Goal: Task Accomplishment & Management: Complete application form

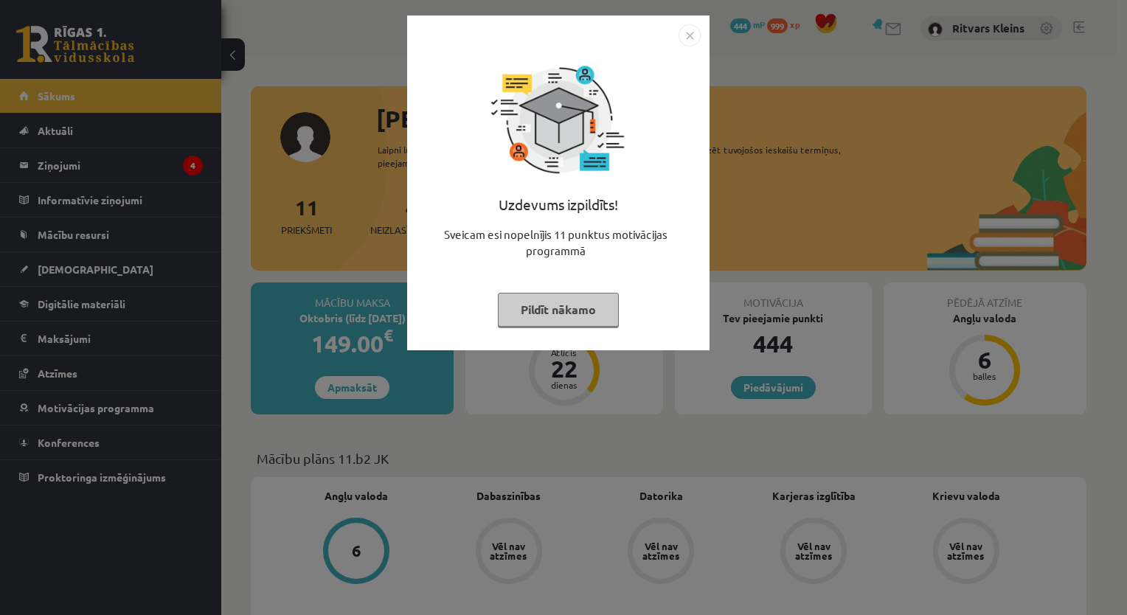
click at [552, 313] on button "Pildīt nākamo" at bounding box center [558, 310] width 121 height 34
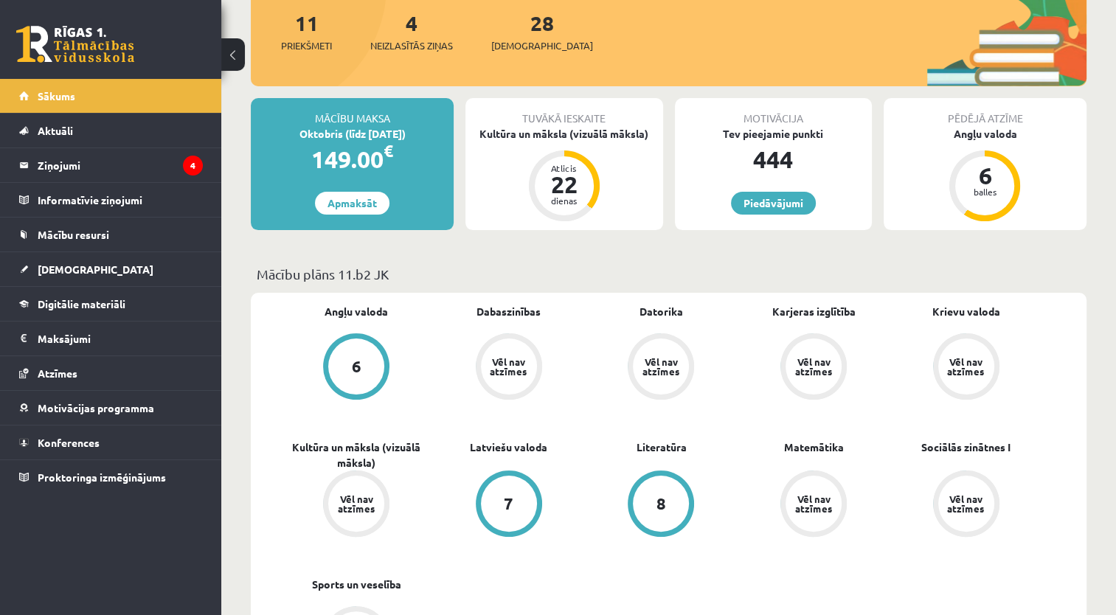
scroll to position [295, 0]
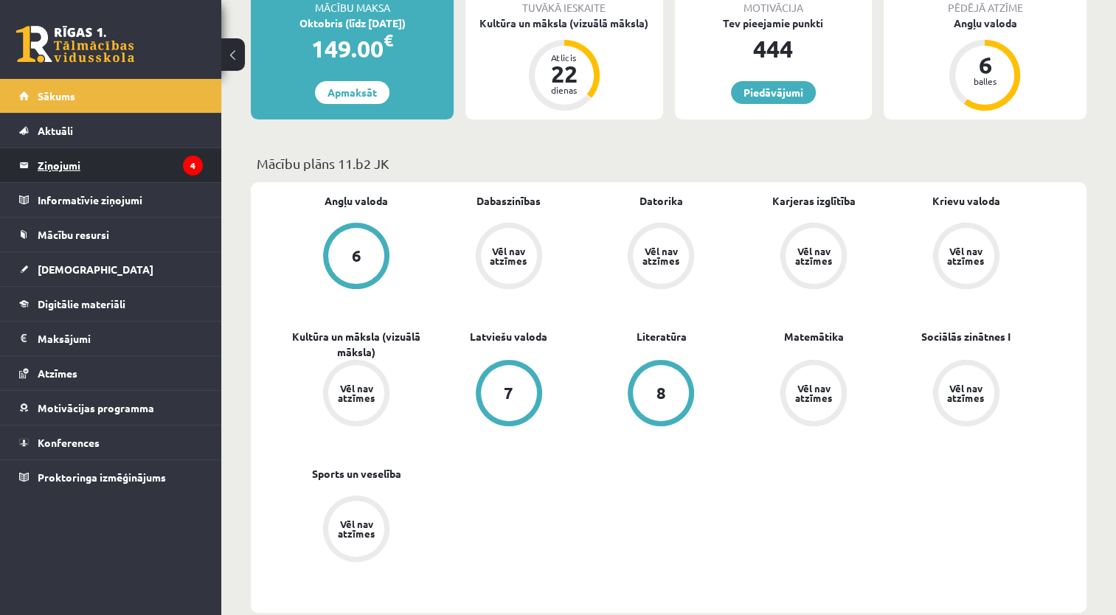
click at [65, 159] on legend "Ziņojumi 4" at bounding box center [120, 165] width 165 height 34
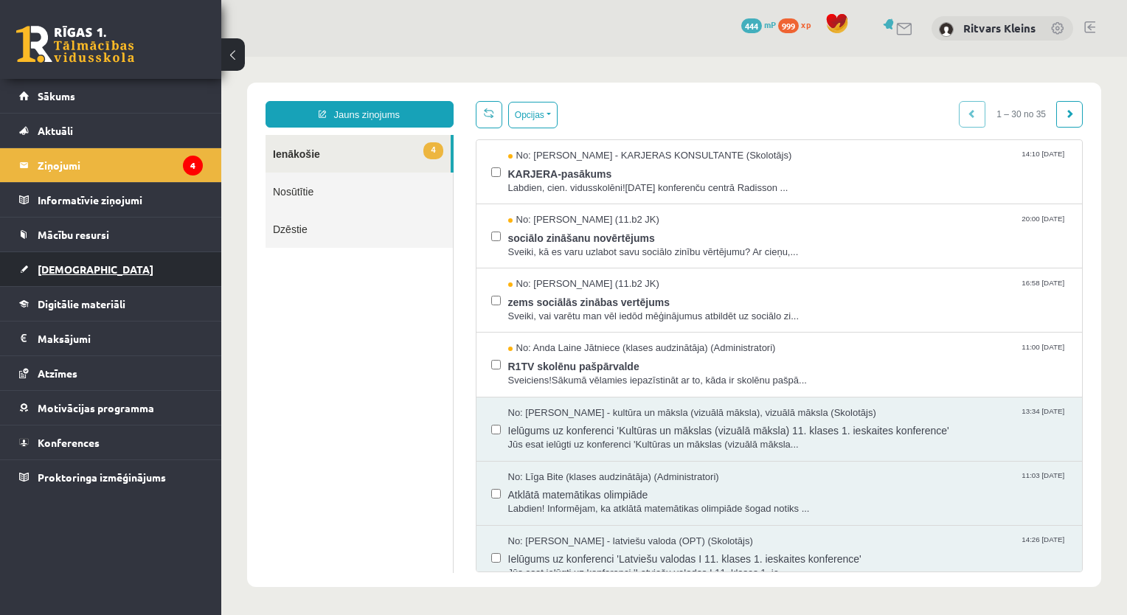
click at [56, 271] on span "[DEMOGRAPHIC_DATA]" at bounding box center [96, 269] width 116 height 13
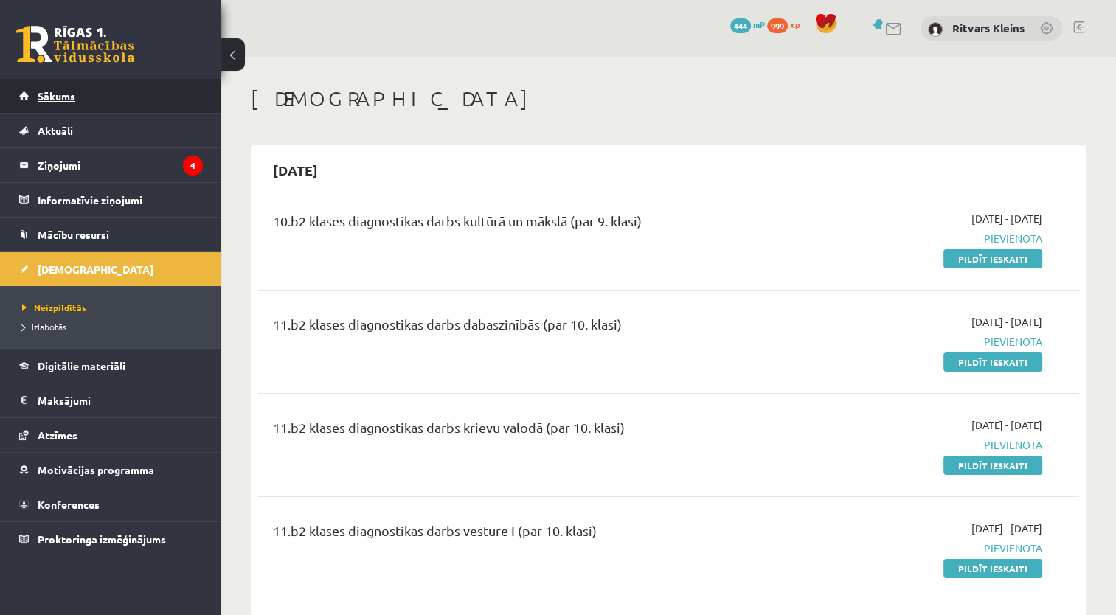
click at [56, 95] on span "Sākums" at bounding box center [57, 95] width 38 height 13
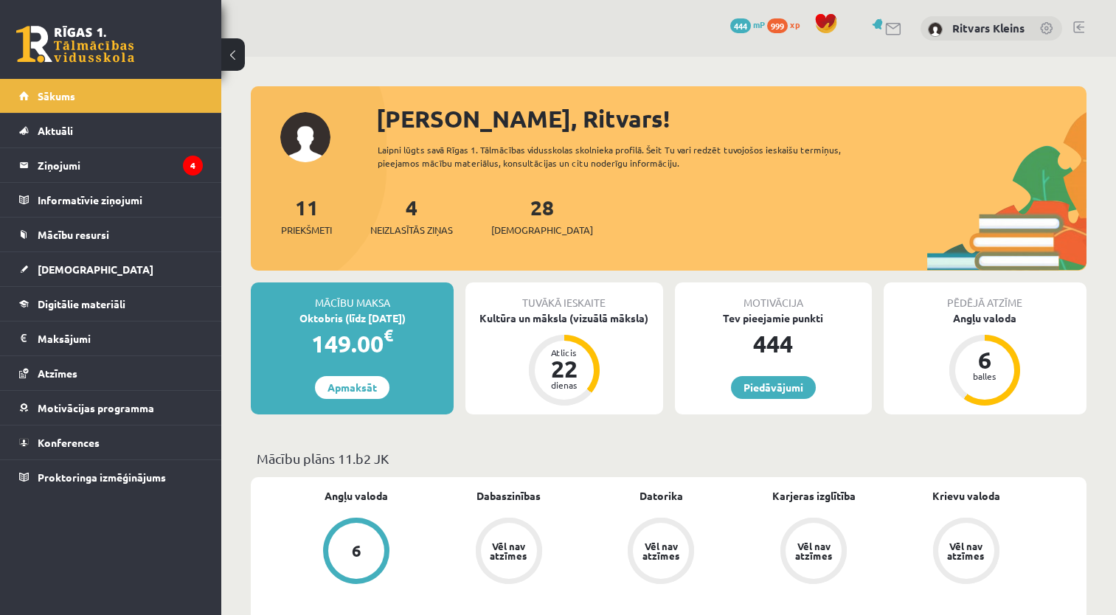
scroll to position [295, 0]
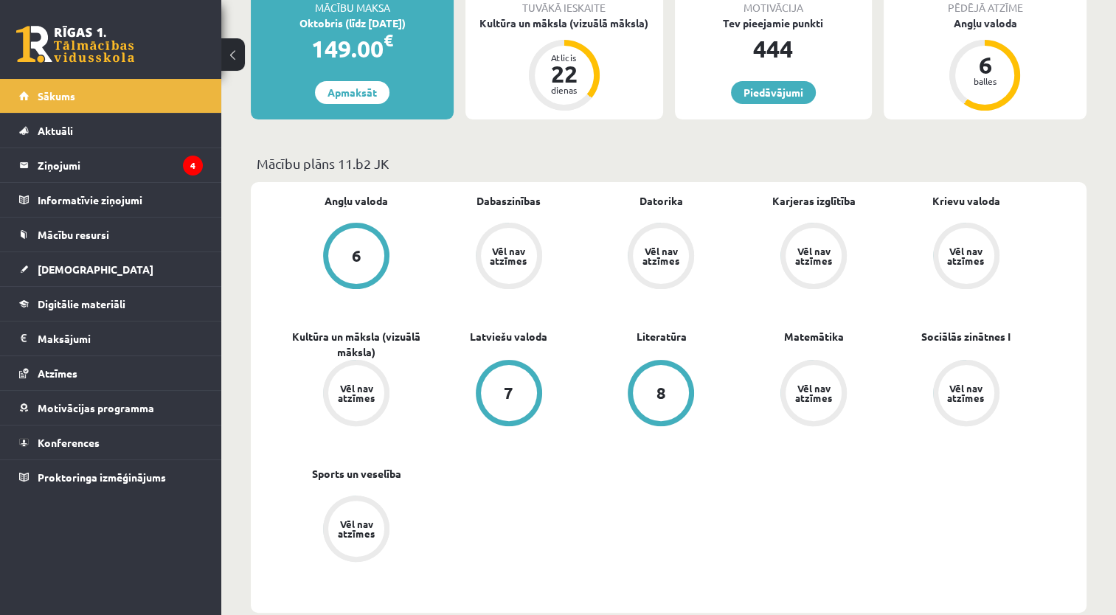
click at [354, 250] on div "6" at bounding box center [357, 256] width 10 height 16
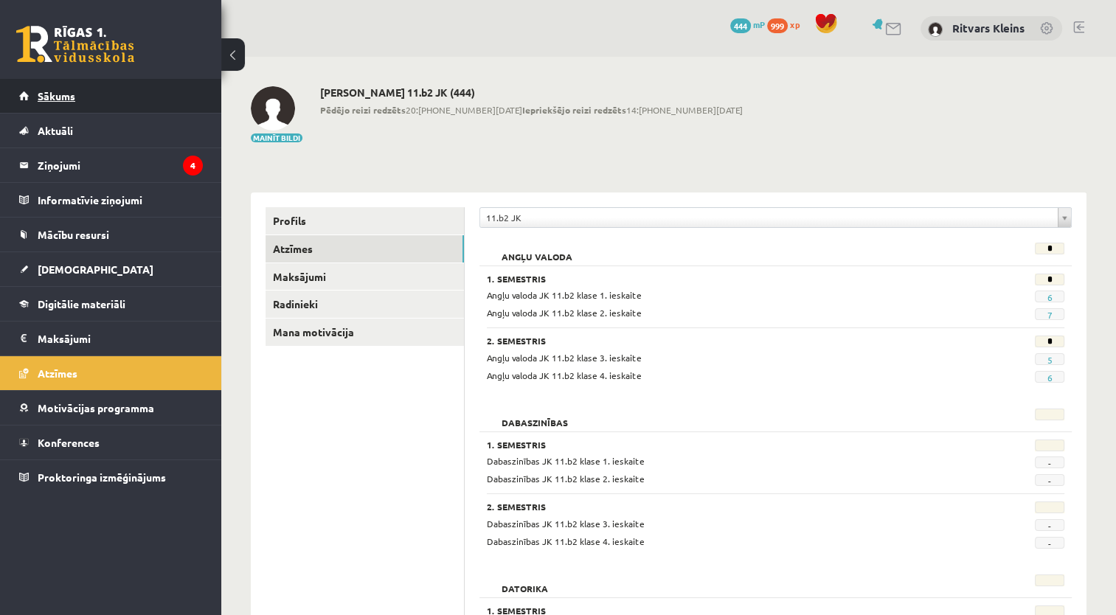
click at [62, 97] on span "Sākums" at bounding box center [57, 95] width 38 height 13
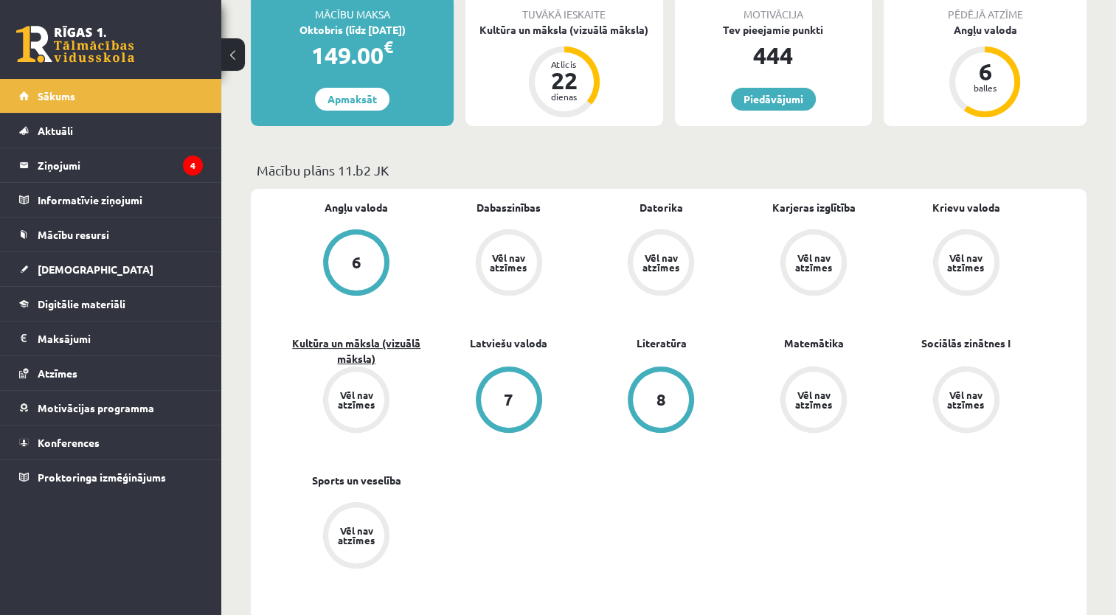
scroll to position [295, 0]
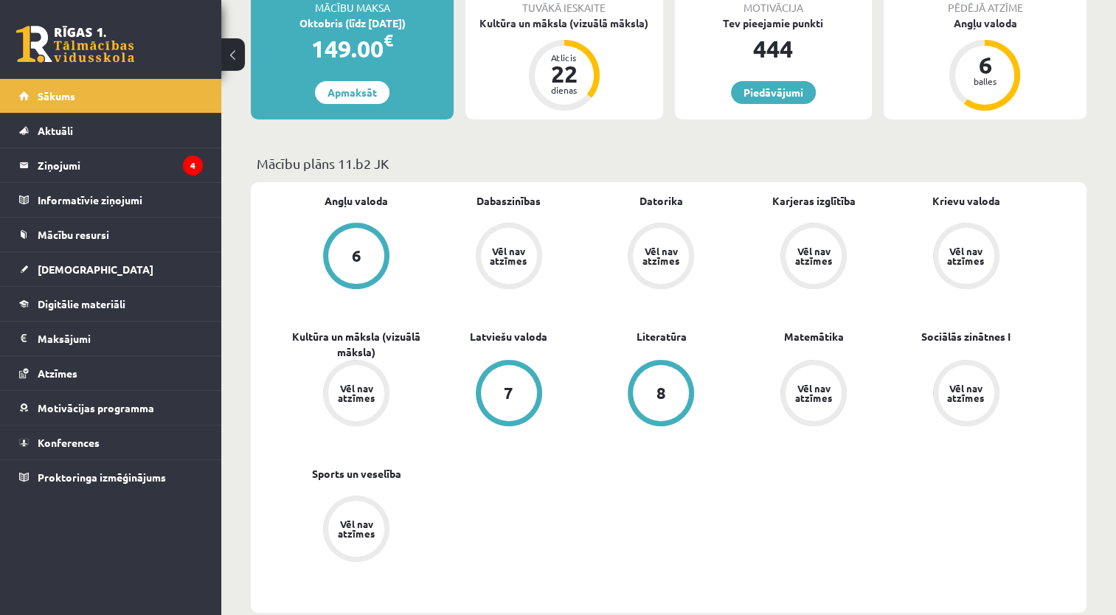
click at [347, 243] on div "6" at bounding box center [356, 256] width 56 height 56
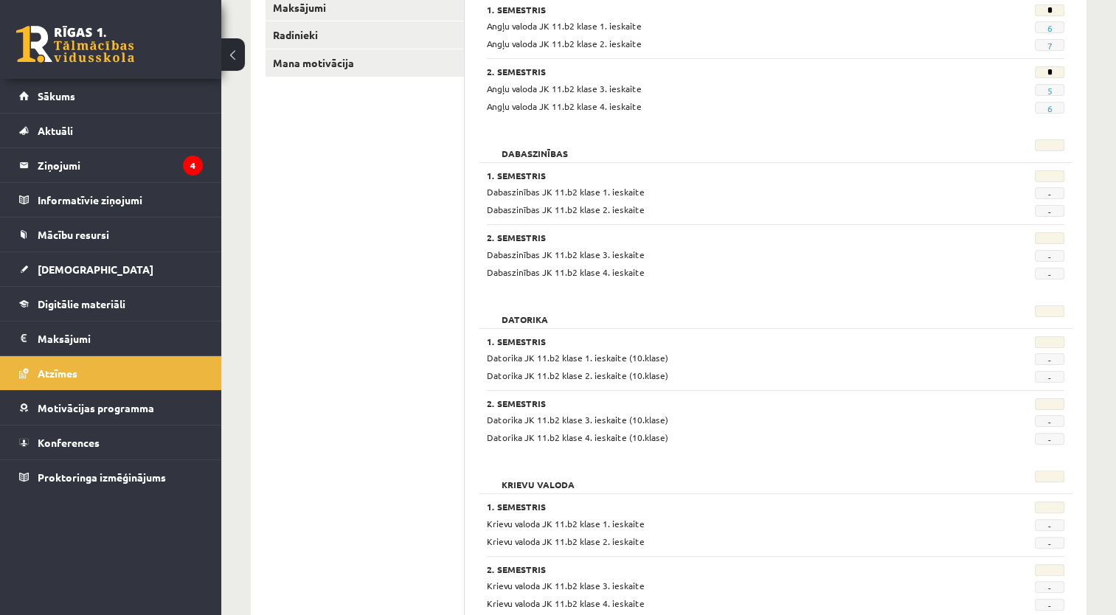
scroll to position [295, 0]
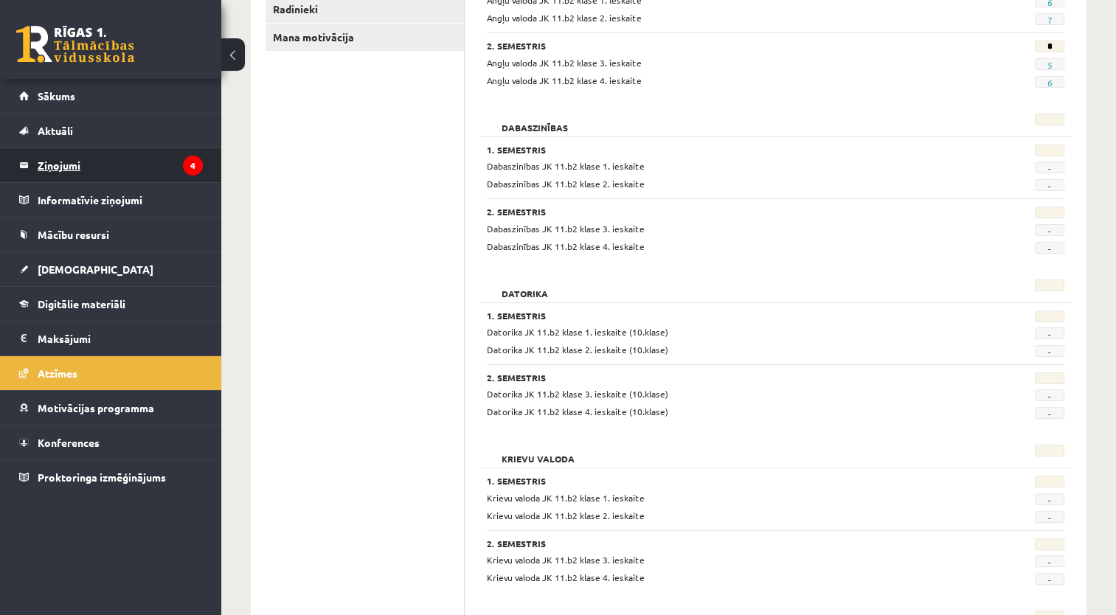
click at [58, 162] on legend "Ziņojumi 4" at bounding box center [120, 165] width 165 height 34
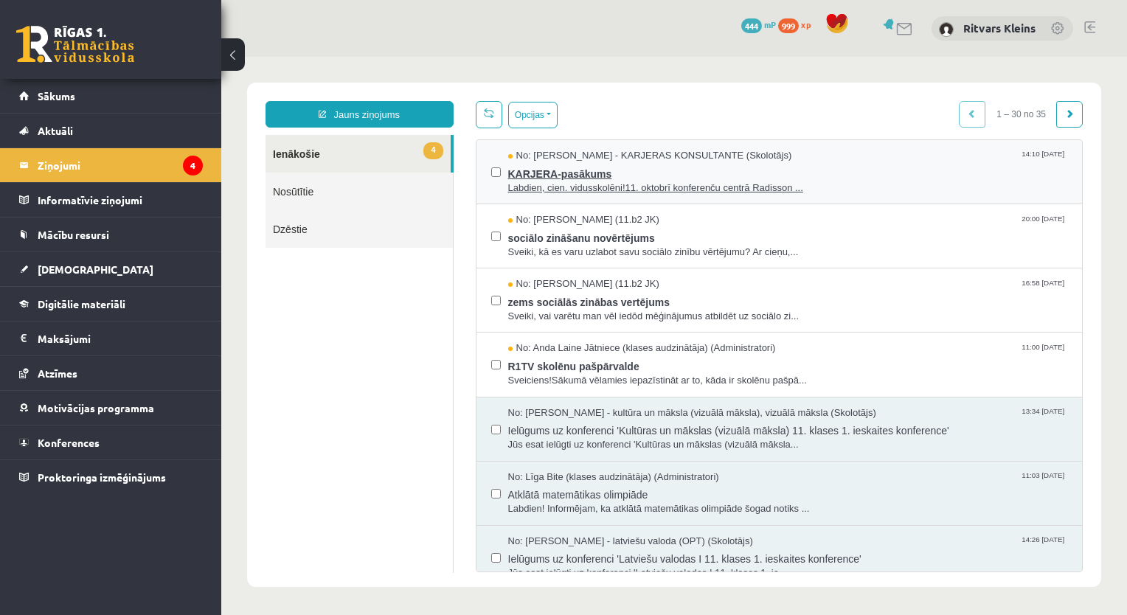
click at [552, 170] on span "KARJERA-pasākums" at bounding box center [788, 172] width 560 height 18
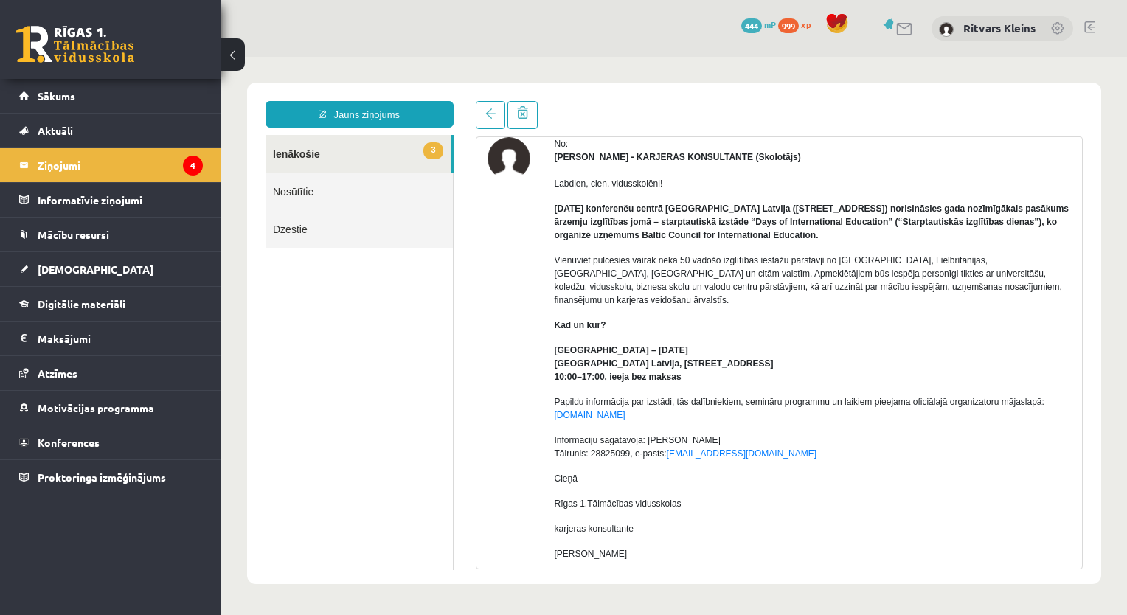
scroll to position [74, 0]
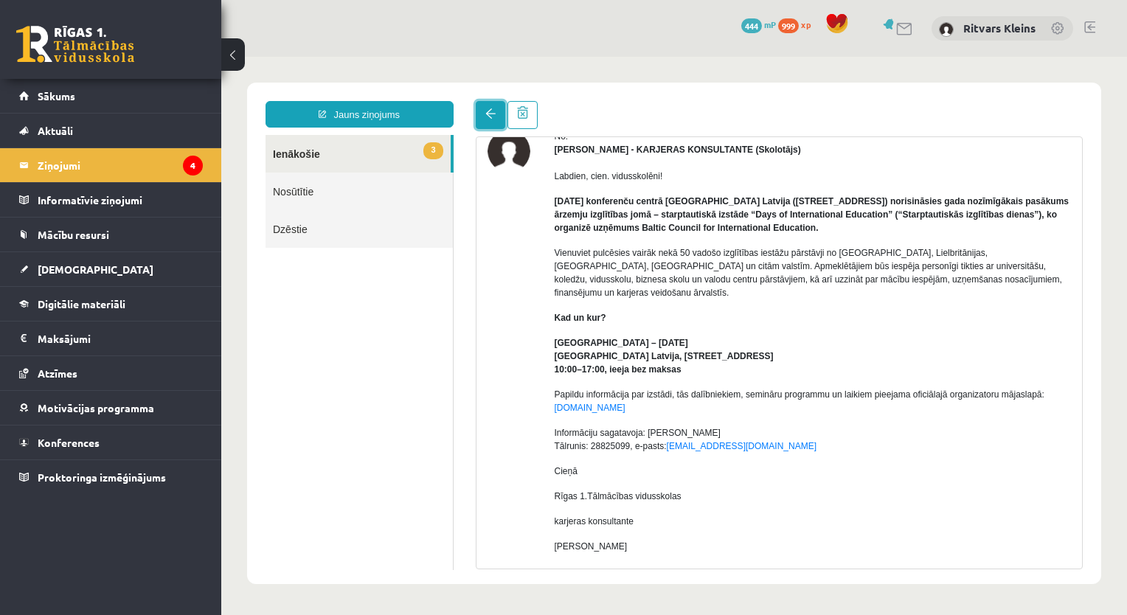
click at [478, 107] on link at bounding box center [491, 115] width 30 height 28
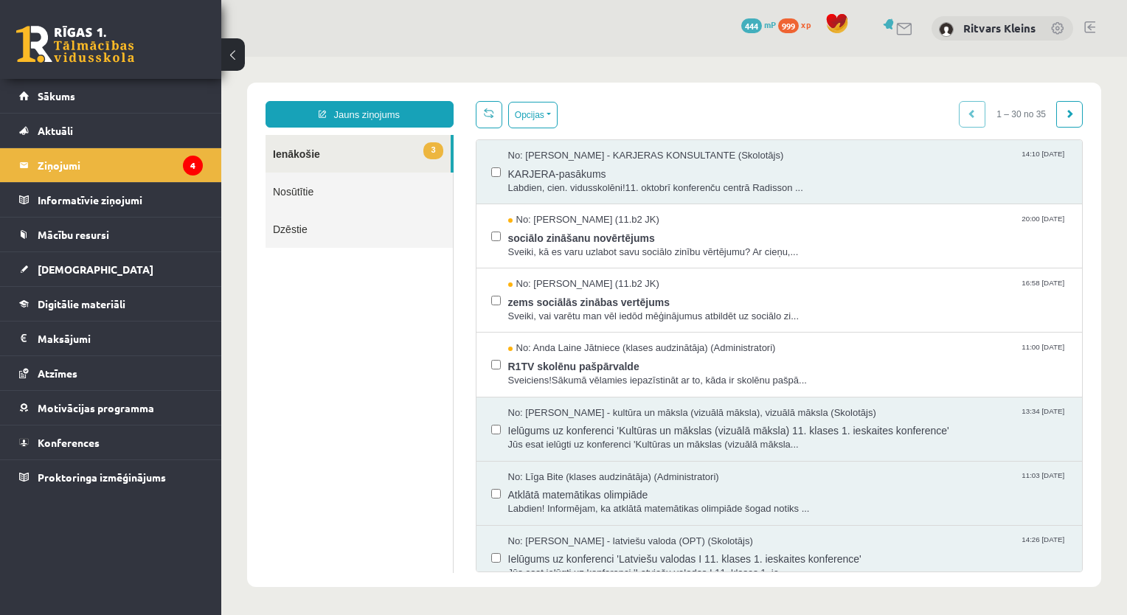
scroll to position [0, 0]
click at [549, 171] on span "KARJERA-pasākums" at bounding box center [788, 172] width 560 height 18
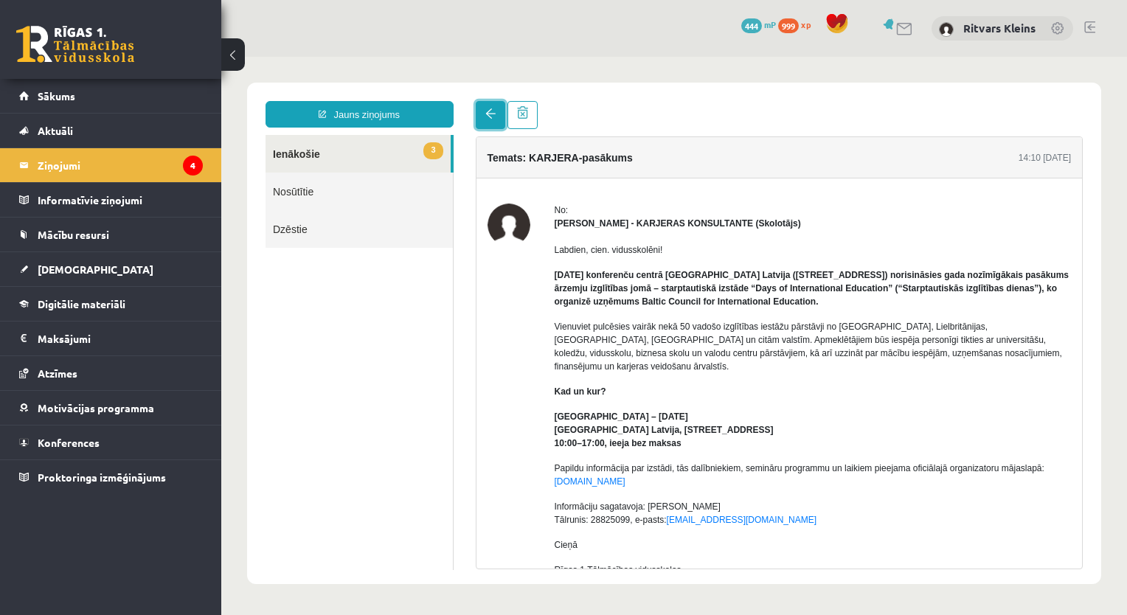
click at [484, 116] on link at bounding box center [491, 115] width 30 height 28
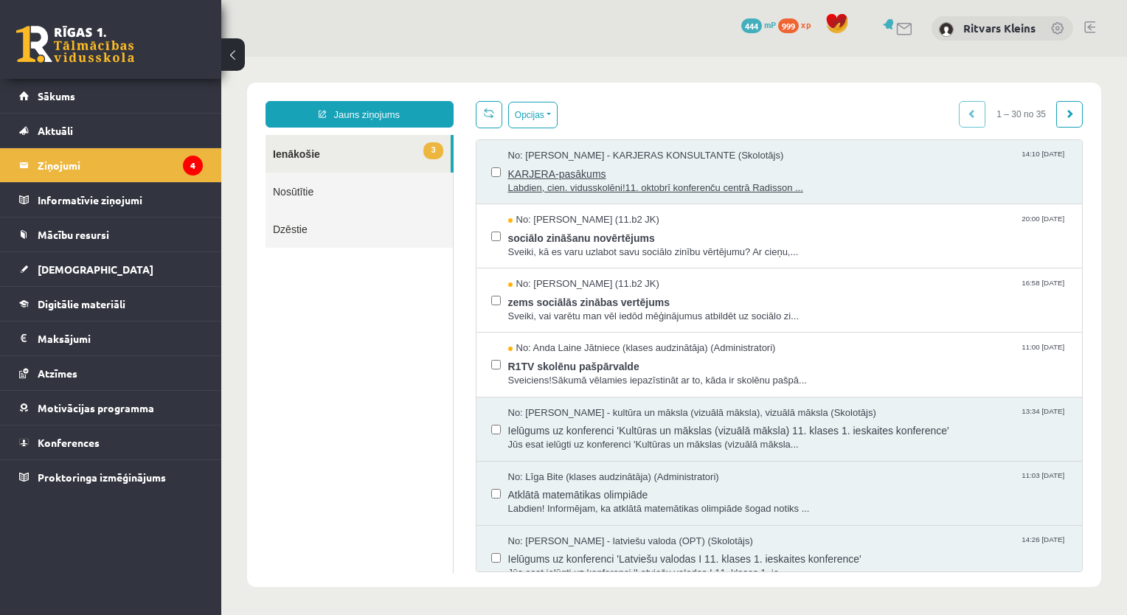
click at [542, 170] on span "KARJERA-pasākums" at bounding box center [788, 172] width 560 height 18
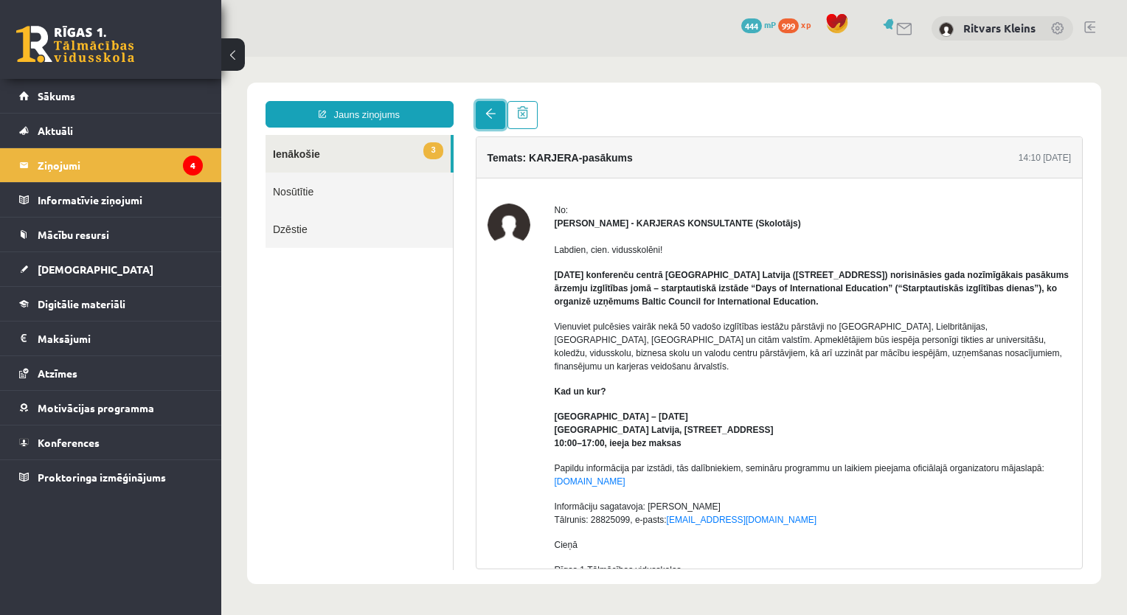
click at [489, 115] on span at bounding box center [490, 113] width 10 height 10
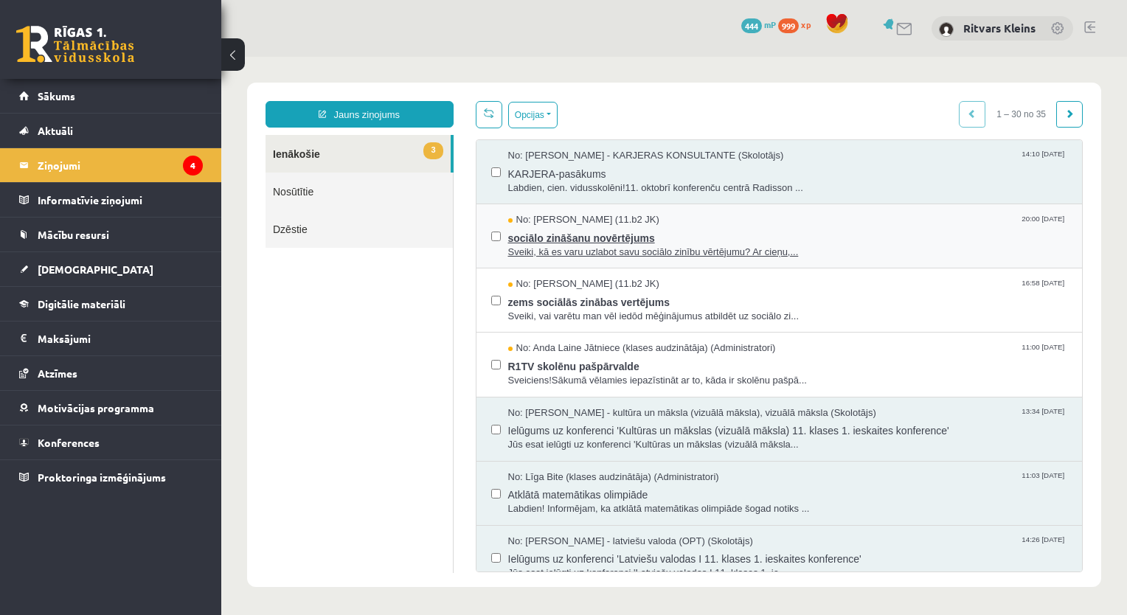
click at [559, 232] on span "sociālo zināšanu novērtējums" at bounding box center [788, 236] width 560 height 18
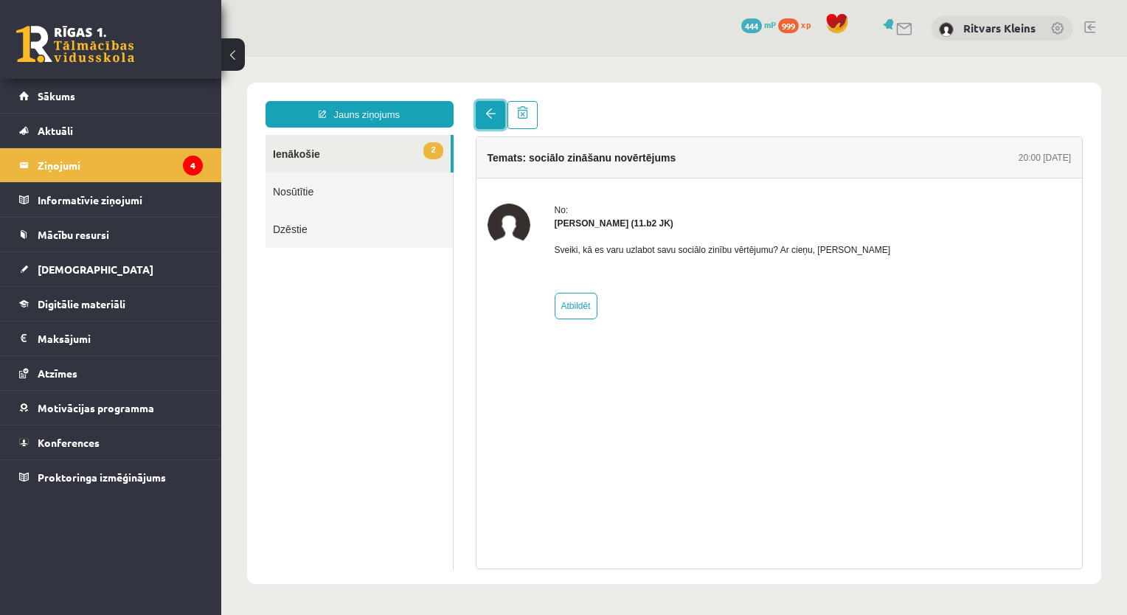
click at [488, 120] on link at bounding box center [491, 115] width 30 height 28
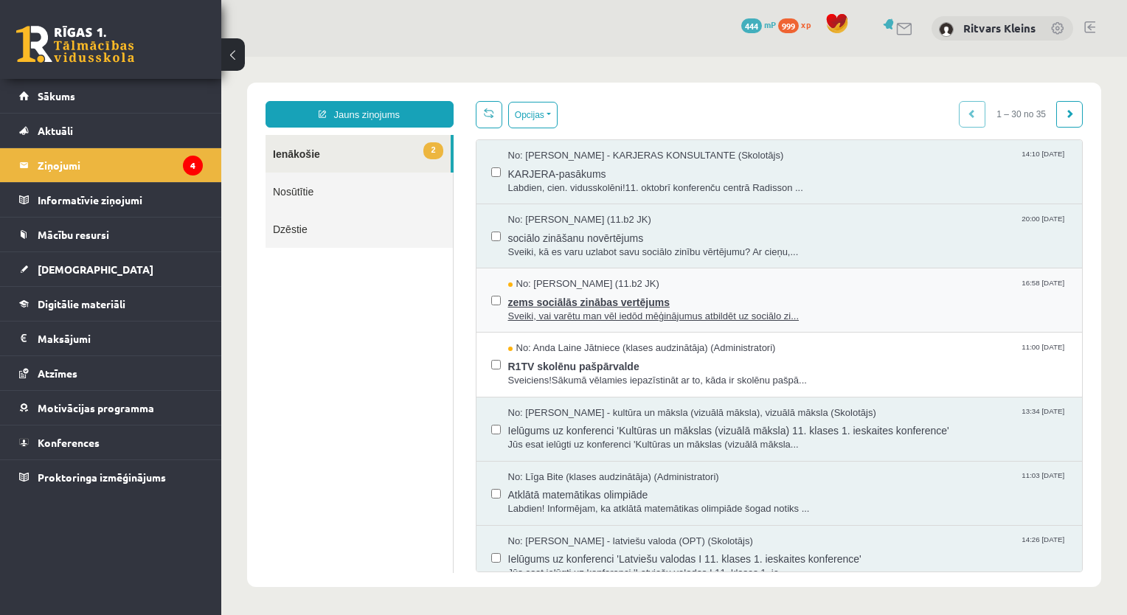
click at [566, 299] on span "zems sociālās zinābas vertējums" at bounding box center [788, 300] width 560 height 18
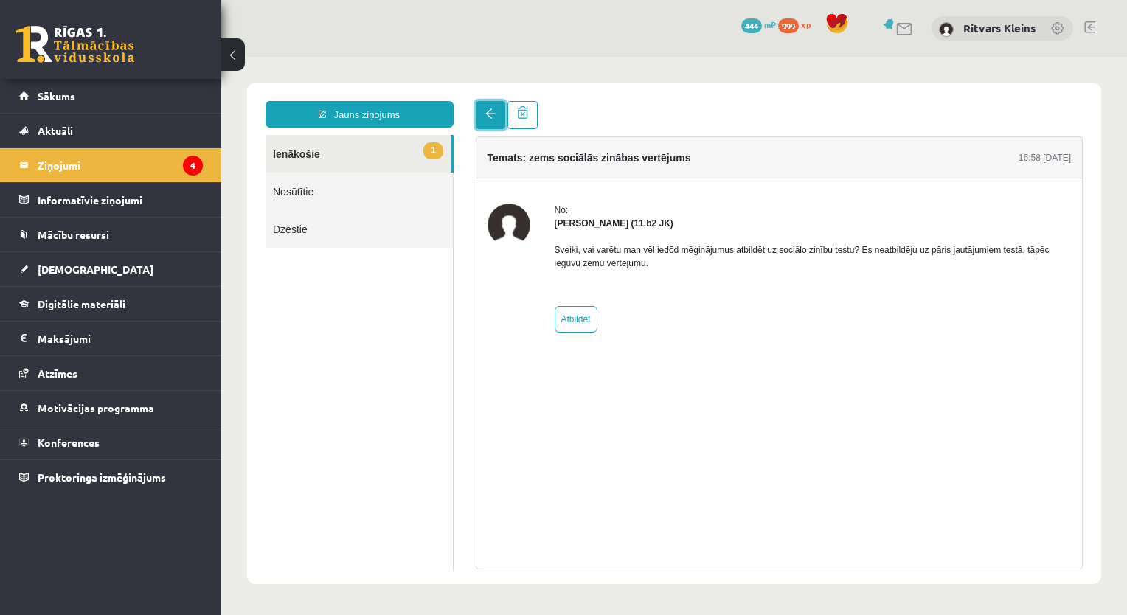
click at [499, 118] on link at bounding box center [491, 115] width 30 height 28
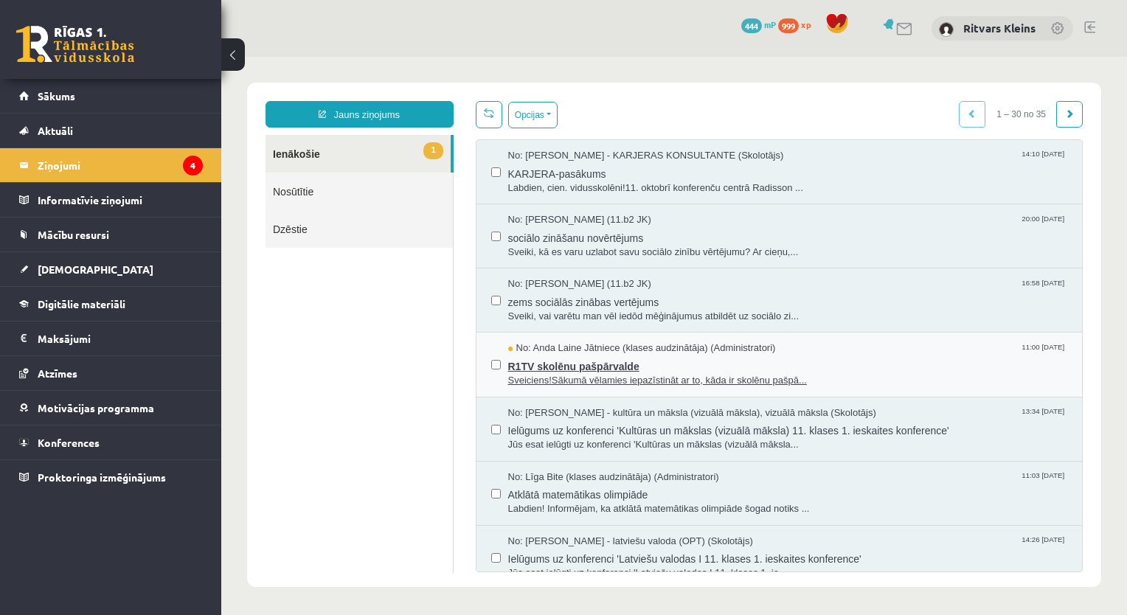
click at [554, 357] on span "R1TV skolēnu pašpārvalde" at bounding box center [788, 365] width 560 height 18
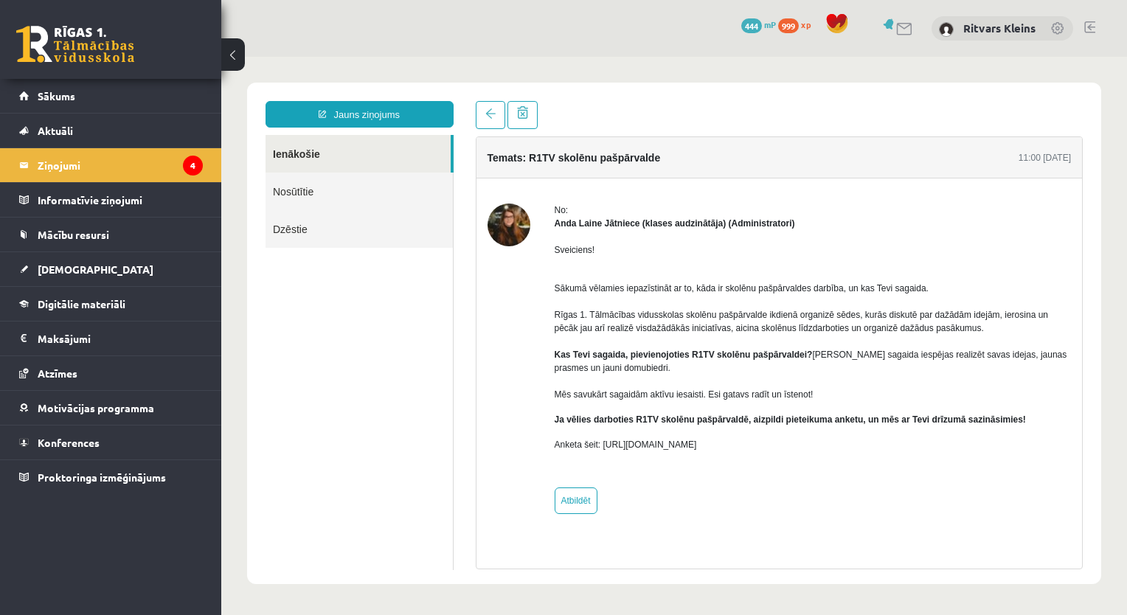
click at [487, 128] on div "Temats: R1TV skolēnu pašpārvalde 11:00 08/10/2025 No: Anda Laine Jātniece (klas…" at bounding box center [780, 335] width 630 height 468
click at [485, 119] on link at bounding box center [491, 115] width 30 height 28
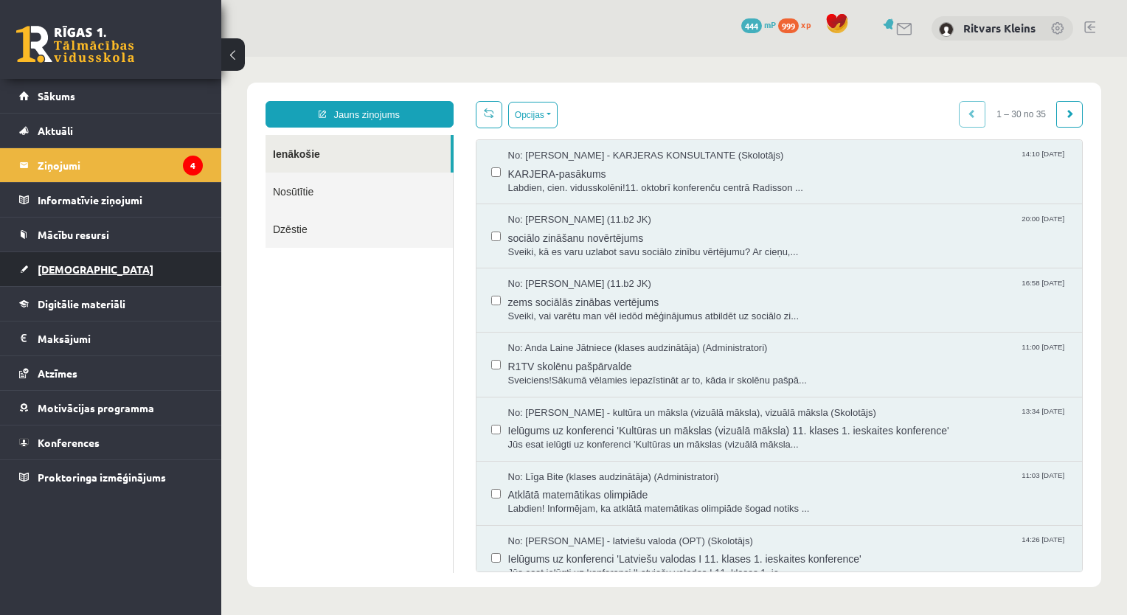
click at [62, 274] on link "[DEMOGRAPHIC_DATA]" at bounding box center [111, 269] width 184 height 34
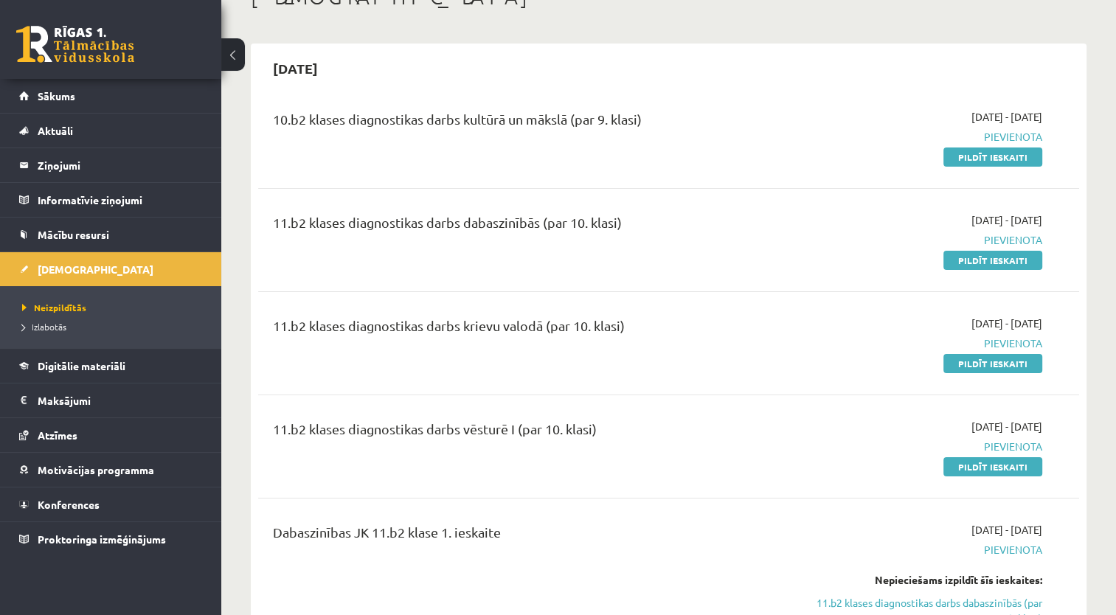
scroll to position [74, 0]
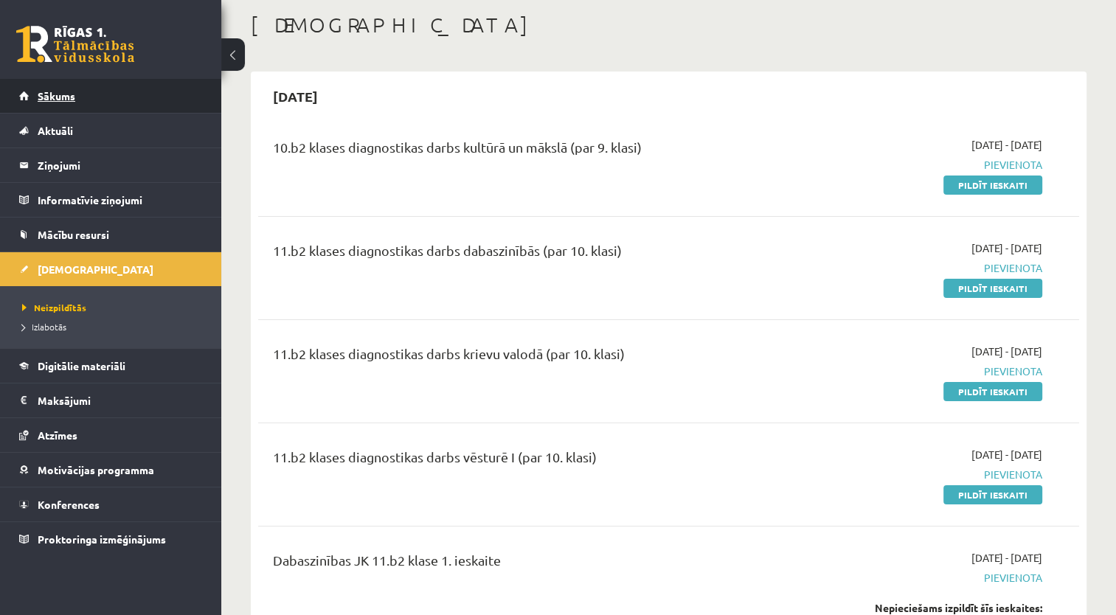
click at [56, 94] on span "Sākums" at bounding box center [57, 95] width 38 height 13
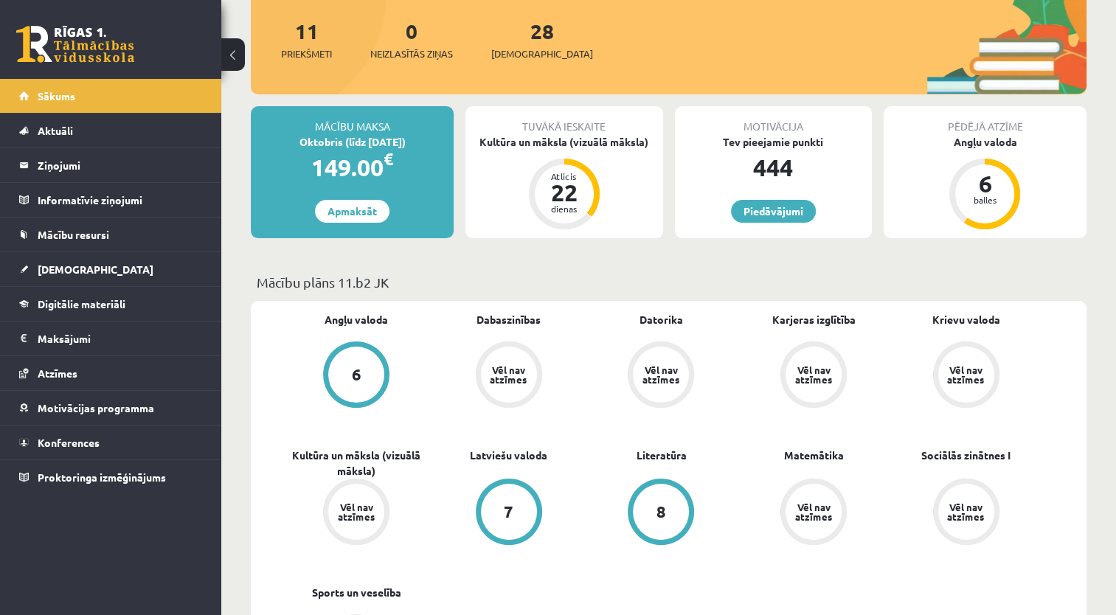
scroll to position [148, 0]
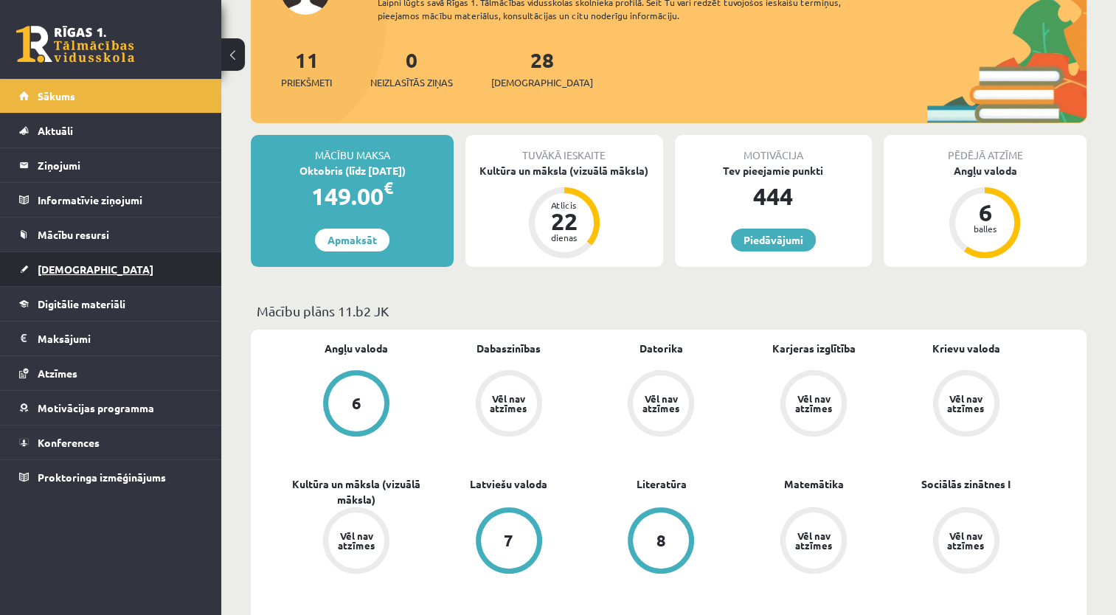
click at [56, 269] on span "[DEMOGRAPHIC_DATA]" at bounding box center [96, 269] width 116 height 13
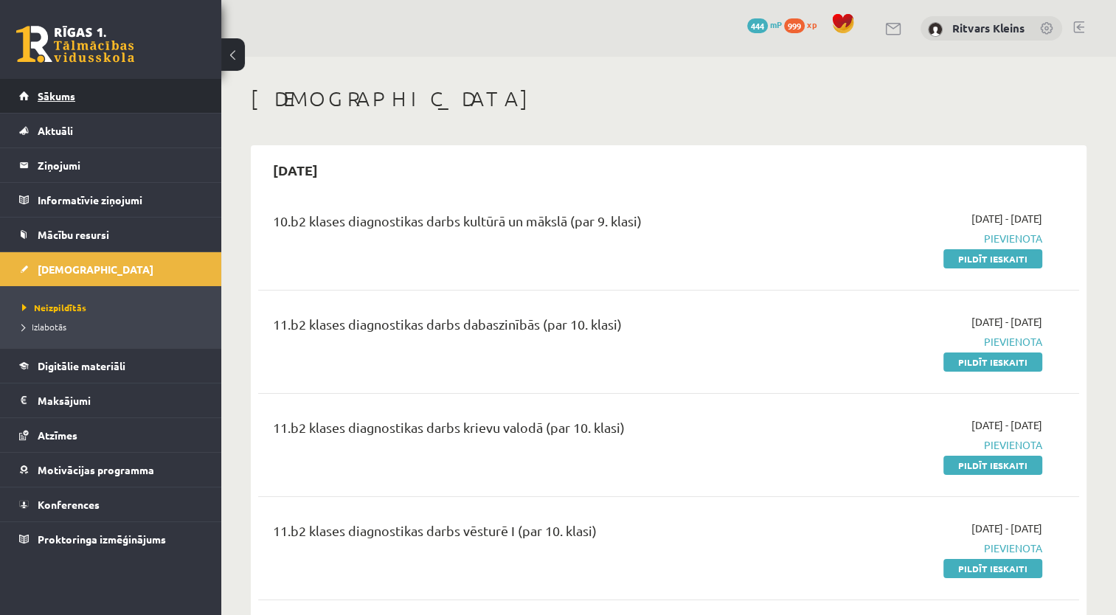
click at [57, 96] on span "Sākums" at bounding box center [57, 95] width 38 height 13
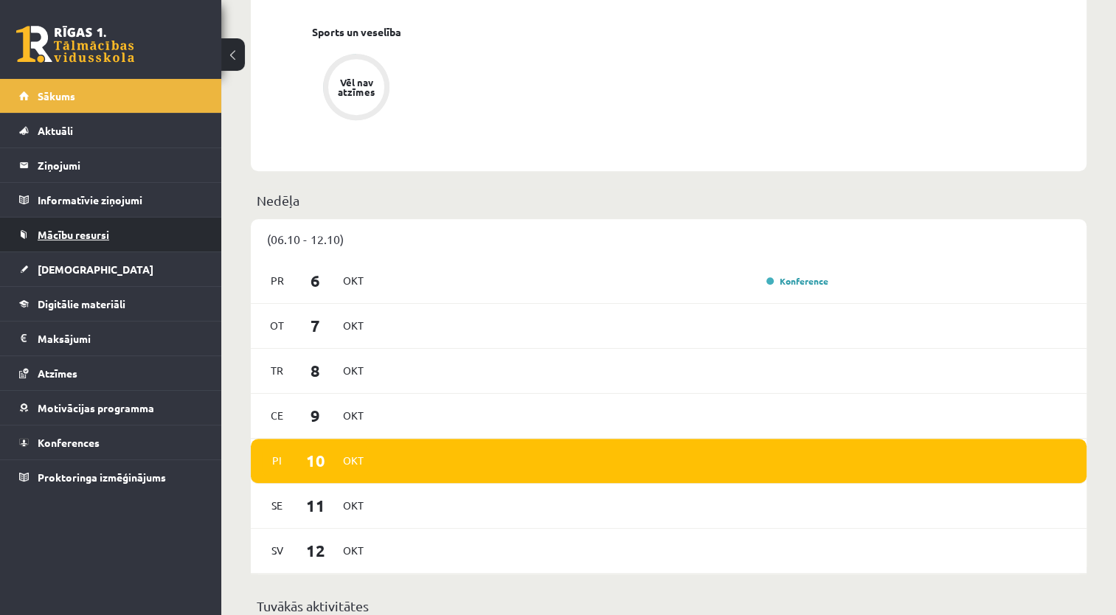
scroll to position [516, 0]
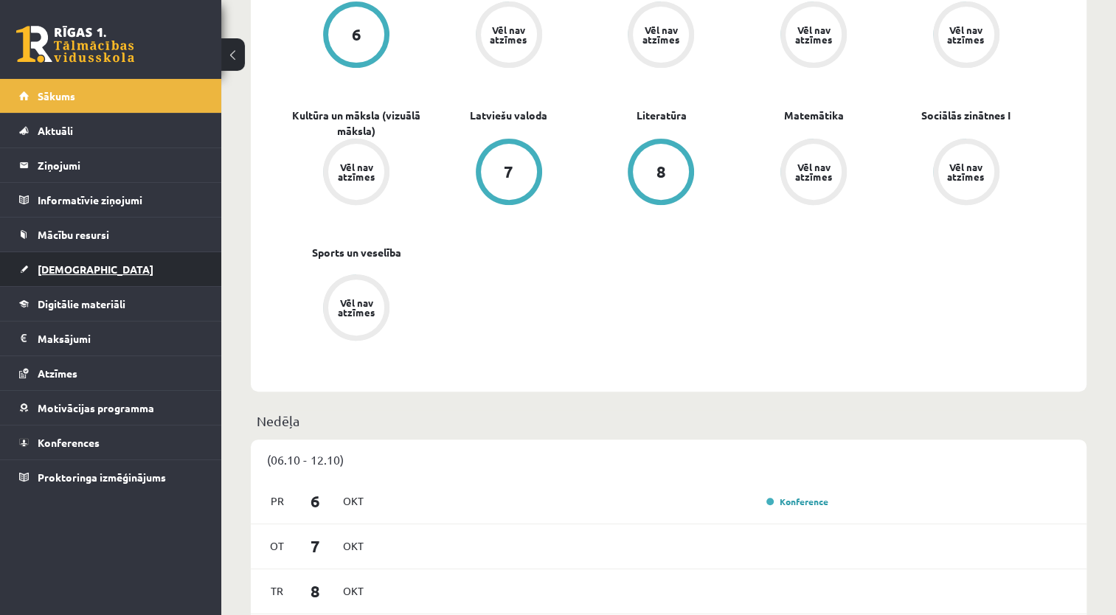
click at [62, 268] on span "[DEMOGRAPHIC_DATA]" at bounding box center [96, 269] width 116 height 13
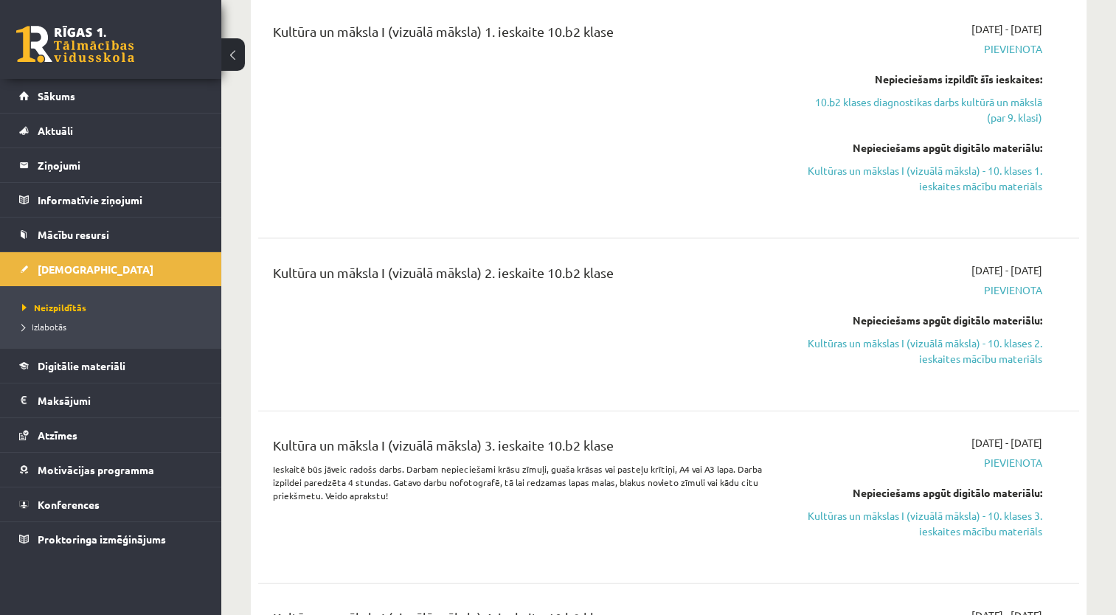
scroll to position [3319, 0]
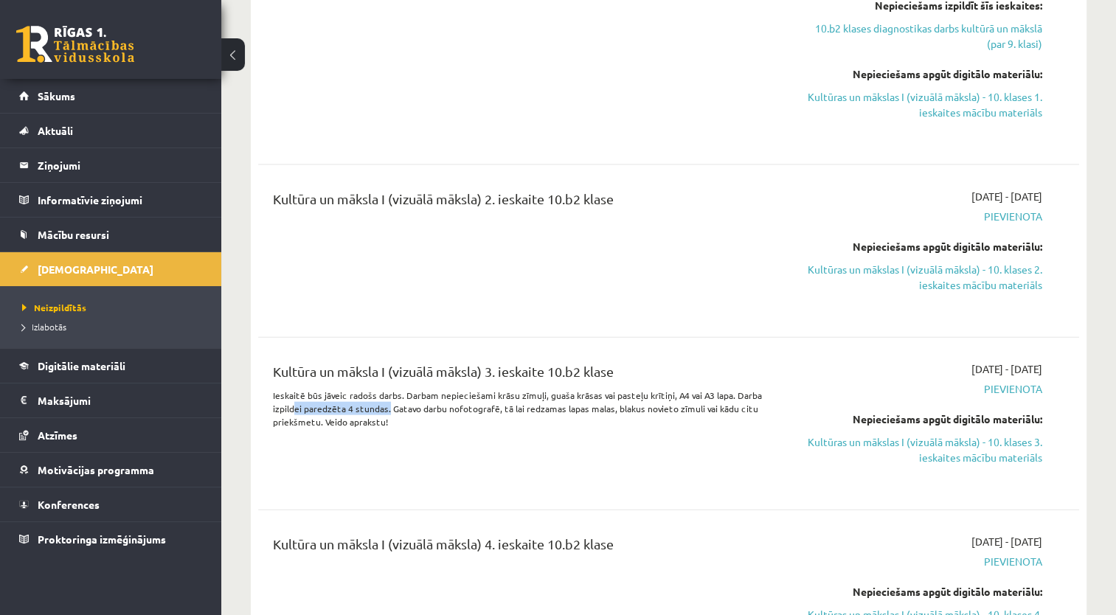
drag, startPoint x: 381, startPoint y: 377, endPoint x: 295, endPoint y: 375, distance: 86.3
click at [295, 389] on p "Ieskaitē būs jāveic radošs darbs. Darbam nepieciešami krāsu zīmuļi, guaša krāsa…" at bounding box center [525, 409] width 505 height 40
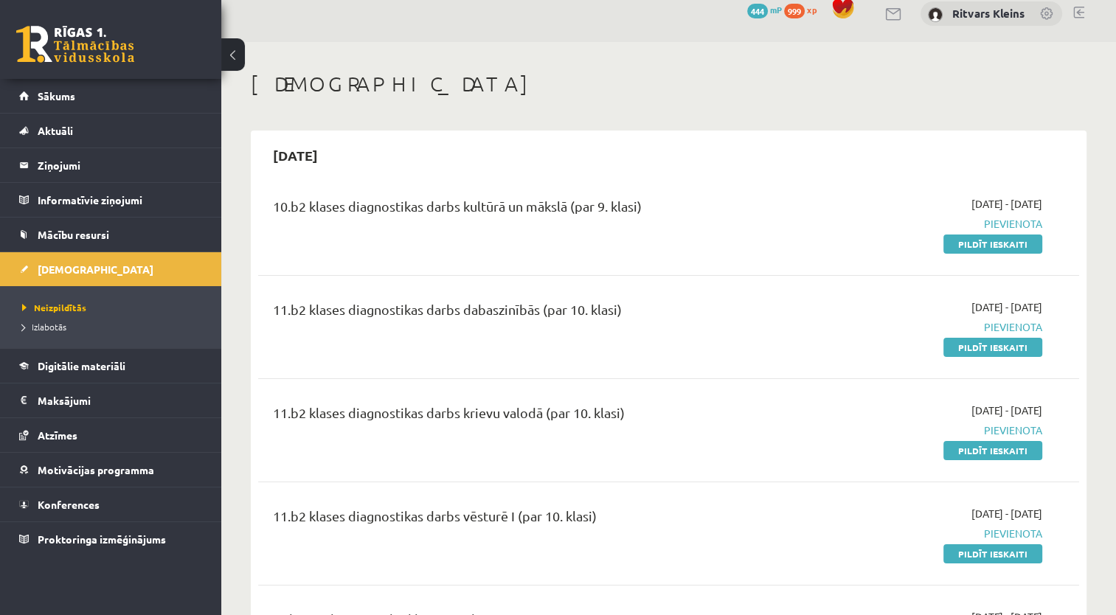
scroll to position [0, 0]
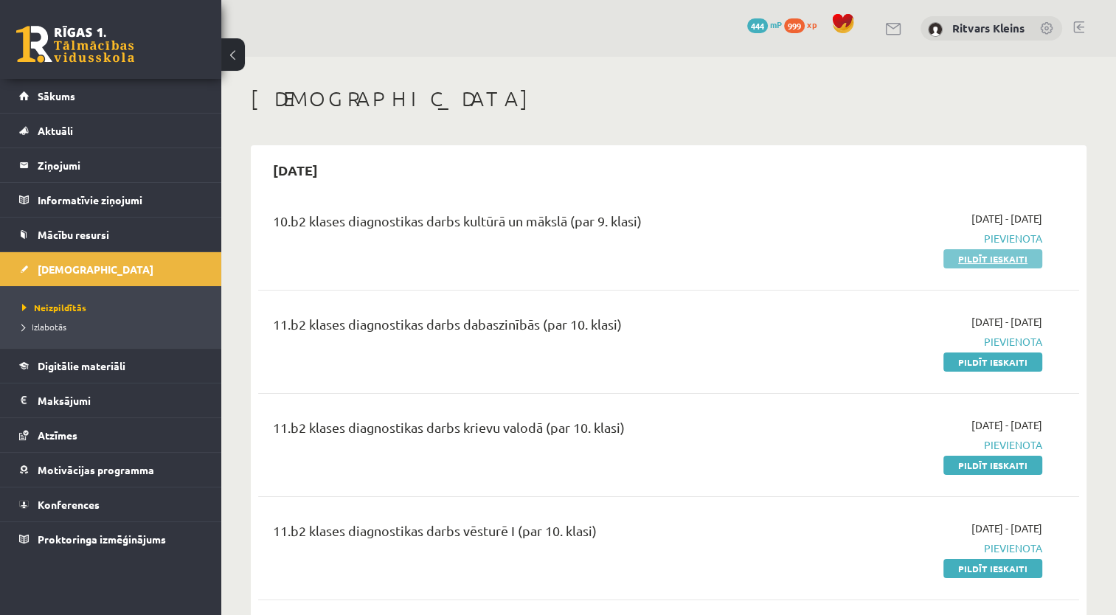
click at [993, 255] on link "Pildīt ieskaiti" at bounding box center [992, 258] width 99 height 19
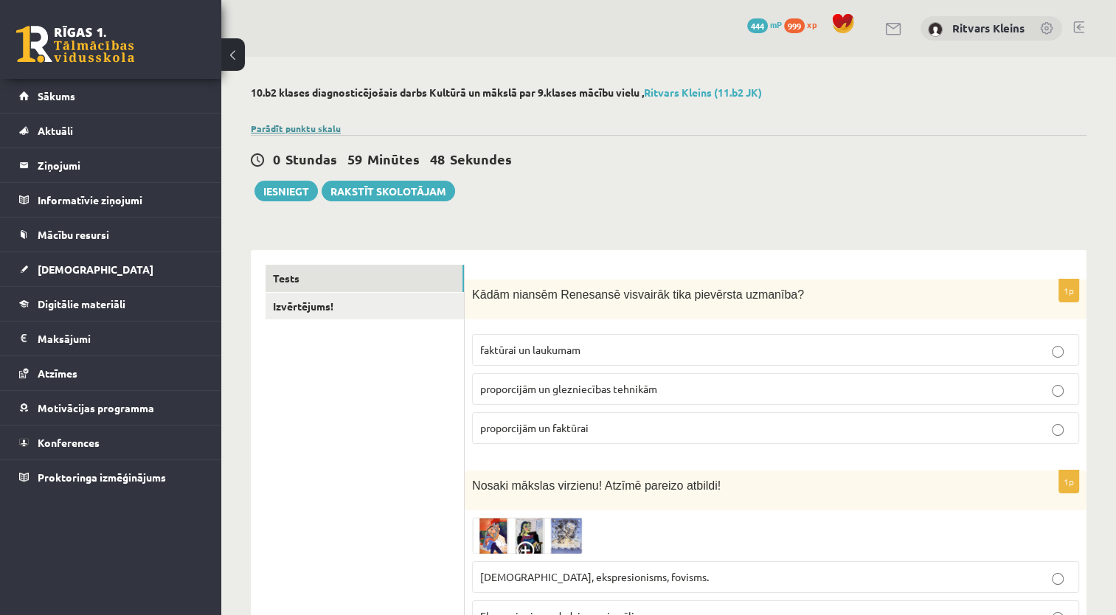
click at [306, 125] on link "Parādīt punktu skalu" at bounding box center [296, 128] width 90 height 12
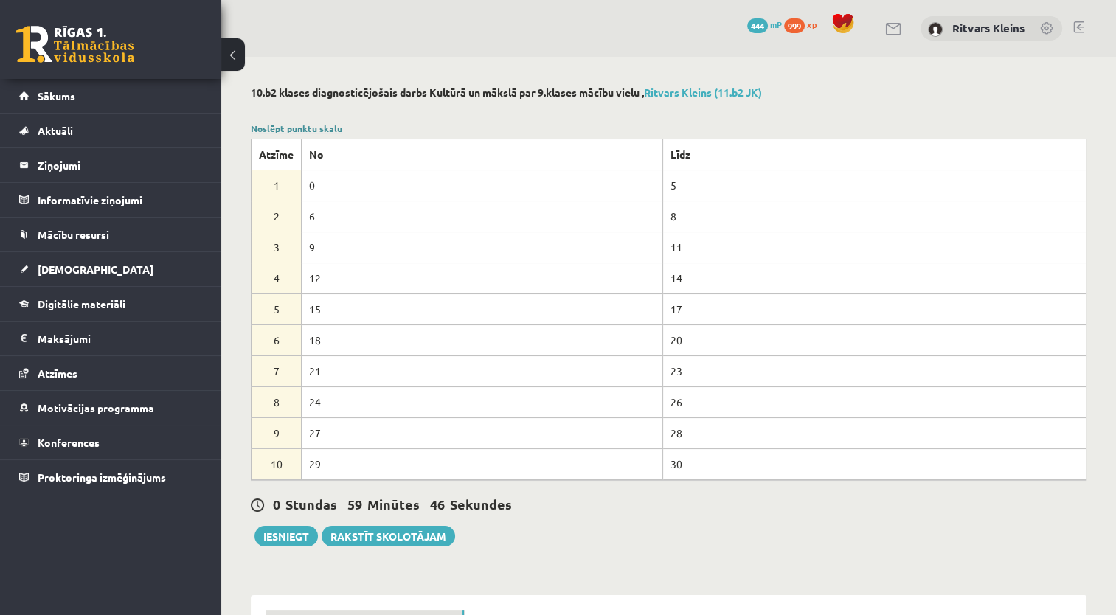
click at [308, 124] on link "Noslēpt punktu skalu" at bounding box center [296, 128] width 91 height 12
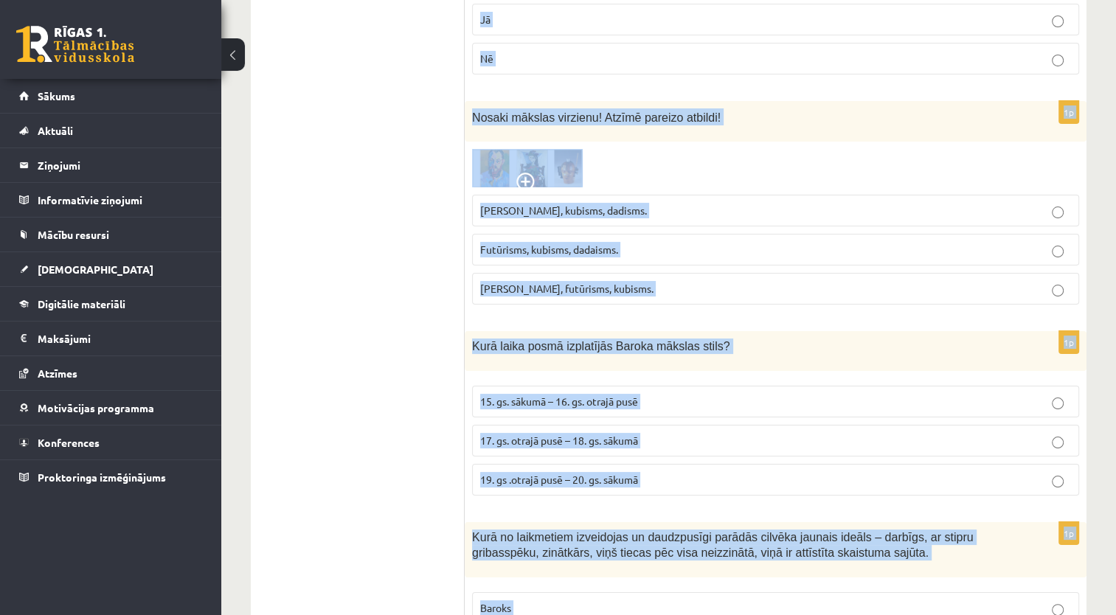
scroll to position [6598, 0]
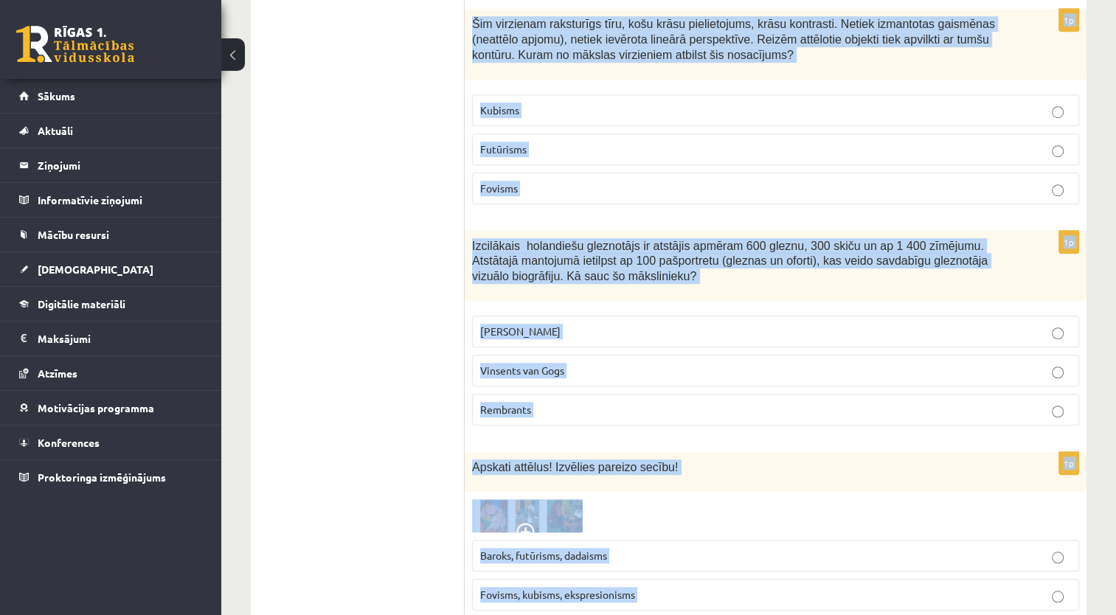
drag, startPoint x: 472, startPoint y: 289, endPoint x: 758, endPoint y: 527, distance: 371.9
copy form "Kādām niansēm Renesansē visvairāk tika pievērsta uzmanība? faktūrai un laukumam…"
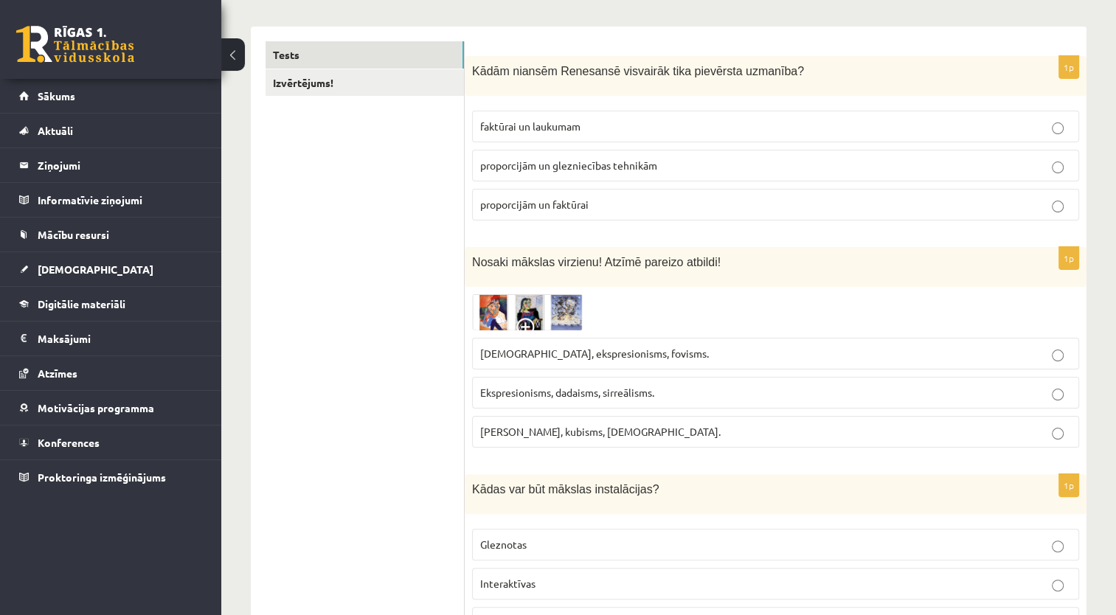
scroll to position [295, 0]
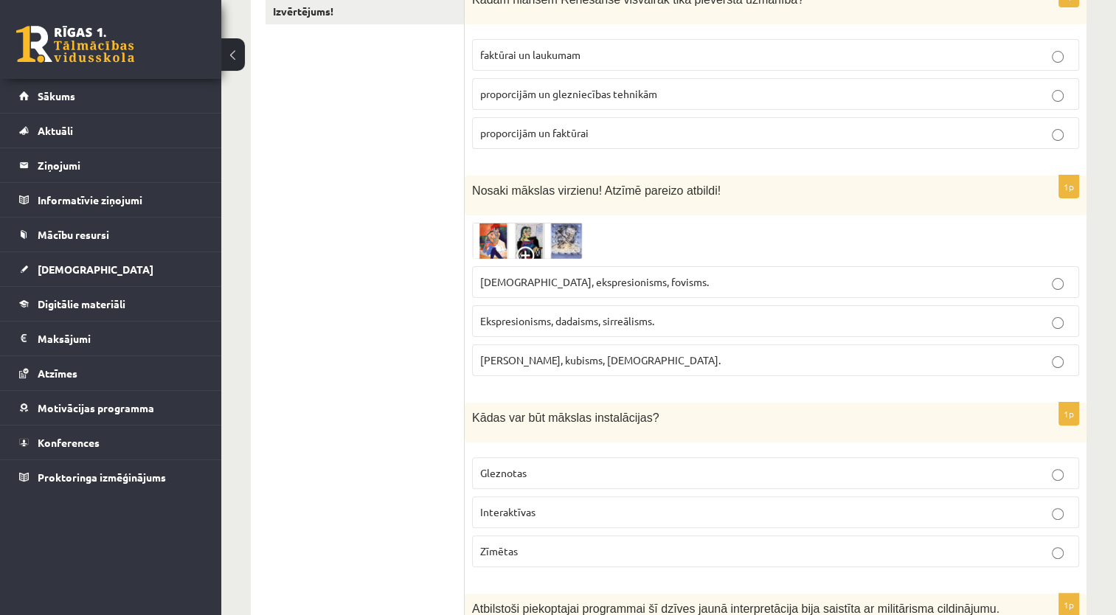
click at [683, 90] on p "proporcijām un glezniecības tehnikām" at bounding box center [775, 93] width 591 height 15
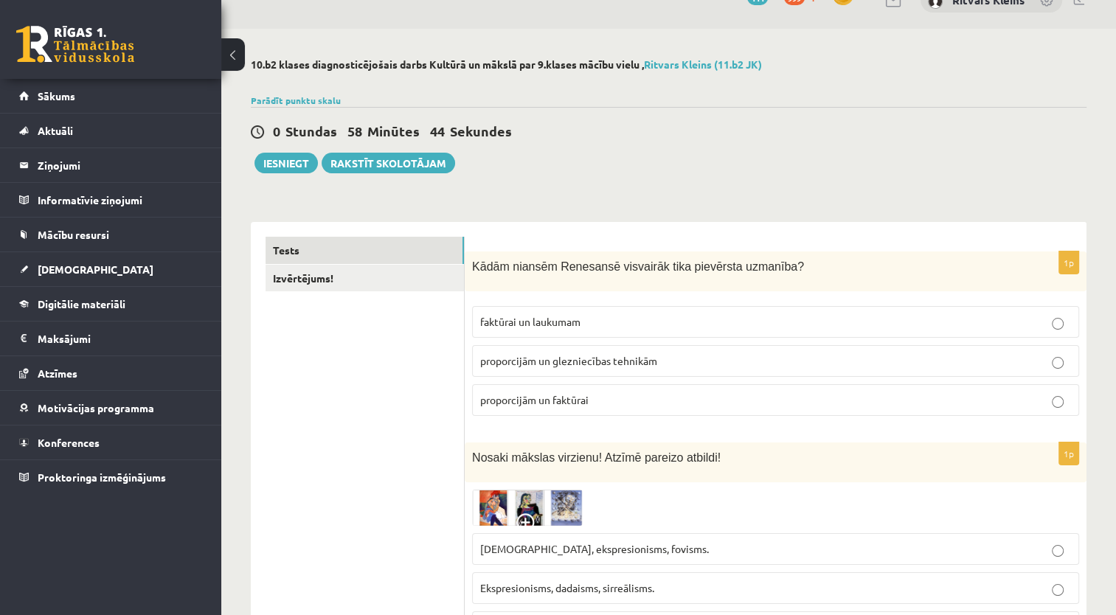
scroll to position [0, 0]
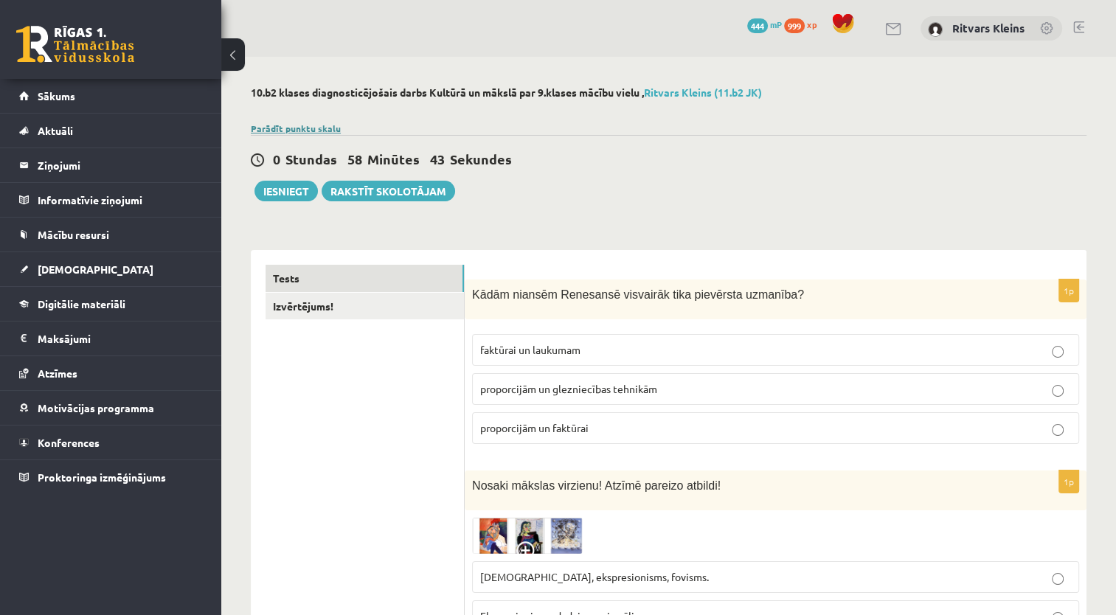
click at [297, 125] on link "Parādīt punktu skalu" at bounding box center [296, 128] width 90 height 12
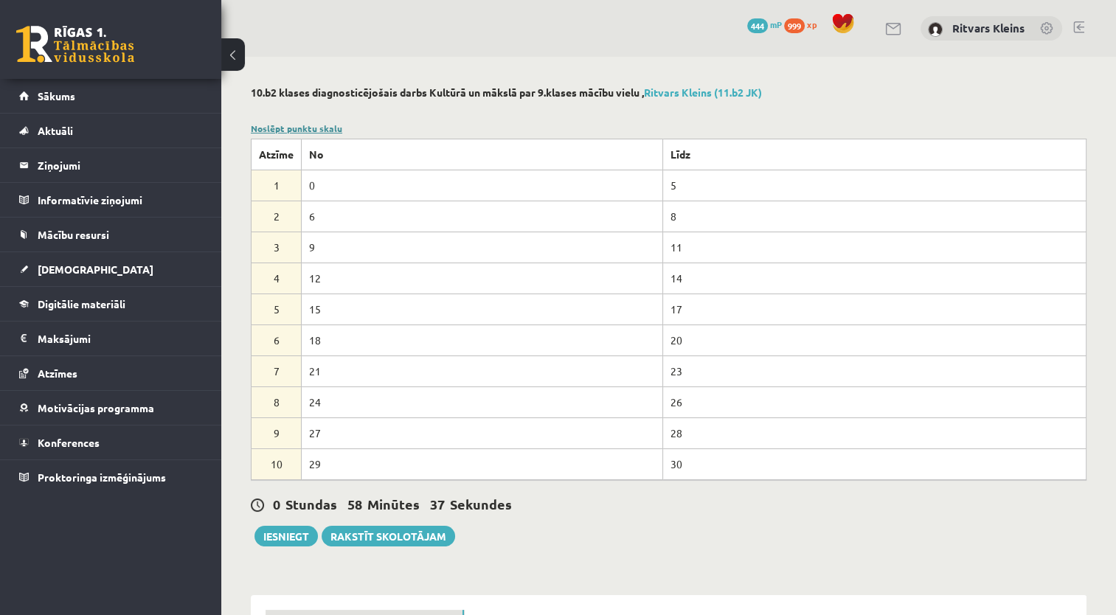
click at [286, 130] on link "Noslēpt punktu skalu" at bounding box center [296, 128] width 91 height 12
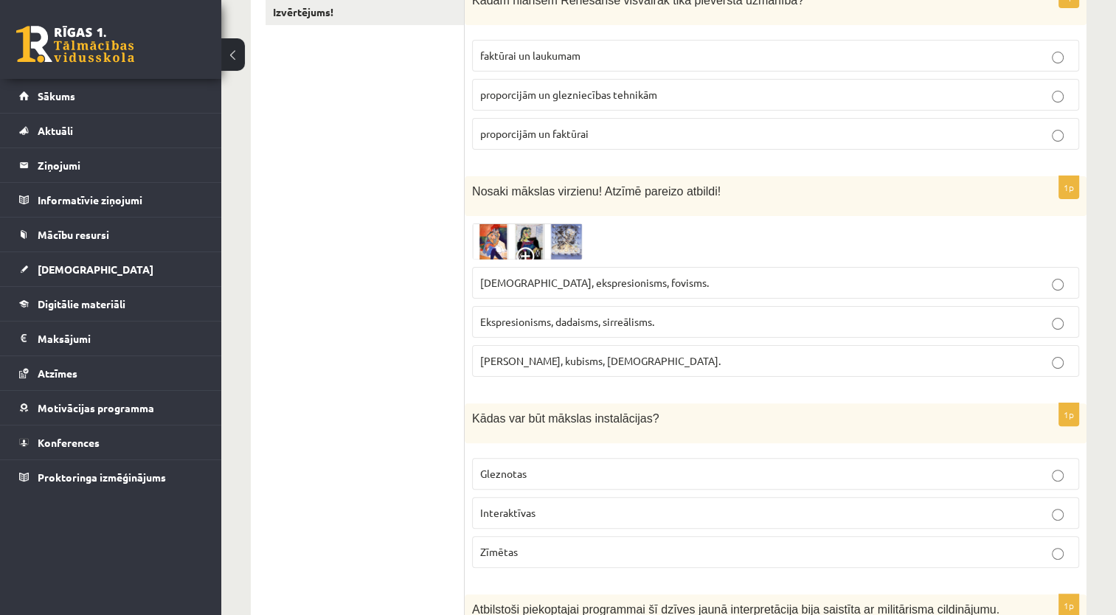
scroll to position [295, 0]
click at [606, 353] on p "Fovisms, kubisms, sirreālisms." at bounding box center [775, 360] width 591 height 15
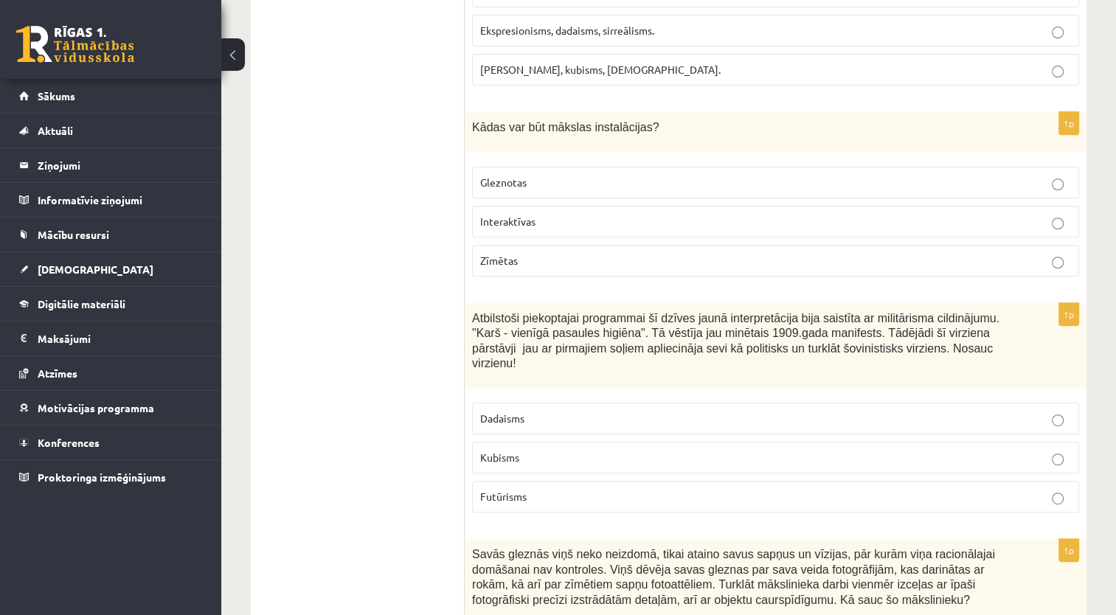
scroll to position [590, 0]
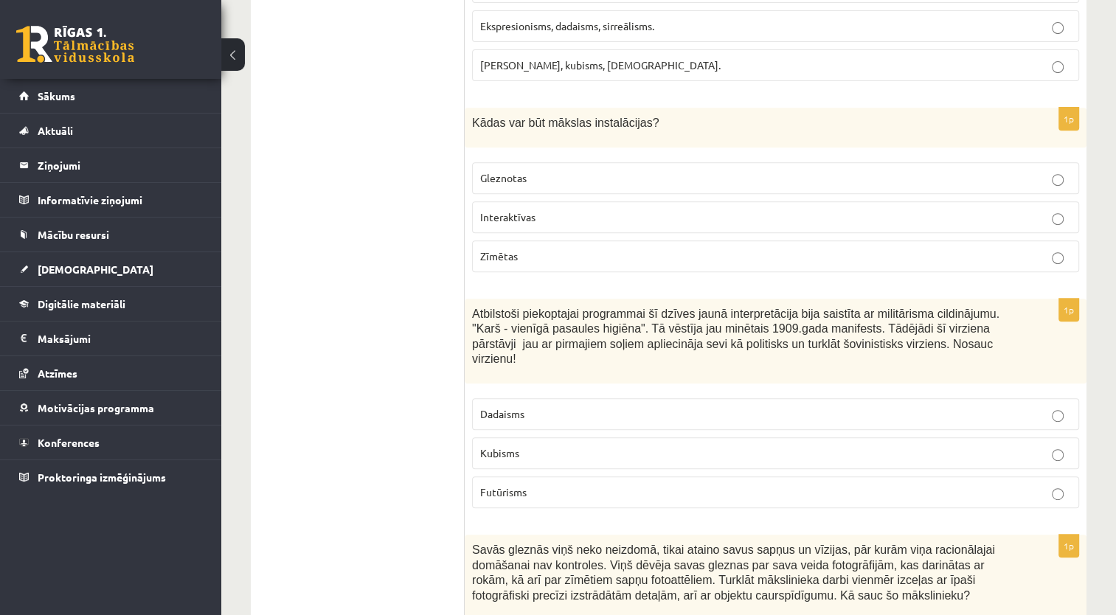
click at [550, 209] on p "Interaktīvas" at bounding box center [775, 216] width 591 height 15
drag, startPoint x: 632, startPoint y: 120, endPoint x: 473, endPoint y: 114, distance: 159.5
click at [473, 117] on span "Kādas var būt mākslas instalācijas?" at bounding box center [565, 123] width 187 height 13
copy span "Kādas var būt mākslas instalācijas"
click at [519, 485] on span "Futūrisms" at bounding box center [503, 491] width 46 height 13
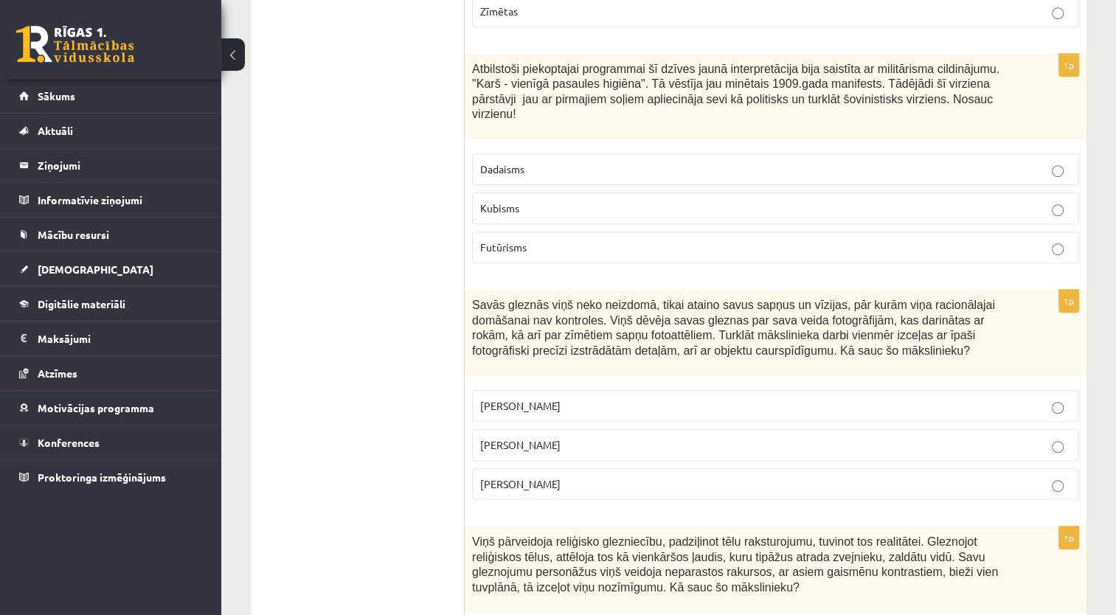
scroll to position [959, 0]
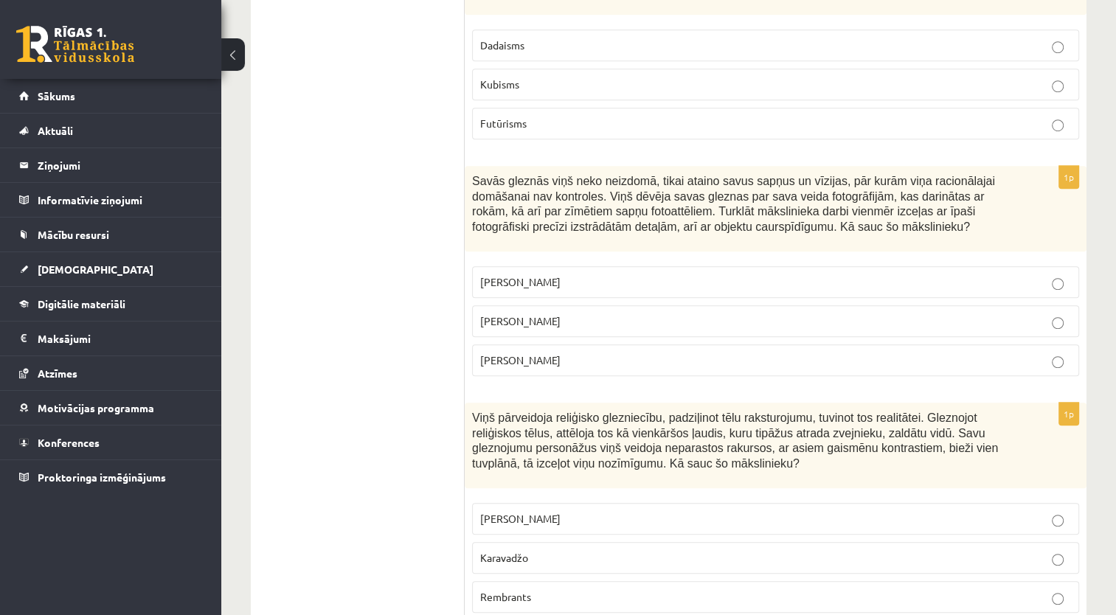
click at [564, 274] on p "Pablo Pikaso" at bounding box center [775, 281] width 591 height 15
click at [514, 314] on span "Salvadors Dalī" at bounding box center [520, 320] width 80 height 13
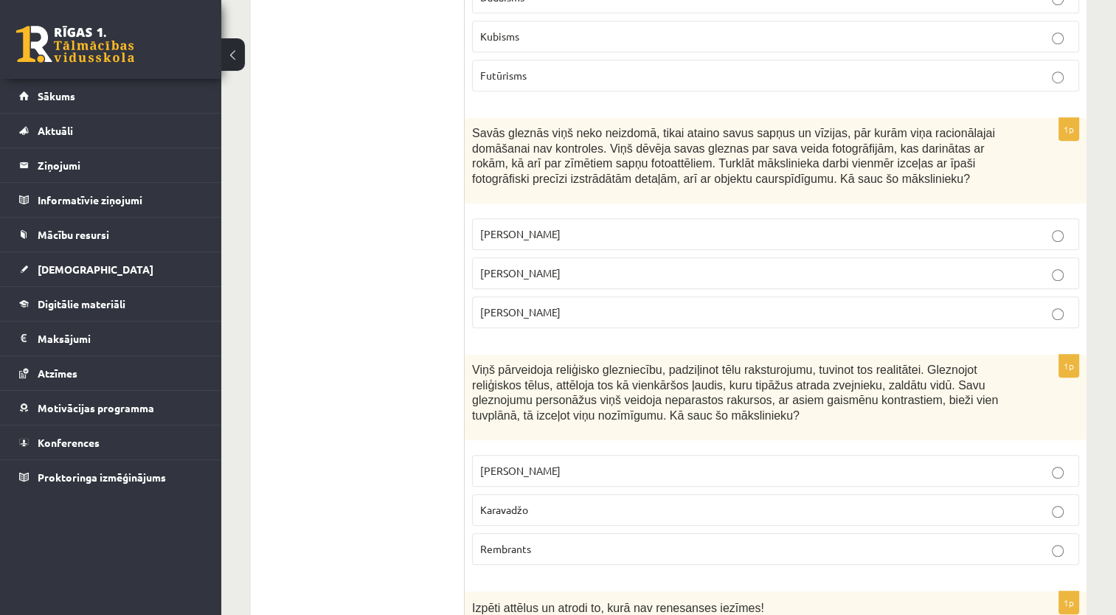
scroll to position [1106, 0]
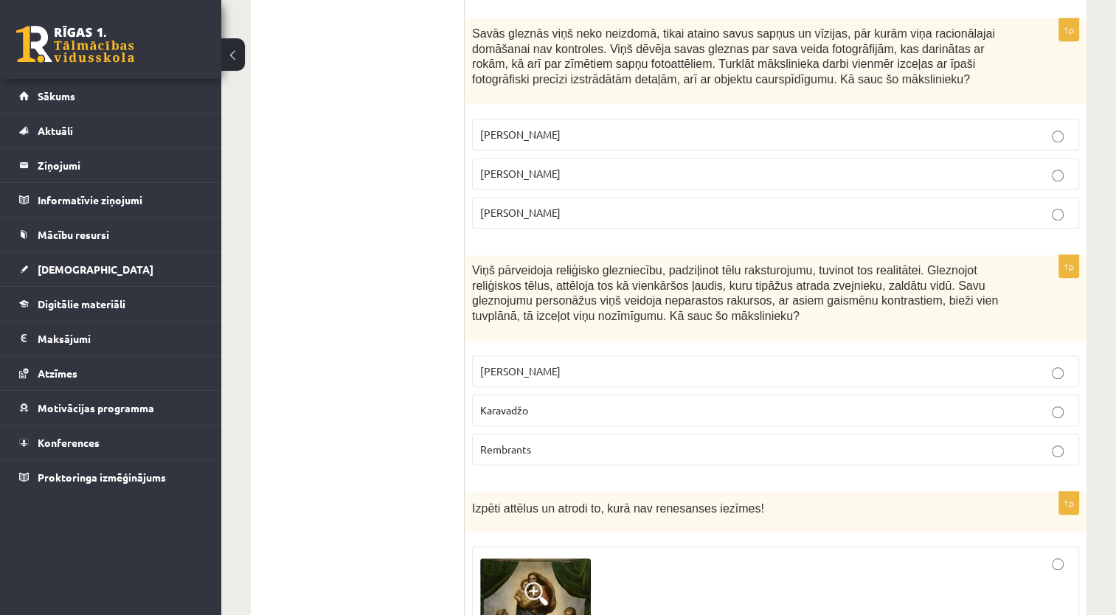
click at [574, 403] on p "Karavadžo" at bounding box center [775, 410] width 591 height 15
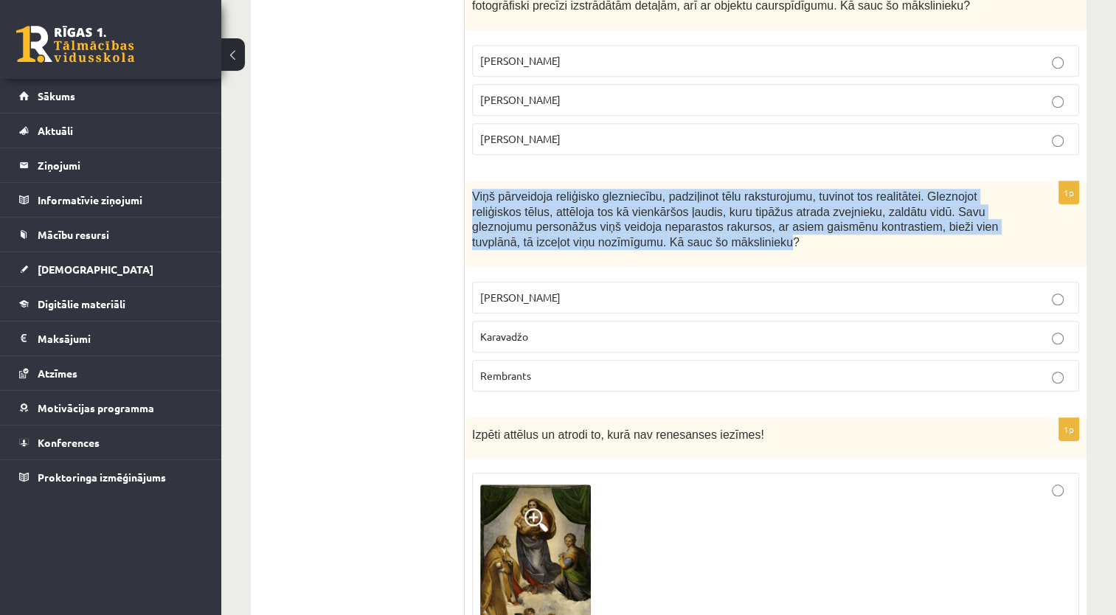
drag, startPoint x: 645, startPoint y: 224, endPoint x: 470, endPoint y: 172, distance: 182.5
click at [470, 181] on div "Viņš pārveidoja reliģisko glezniecību, padziļinot tēlu raksturojumu, tuvinot to…" at bounding box center [776, 224] width 622 height 86
copy span "Viņš pārveidoja reliģisko glezniecību, padziļinot tēlu raksturojumu, tuvinot to…"
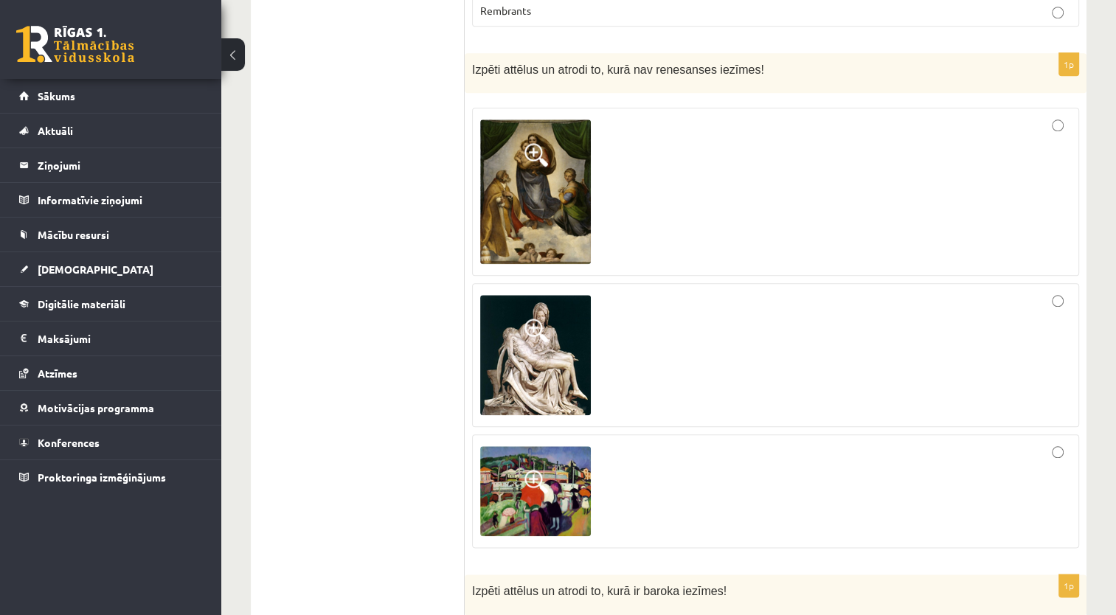
scroll to position [1549, 0]
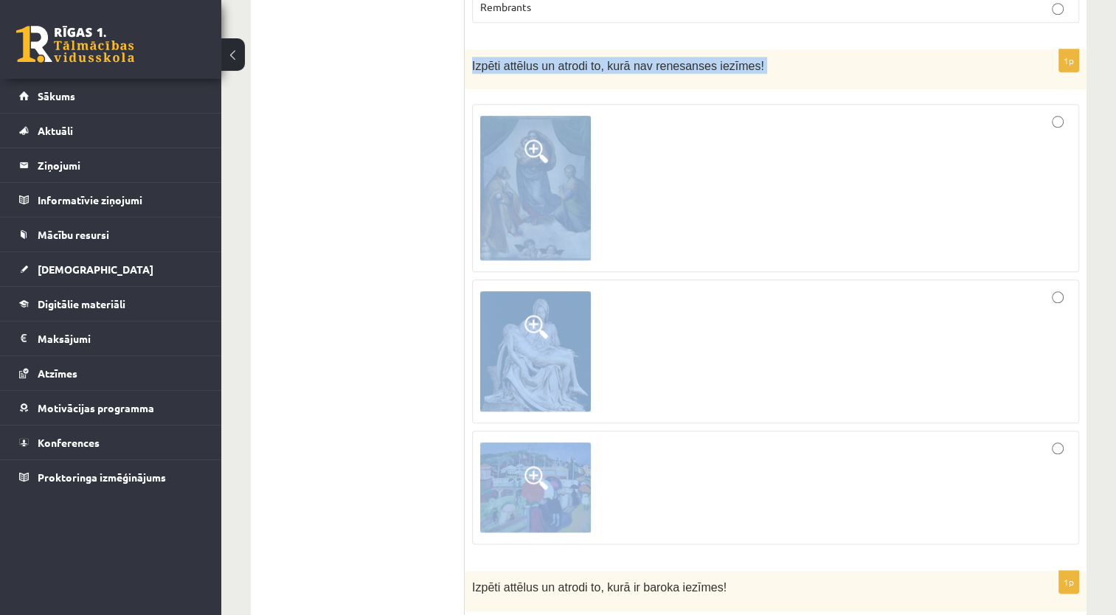
drag, startPoint x: 472, startPoint y: 42, endPoint x: 608, endPoint y: 479, distance: 457.3
click at [608, 479] on div "1p Izpēti attēlus un atrodi to, kurā nav renesanses iezīmes!" at bounding box center [776, 302] width 622 height 507
copy div "Izpēti attēlus un atrodi to, kurā nav renesanses iezīmes!"
click at [649, 156] on div at bounding box center [775, 187] width 591 height 151
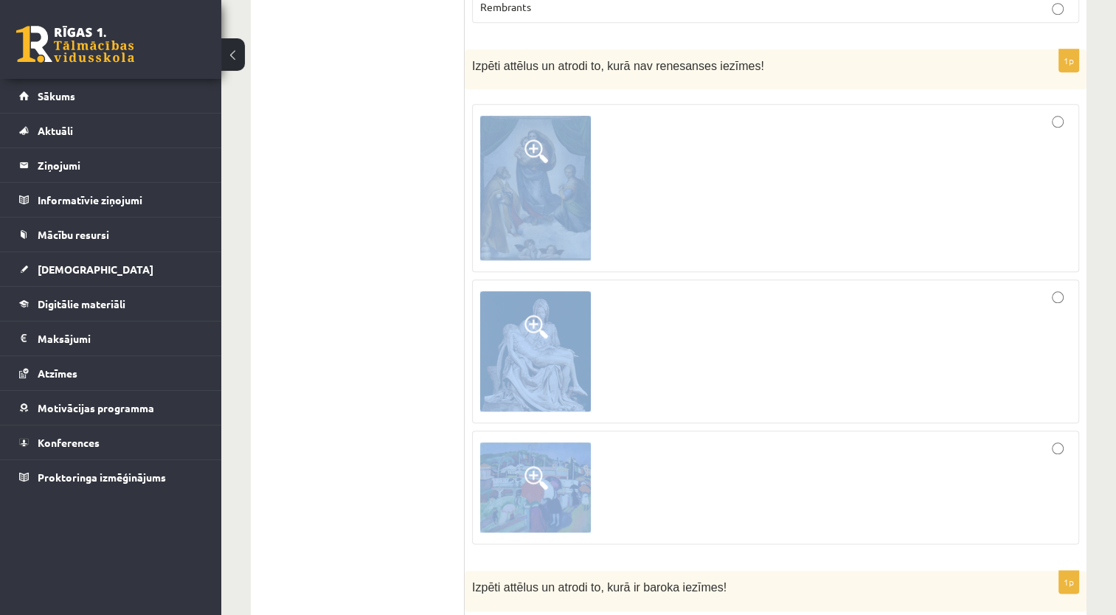
drag, startPoint x: 467, startPoint y: 78, endPoint x: 574, endPoint y: 463, distance: 399.6
click at [575, 464] on div "1p Izpēti attēlus un atrodi to, kurā nav renesanses iezīmes!" at bounding box center [776, 302] width 622 height 507
copy fieldset
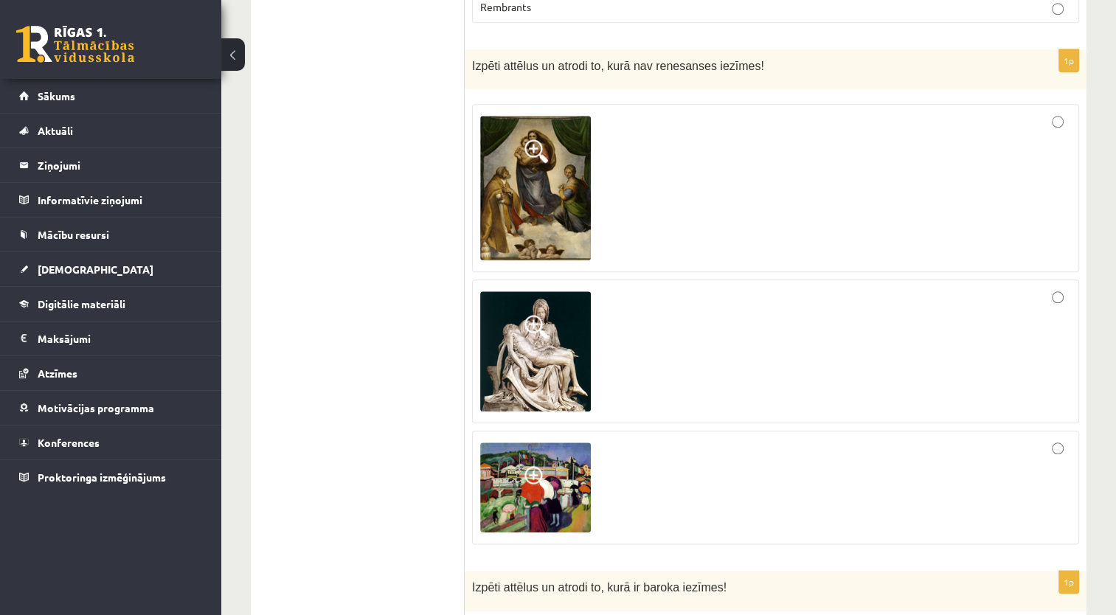
click at [532, 139] on span at bounding box center [536, 151] width 24 height 24
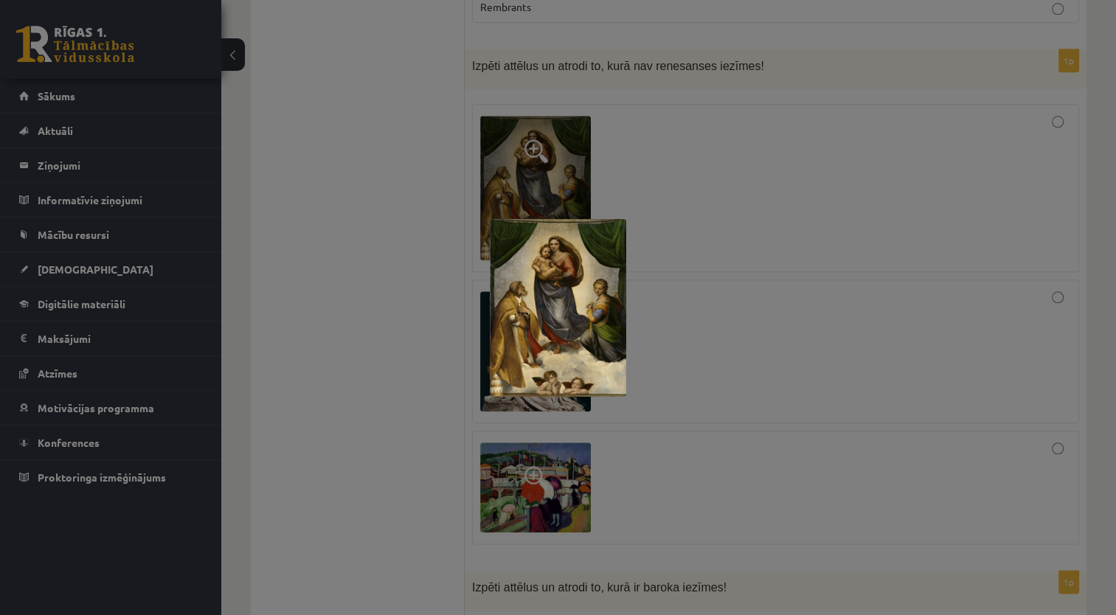
click at [672, 179] on div at bounding box center [558, 307] width 1116 height 615
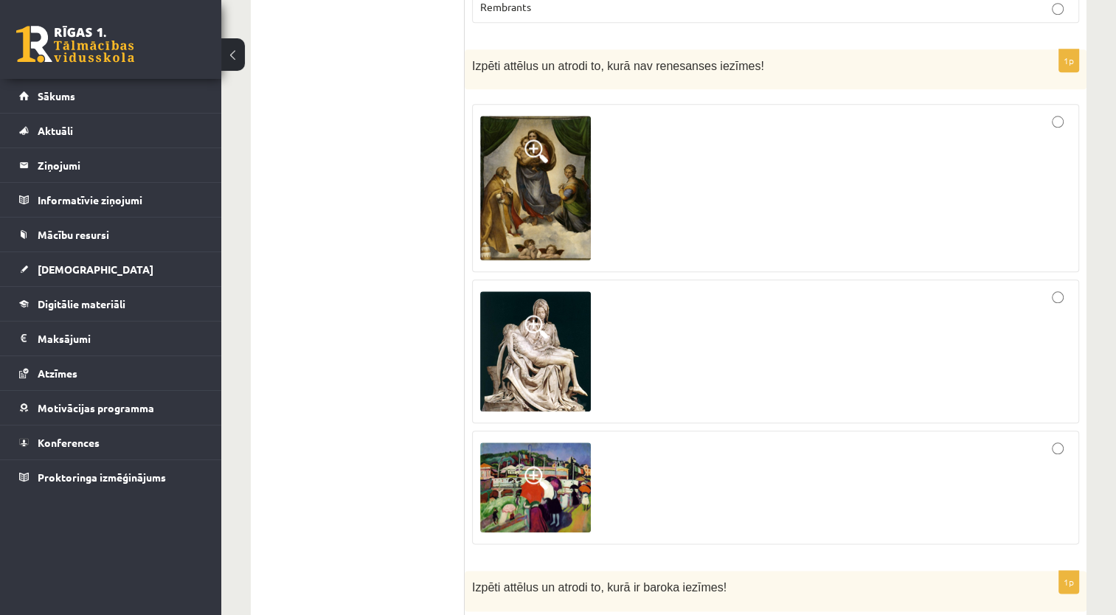
click at [531, 315] on span at bounding box center [536, 327] width 24 height 24
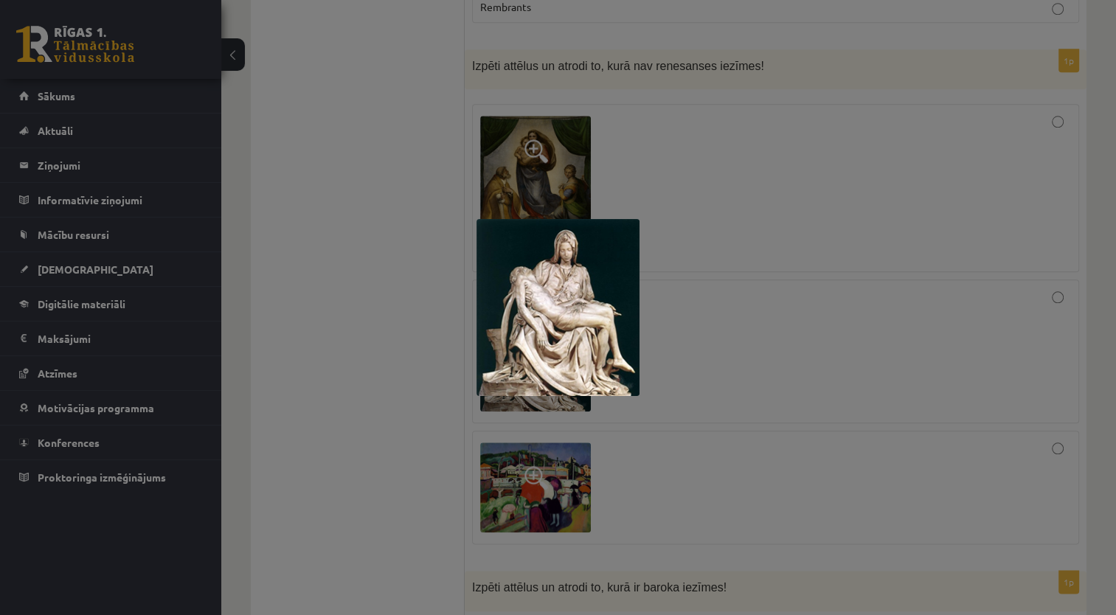
click at [675, 166] on div at bounding box center [558, 307] width 1116 height 615
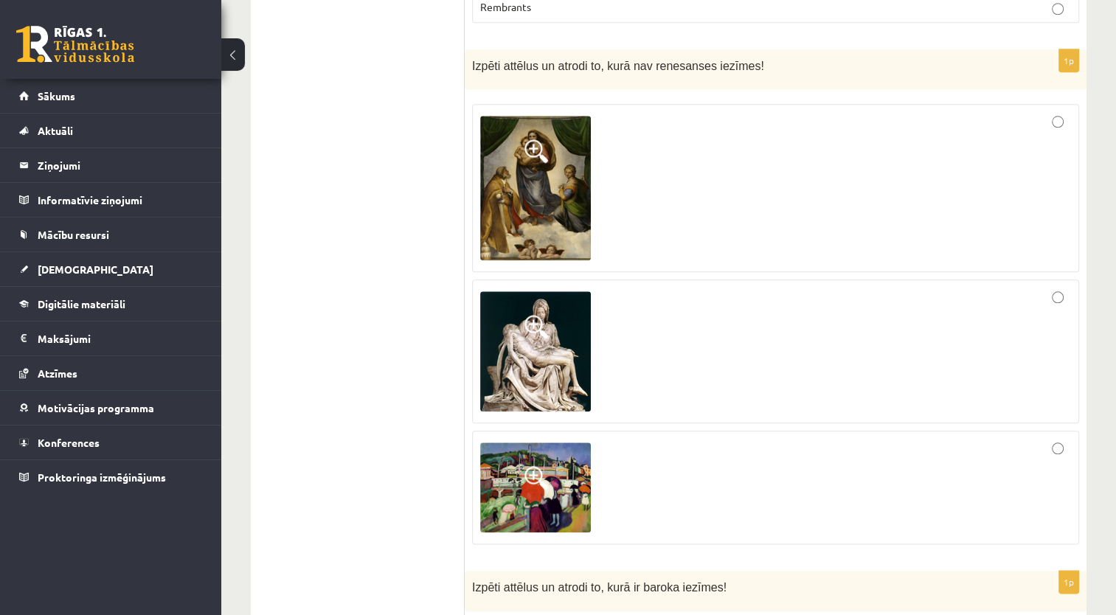
click at [534, 466] on span at bounding box center [536, 478] width 24 height 24
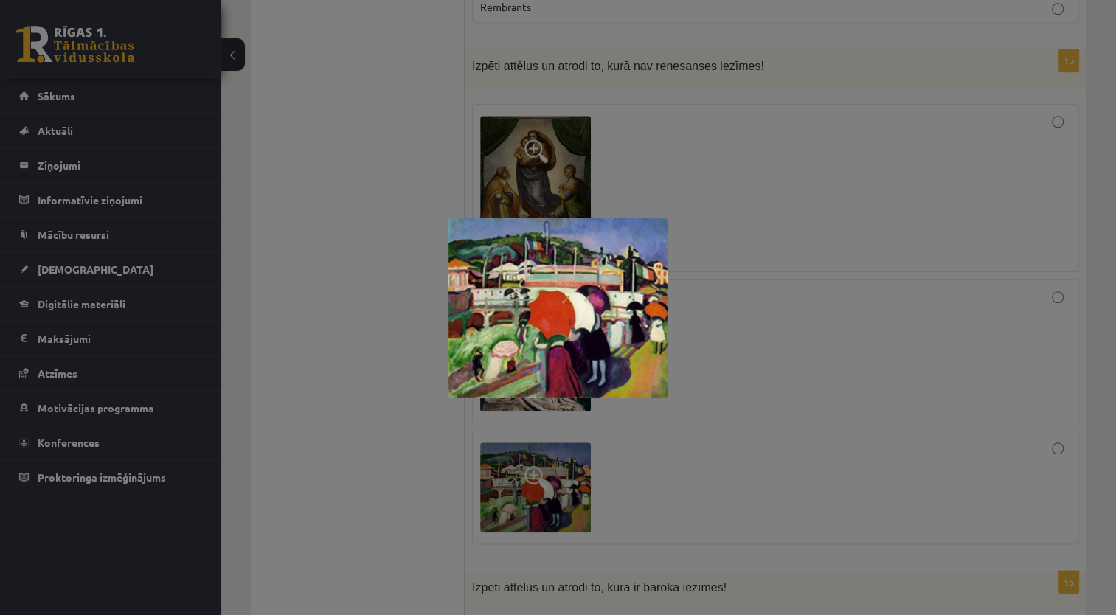
click at [697, 153] on div at bounding box center [558, 307] width 1116 height 615
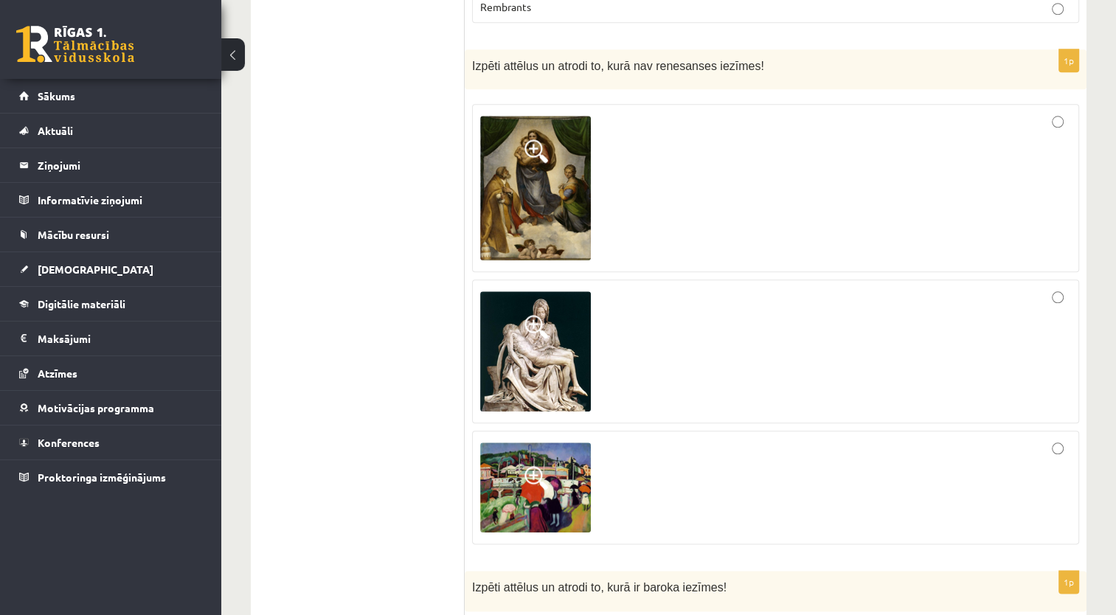
click at [915, 441] on div at bounding box center [775, 488] width 591 height 98
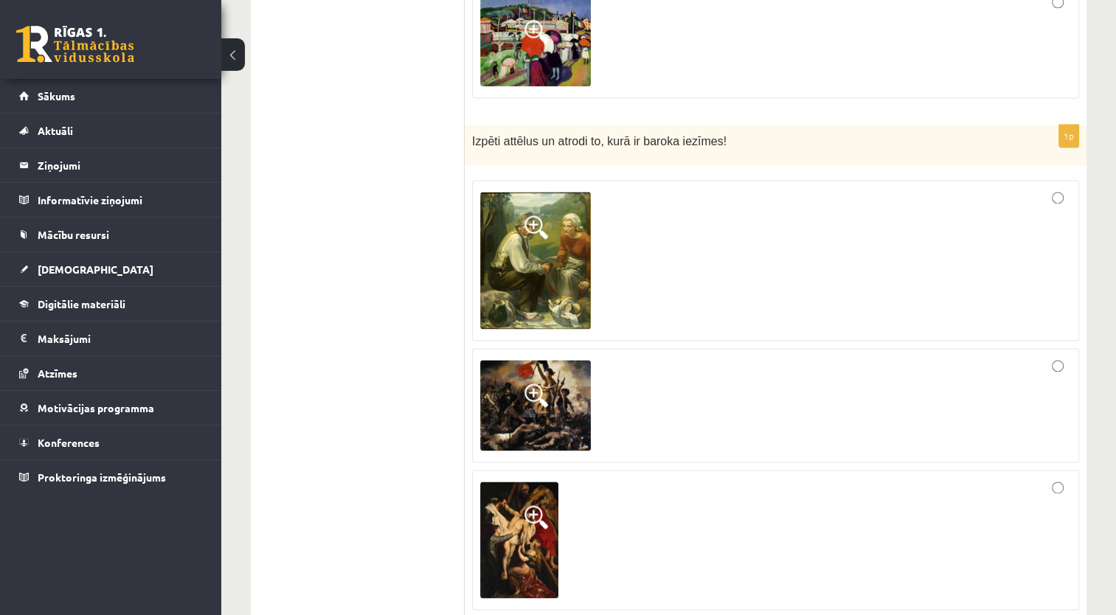
scroll to position [1992, 0]
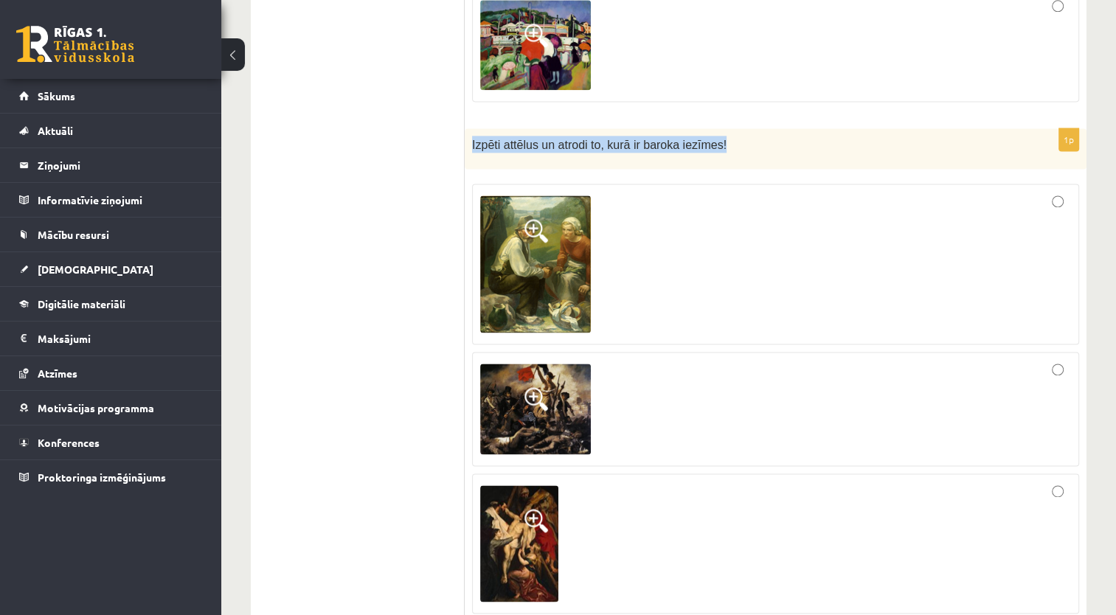
drag, startPoint x: 470, startPoint y: 121, endPoint x: 731, endPoint y: 131, distance: 261.3
click at [730, 131] on div "Izpēti attēlus un atrodi to, kurā ir baroka iezīmes!" at bounding box center [776, 148] width 622 height 41
copy span "Izpēti attēlus un atrodi to, kurā ir baroka iezīmes!"
click at [530, 509] on span at bounding box center [536, 521] width 24 height 24
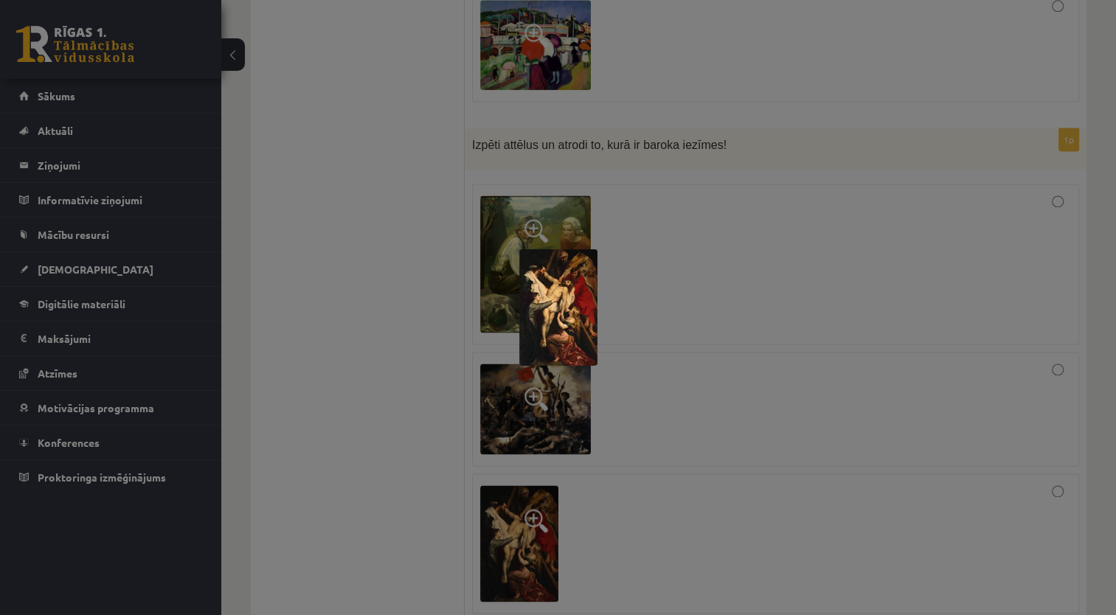
click at [530, 497] on div at bounding box center [558, 307] width 1116 height 615
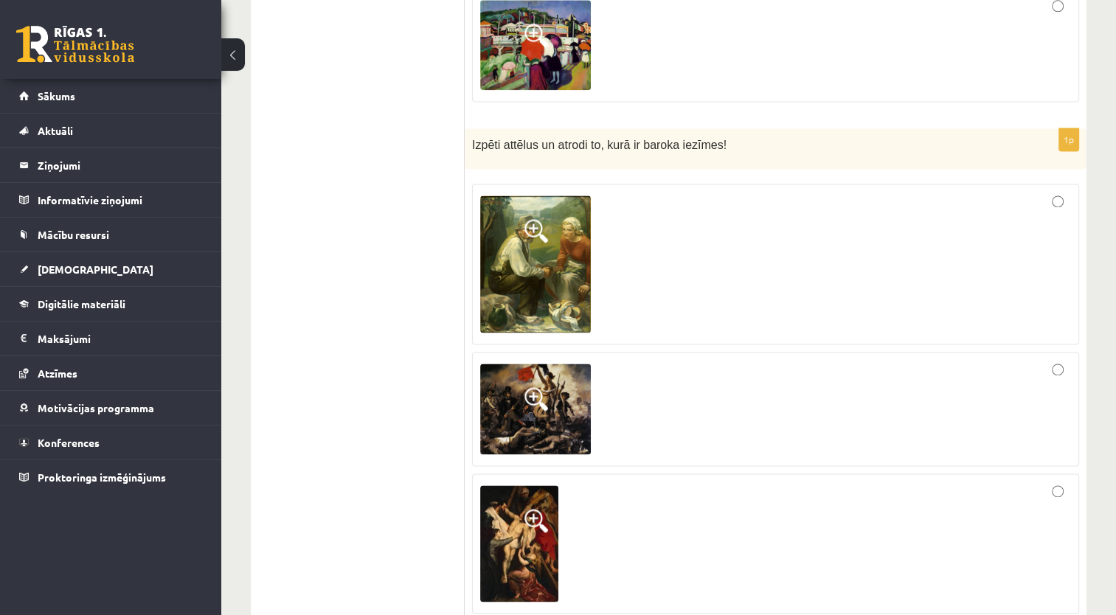
click at [536, 387] on span at bounding box center [536, 399] width 24 height 24
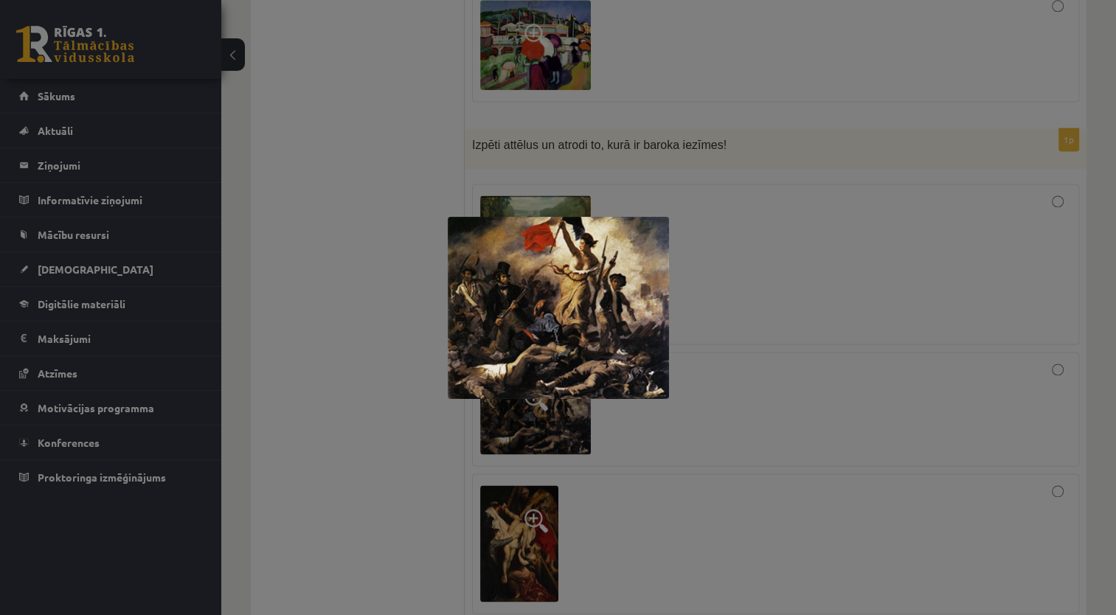
click at [574, 311] on img at bounding box center [558, 308] width 221 height 182
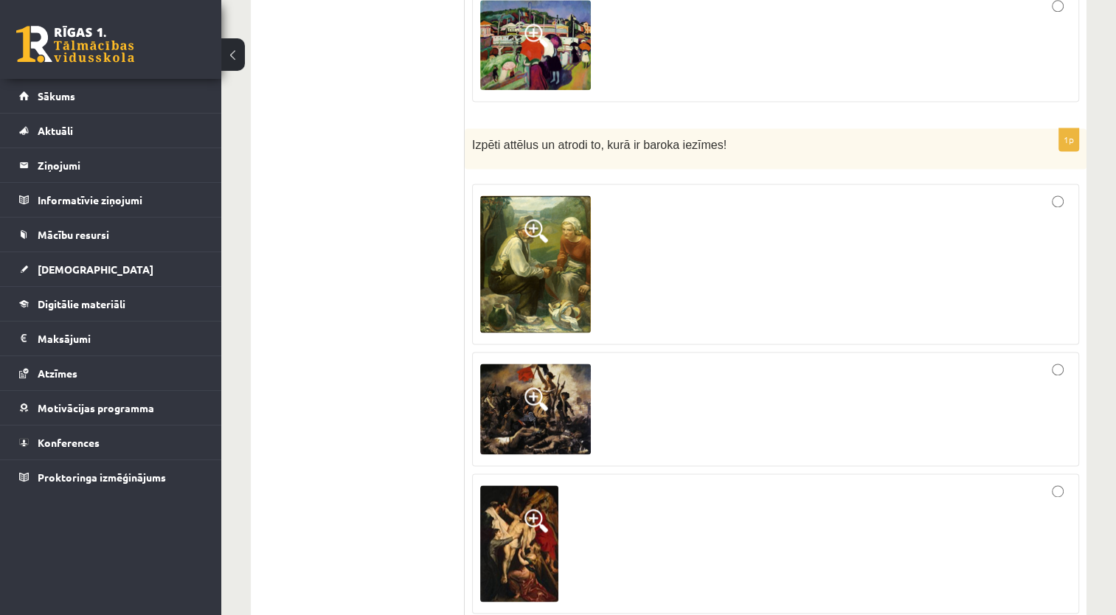
click at [532, 219] on span at bounding box center [536, 231] width 24 height 24
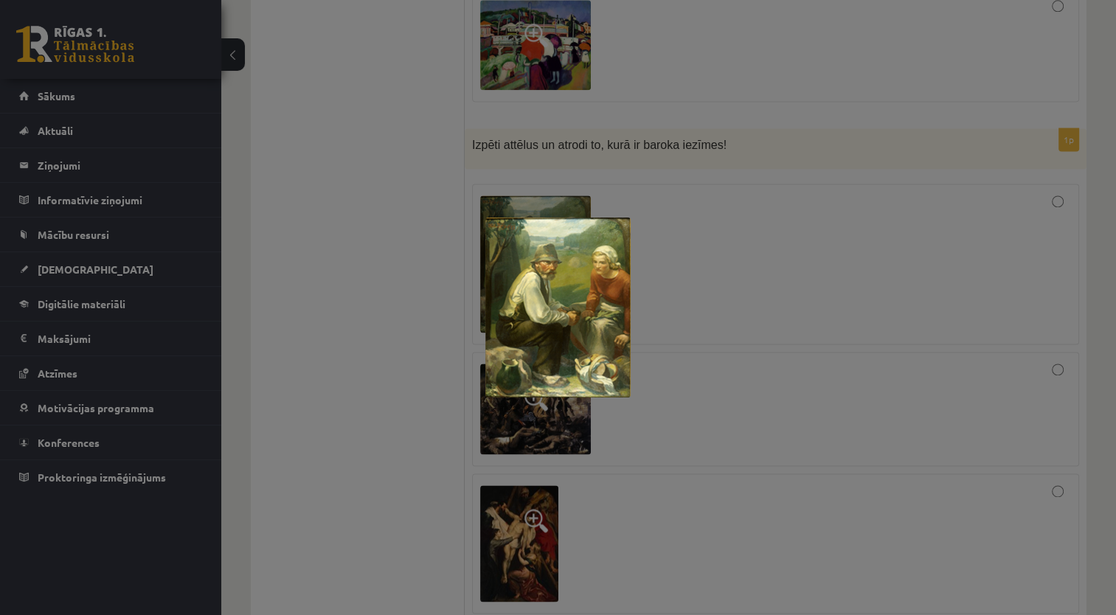
click at [548, 304] on img at bounding box center [557, 308] width 145 height 180
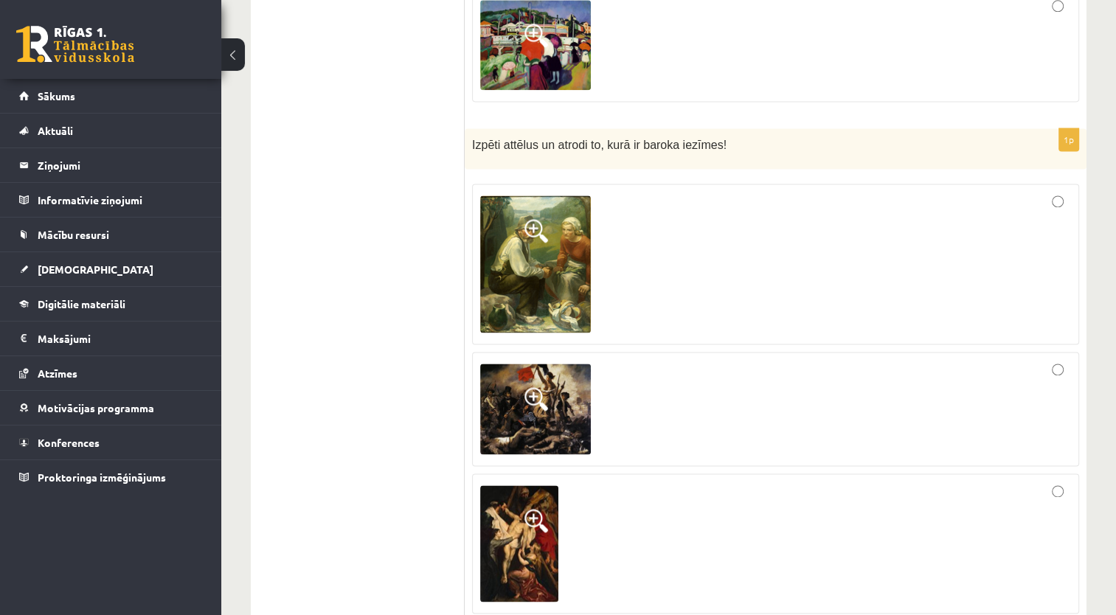
click at [796, 361] on div at bounding box center [775, 409] width 591 height 99
click at [803, 519] on div at bounding box center [775, 544] width 591 height 124
click at [669, 502] on div at bounding box center [775, 544] width 591 height 124
click at [533, 509] on span at bounding box center [536, 521] width 24 height 24
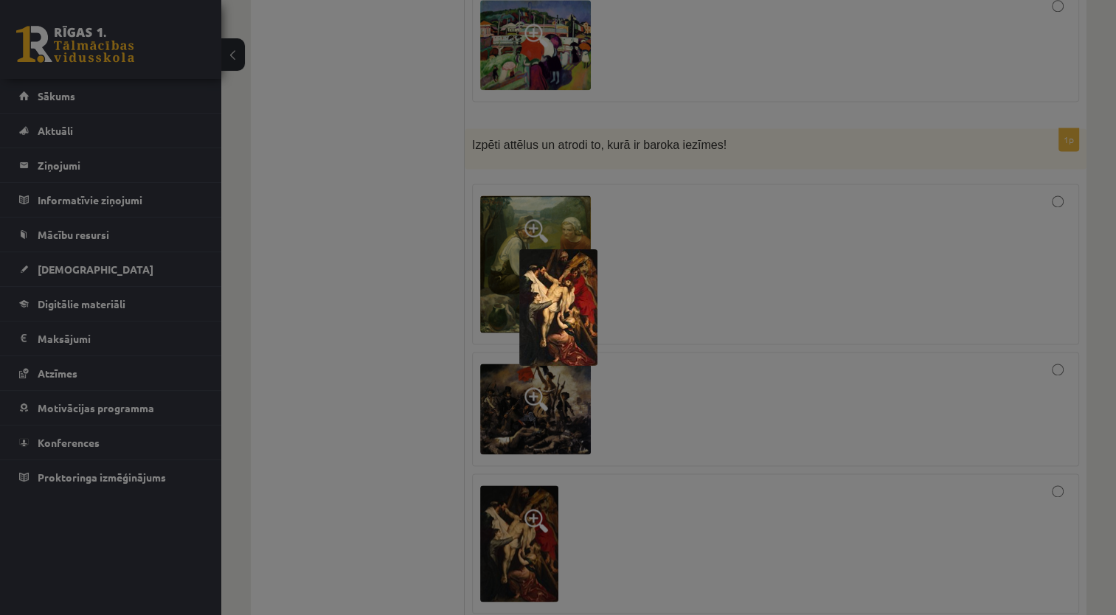
click at [566, 284] on img at bounding box center [558, 307] width 78 height 117
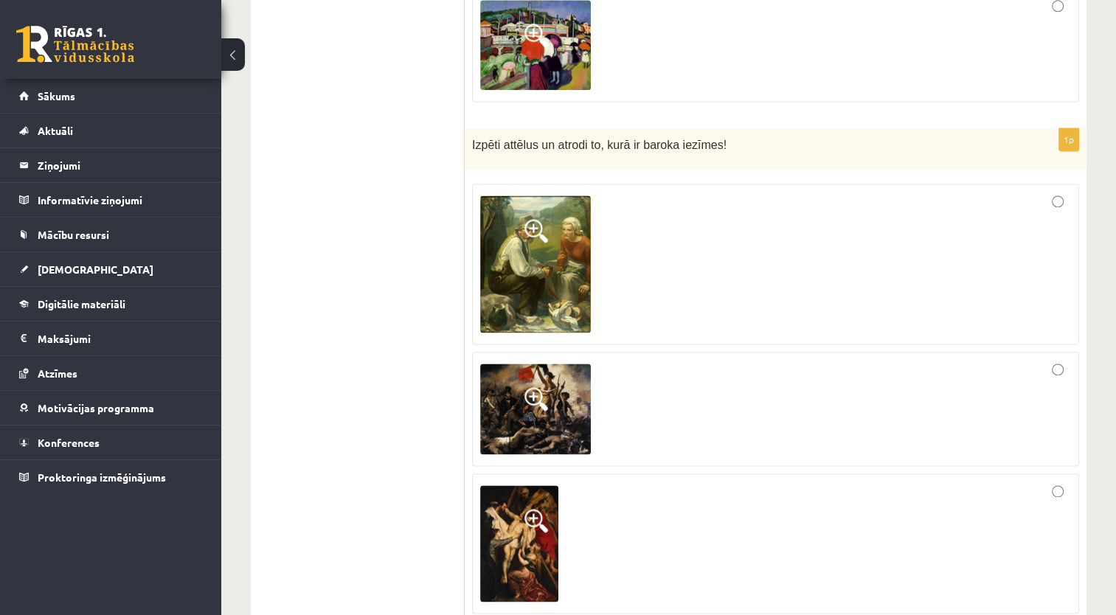
click at [533, 387] on span at bounding box center [536, 399] width 24 height 24
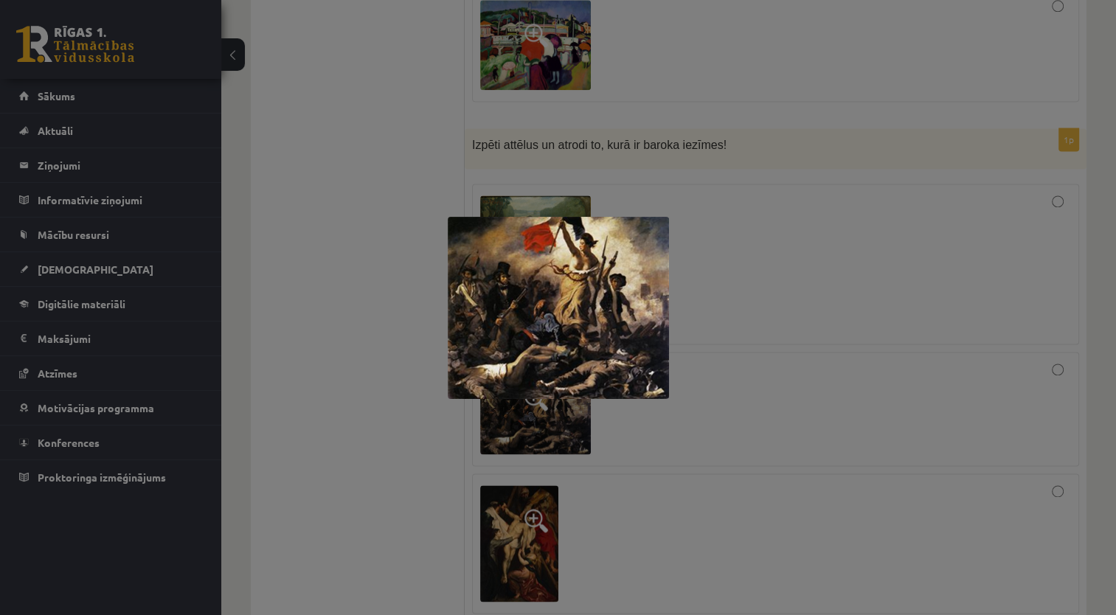
click at [664, 488] on div at bounding box center [558, 307] width 1116 height 615
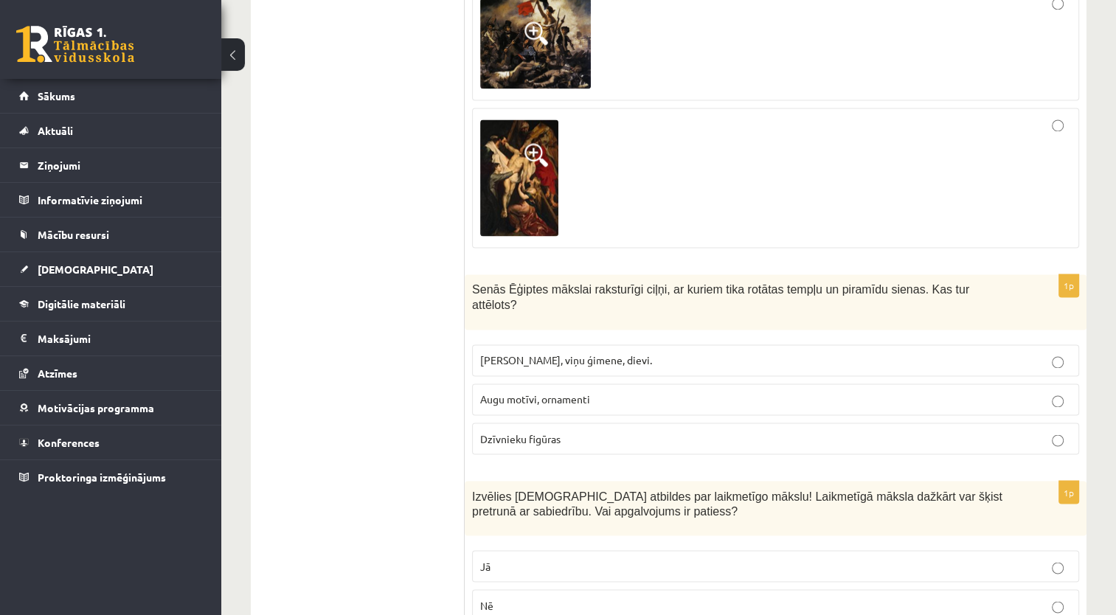
scroll to position [2360, 0]
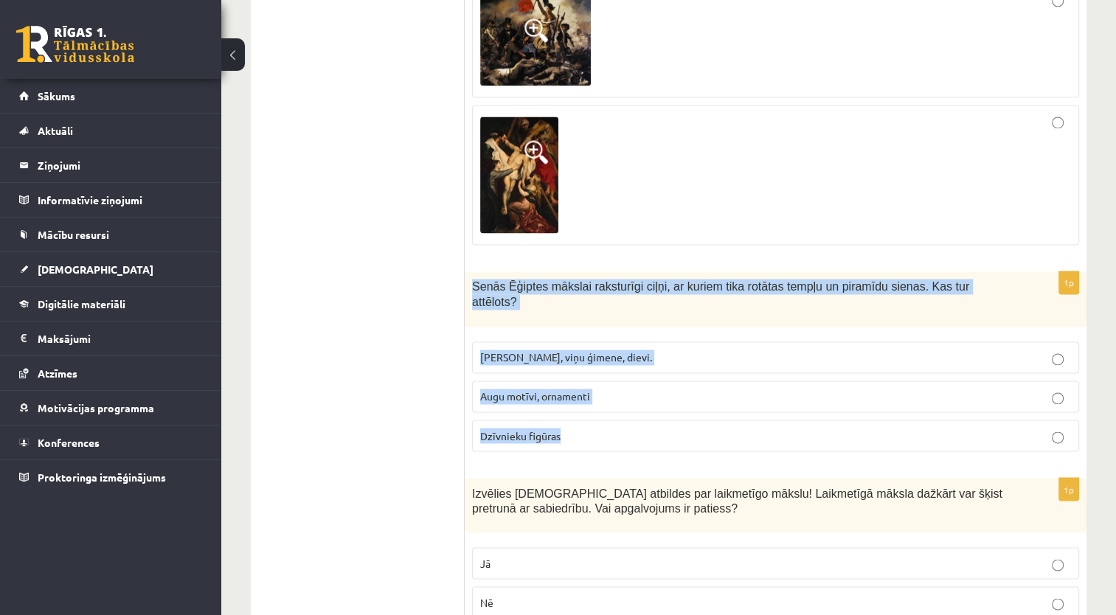
drag, startPoint x: 471, startPoint y: 263, endPoint x: 794, endPoint y: 394, distance: 348.1
click at [794, 394] on div "1p Senās Ēģiptes mākslai raksturīgi ciļņi, ar kuriem tika rotātas tempļu un pir…" at bounding box center [776, 367] width 622 height 192
copy div "Senās Ēģiptes mākslai raksturīgi ciļņi, ar kuriem tika rotātas tempļu un piramī…"
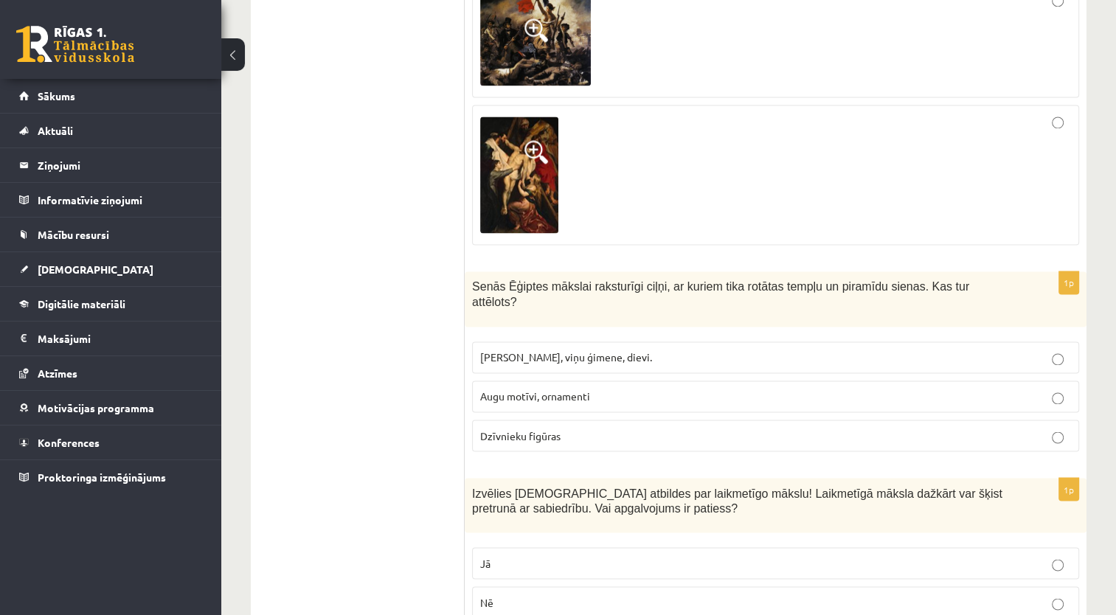
click at [544, 350] on span "Faraoni, viņu ģimene, dievi." at bounding box center [566, 356] width 172 height 13
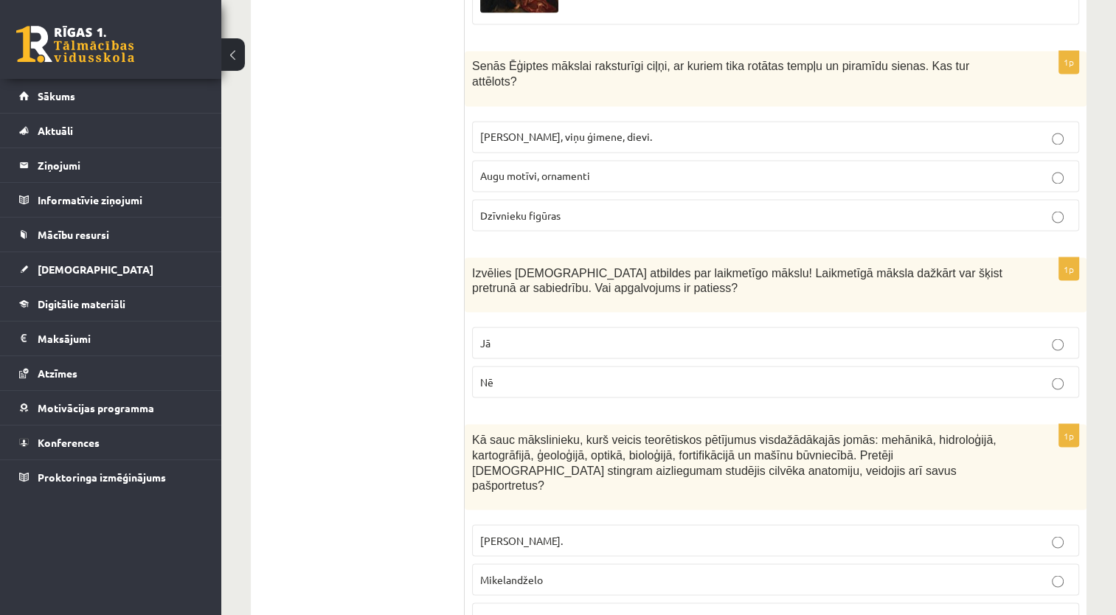
scroll to position [2582, 0]
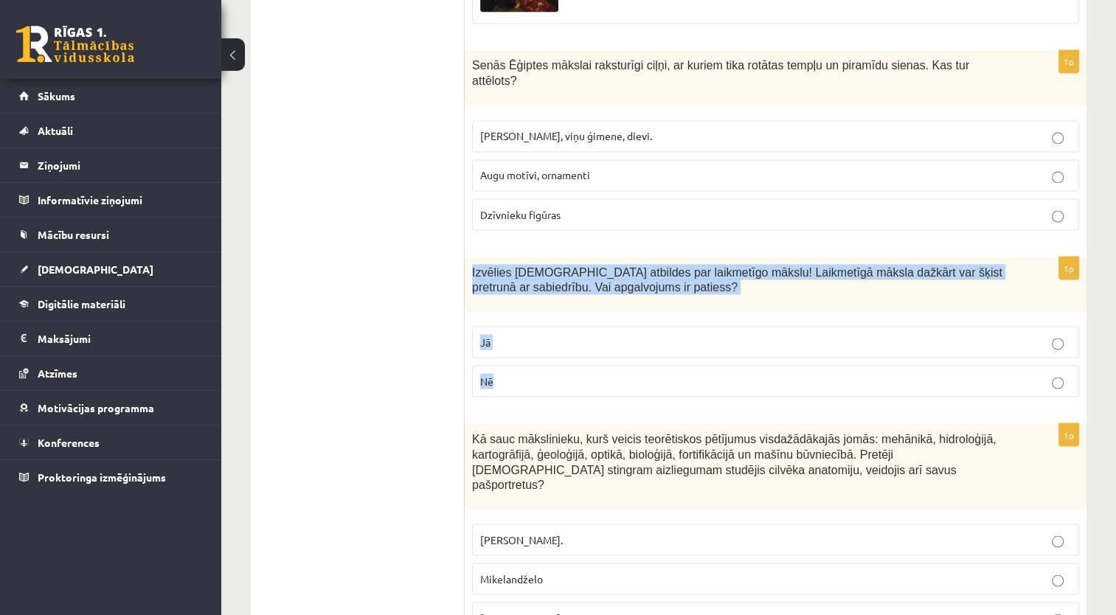
drag, startPoint x: 469, startPoint y: 229, endPoint x: 747, endPoint y: 353, distance: 304.4
click at [747, 353] on div "1p Izvēlies pareizās atbildes par laikmetīgo mākslu! Laikmetīgā māksla dažkārt …" at bounding box center [776, 333] width 622 height 153
copy div "Izvēlies pareizās atbildes par laikmetīgo mākslu! Laikmetīgā māksla dažkārt var…"
click at [642, 334] on p "Jā" at bounding box center [775, 341] width 591 height 15
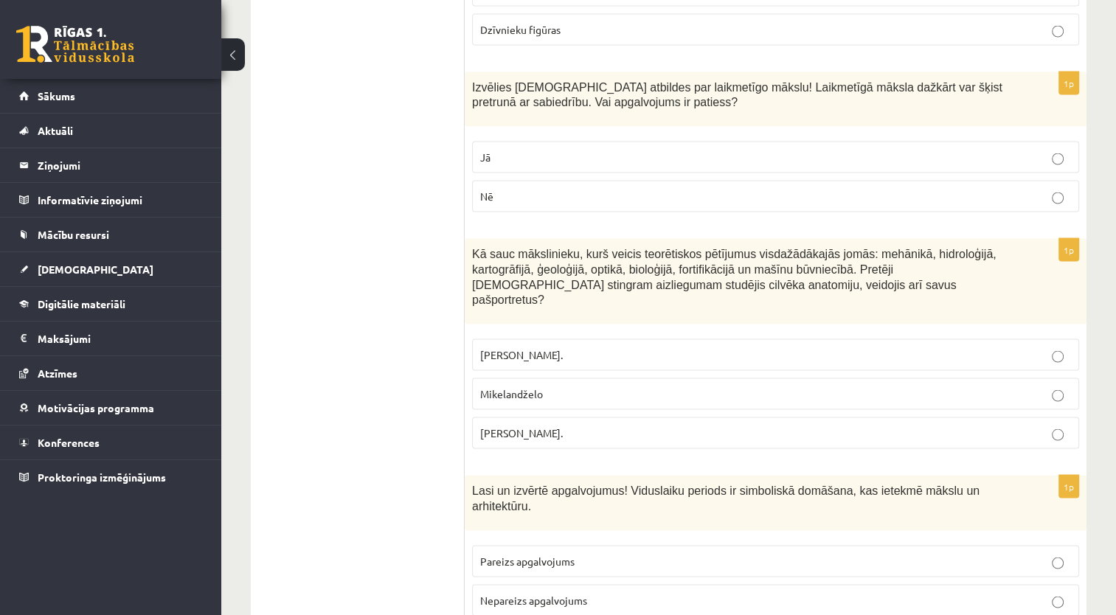
scroll to position [2803, 0]
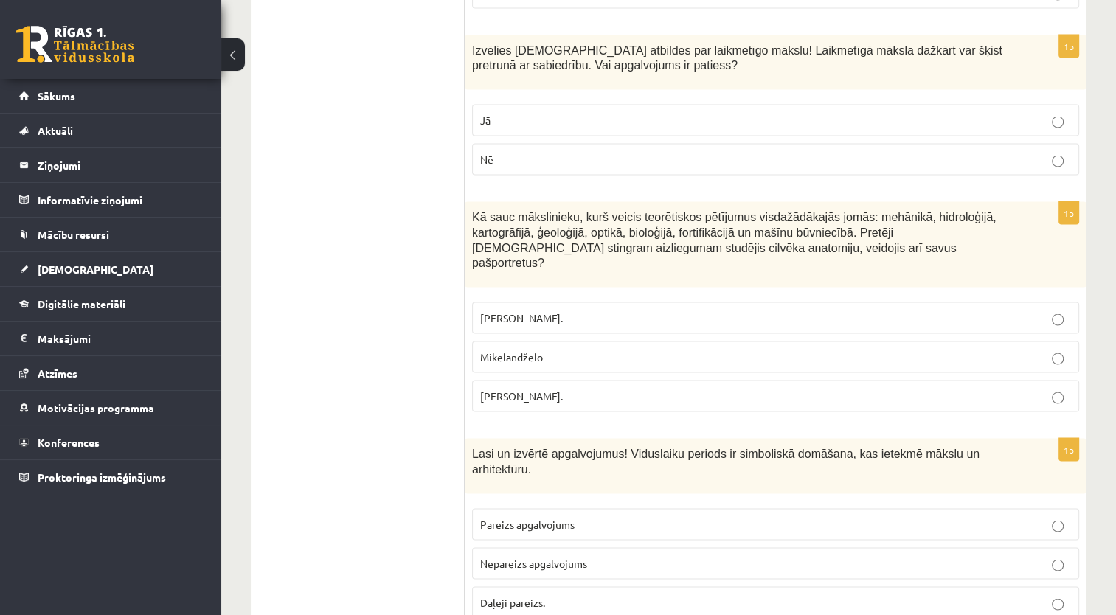
drag, startPoint x: 469, startPoint y: 180, endPoint x: 759, endPoint y: 349, distance: 335.5
click at [759, 349] on div "1p Kā sauc mākslinieku, kurš veicis teorētiskos pētījumus visdažādākajās jomās:…" at bounding box center [776, 313] width 622 height 222
copy div "Kā sauc mākslinieku, kurš veicis teorētiskos pētījumus visdažādākajās jomās: me…"
click at [531, 389] on span "Leonardo da Vinči." at bounding box center [521, 395] width 83 height 13
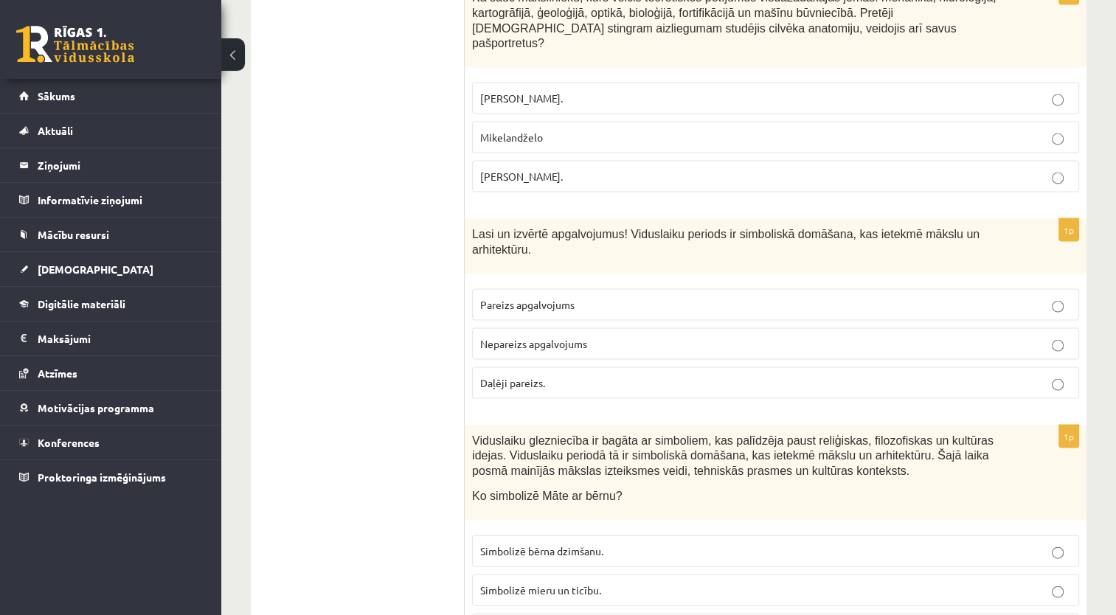
scroll to position [3024, 0]
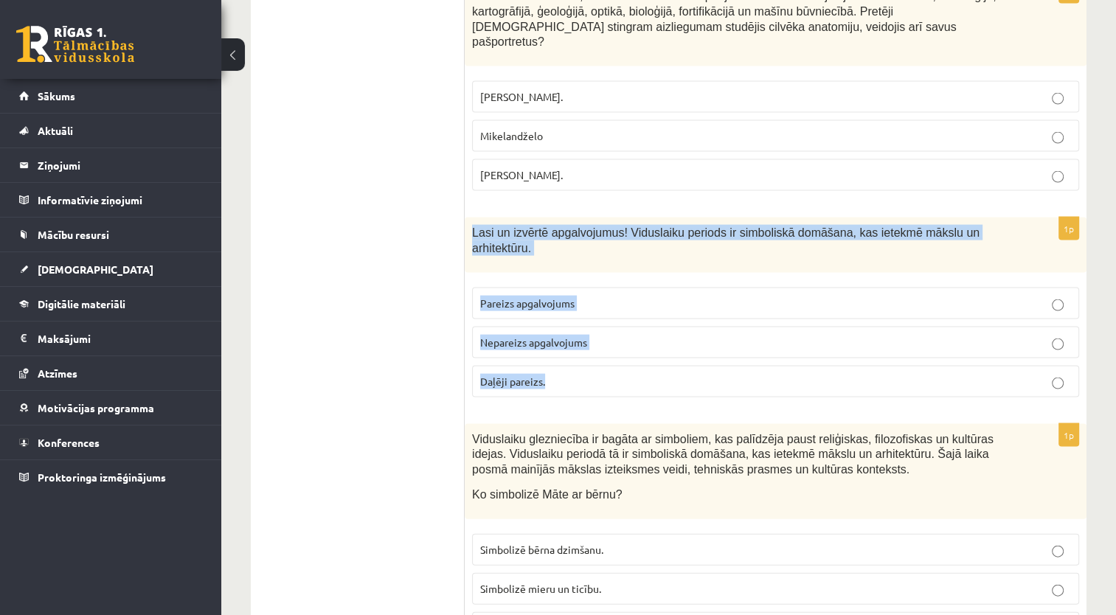
drag, startPoint x: 469, startPoint y: 175, endPoint x: 603, endPoint y: 316, distance: 195.1
click at [603, 316] on div "1p Lasi un izvērtē apgalvojumus! Viduslaiku periods ir simboliskā domāšana, kas…" at bounding box center [776, 314] width 622 height 192
copy div "Lasi un izvērtē apgalvojumus! Viduslaiku periods ir simboliskā domāšana, kas ie…"
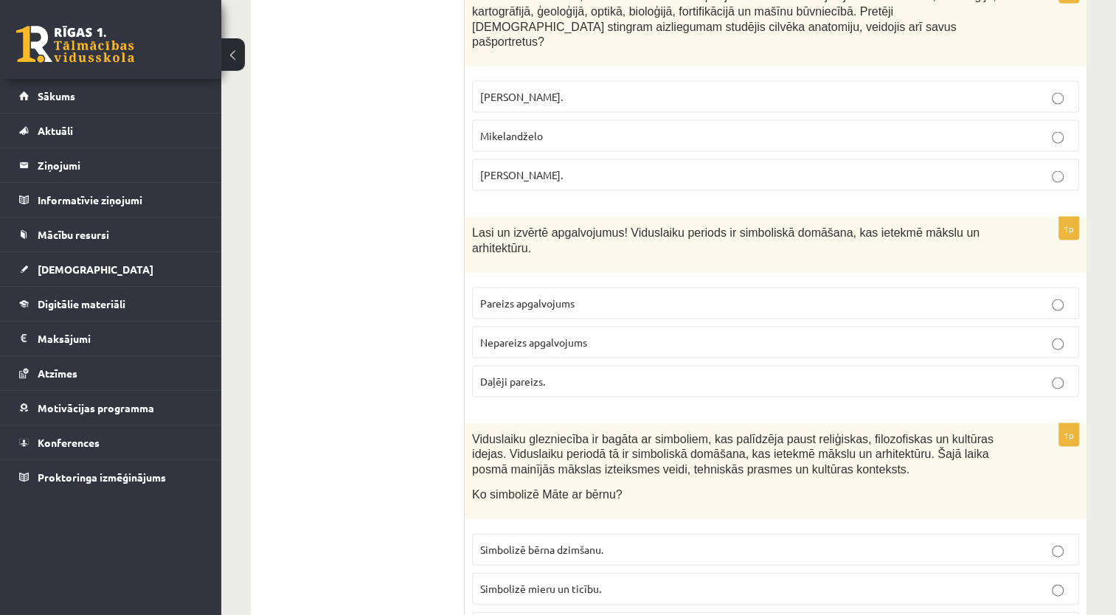
click at [561, 297] on span "Pareizs apgalvojums" at bounding box center [527, 303] width 94 height 13
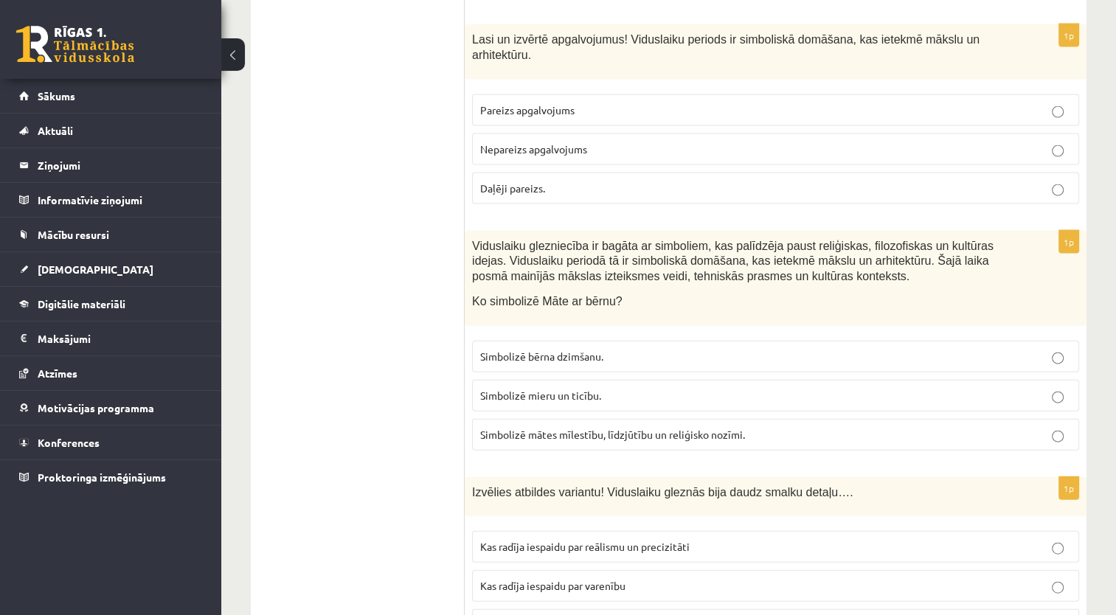
scroll to position [3246, 0]
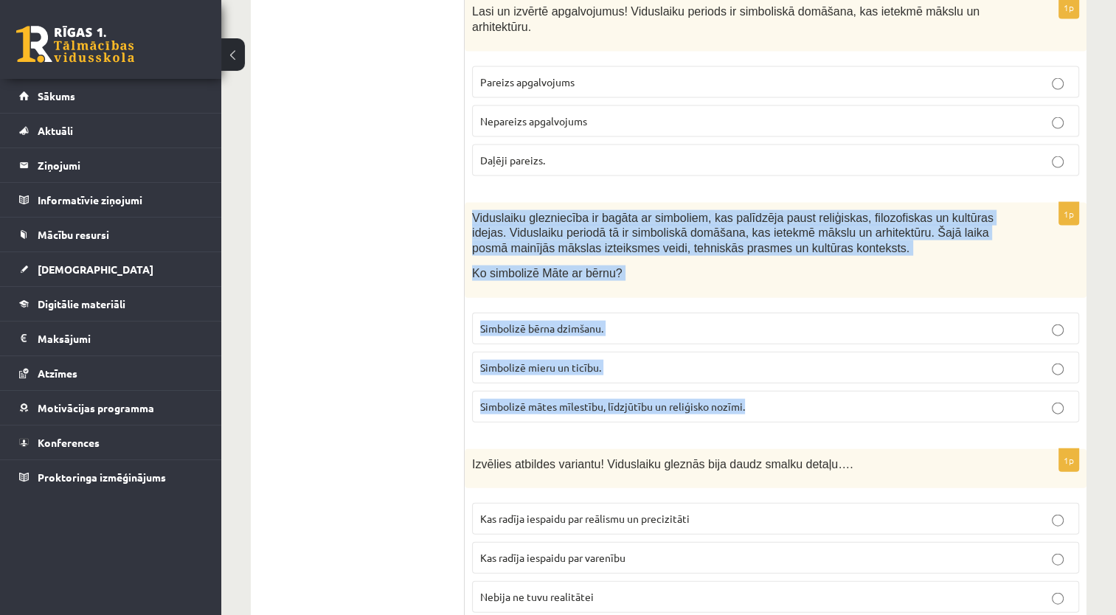
drag, startPoint x: 472, startPoint y: 148, endPoint x: 758, endPoint y: 345, distance: 347.2
click at [758, 345] on div "1p Viduslaiku glezniecība ir bagāta ar simboliem, kas palīdzēja paust reliģiska…" at bounding box center [776, 319] width 622 height 232
click at [599, 400] on span "Simbolizē mātes mīlestību, līdzjūtību un reliģisko nozīmi." at bounding box center [612, 406] width 265 height 13
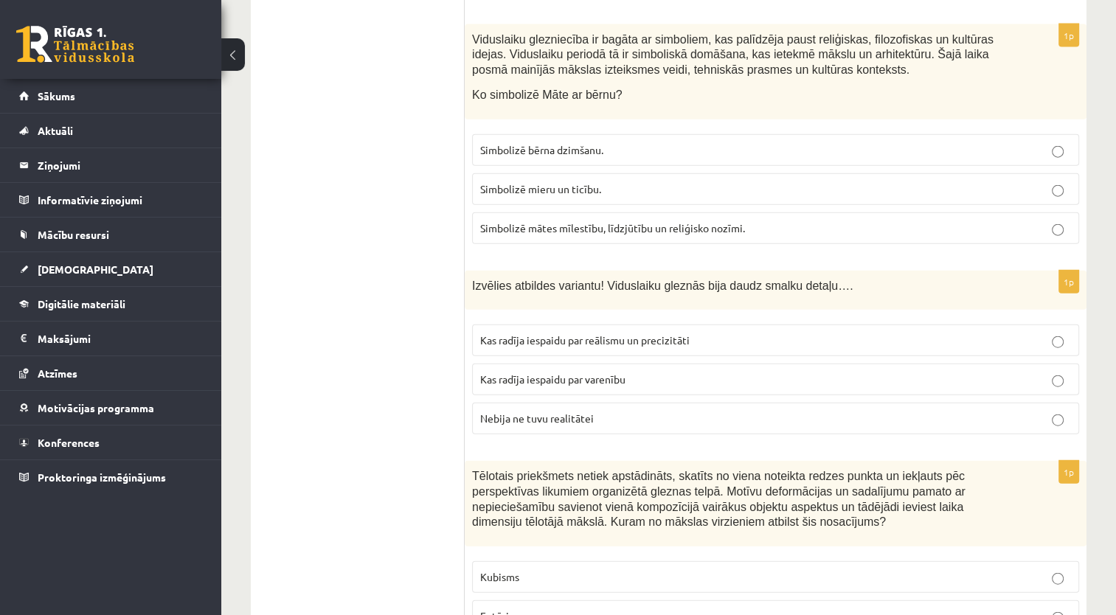
scroll to position [3467, 0]
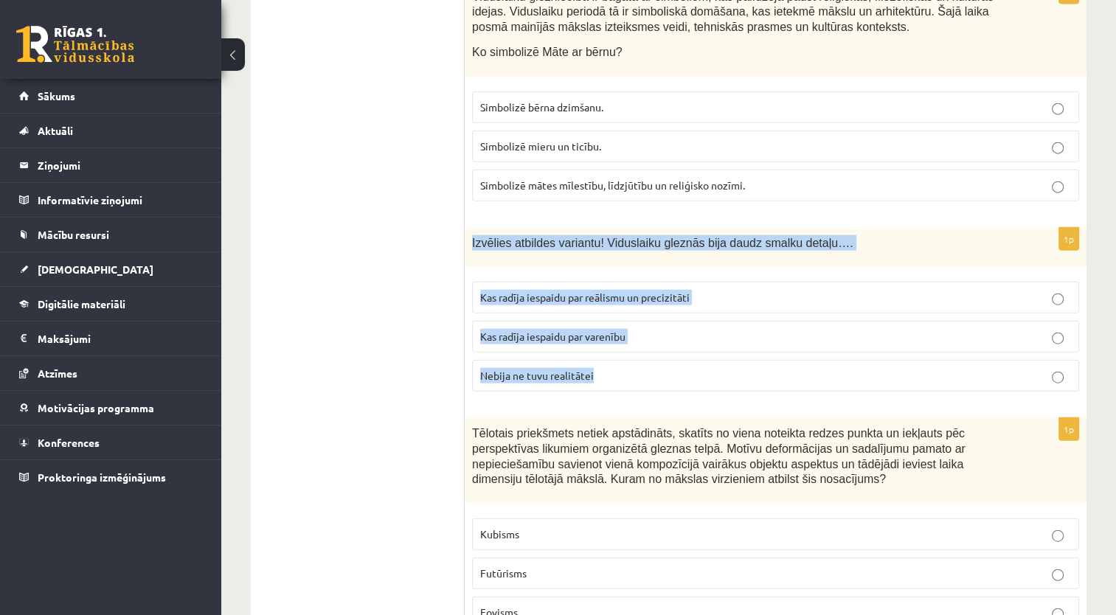
drag, startPoint x: 465, startPoint y: 164, endPoint x: 680, endPoint y: 297, distance: 252.4
click at [680, 297] on div "1p Izvēlies atbildes variantu! Viduslaiku gleznās bija daudz smalku detaļu…. Ka…" at bounding box center [776, 316] width 622 height 176
click at [569, 291] on span "Kas radīja iespaidu par reālismu un precizitāti" at bounding box center [584, 297] width 209 height 13
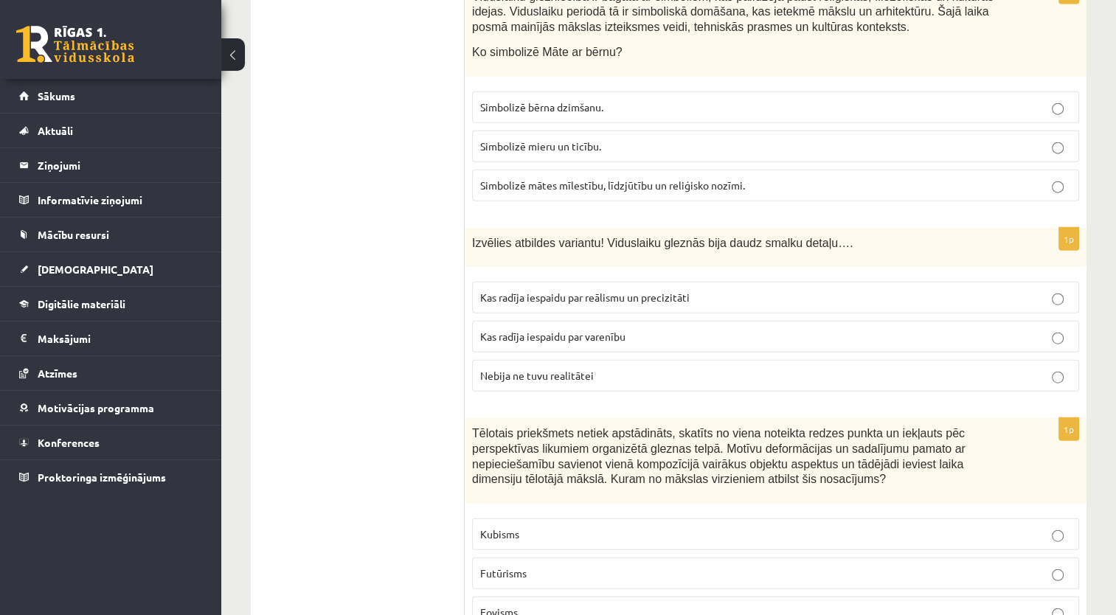
click at [375, 346] on ul "Tests Izvērtējums!" at bounding box center [365, 295] width 199 height 6995
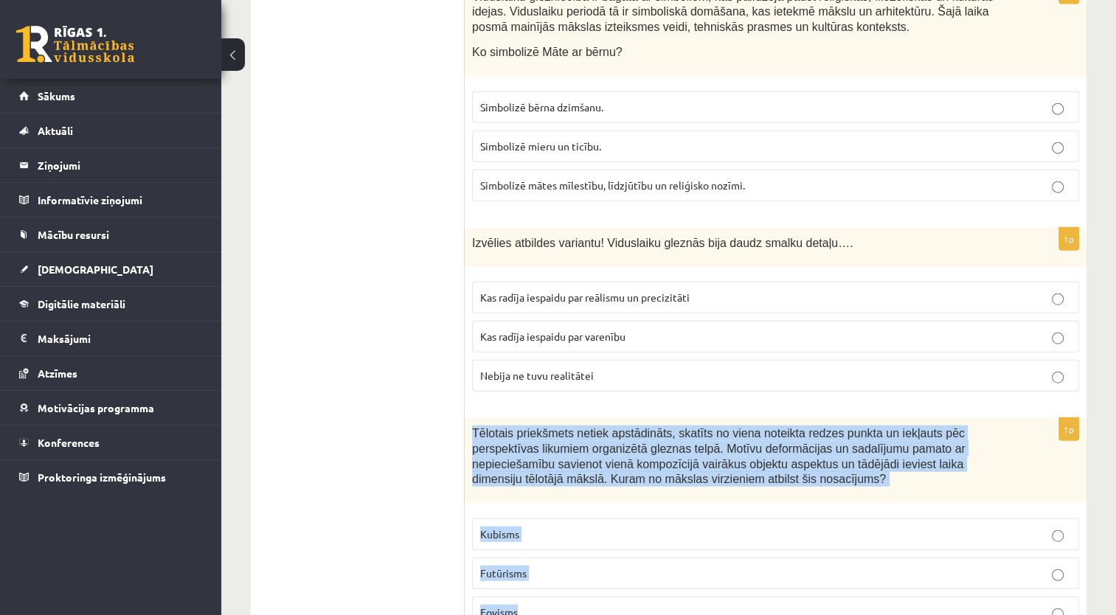
drag, startPoint x: 469, startPoint y: 357, endPoint x: 556, endPoint y: 541, distance: 203.2
click at [556, 541] on div "1p Tēlotais priekšmets netiek apstādināts, skatīts no viena noteikta redzes pun…" at bounding box center [776, 529] width 622 height 222
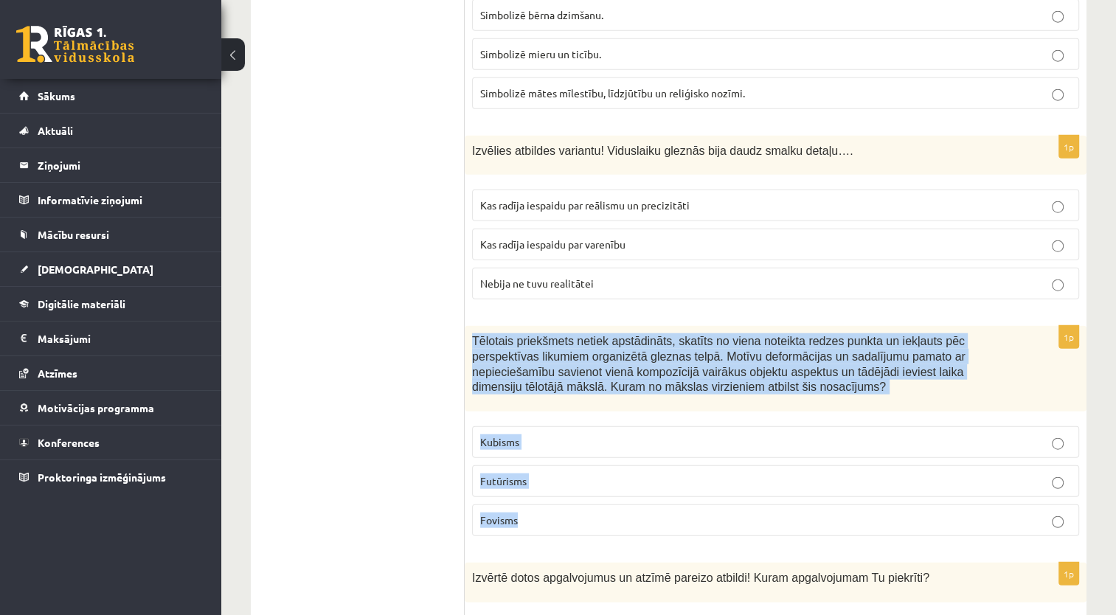
scroll to position [3688, 0]
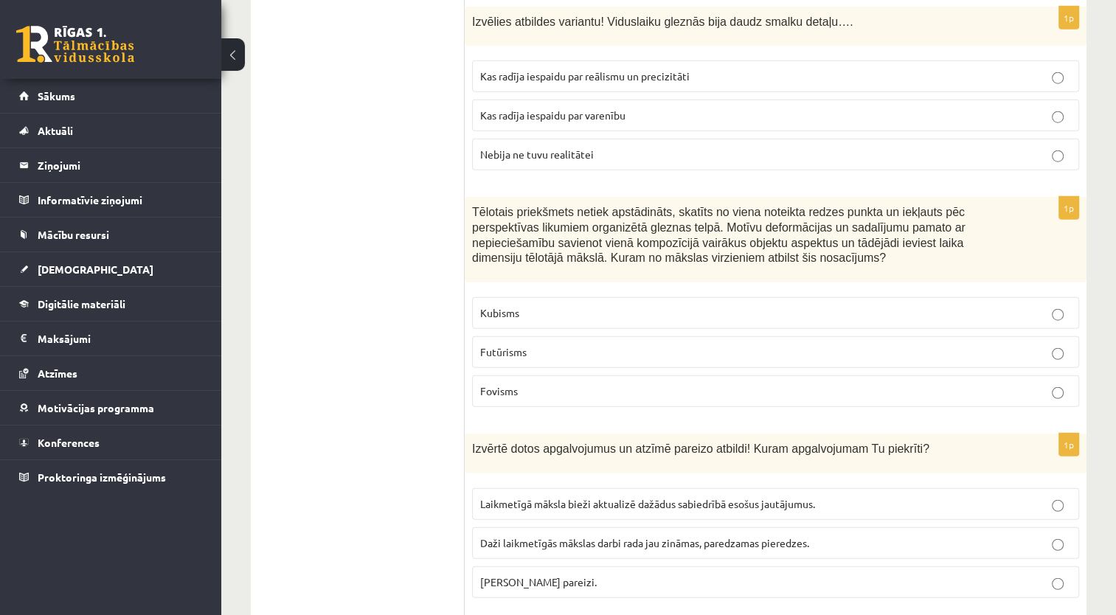
click at [301, 258] on ul "Tests Izvērtējums!" at bounding box center [365, 74] width 199 height 6995
click at [578, 297] on label "Kubisms" at bounding box center [775, 313] width 607 height 32
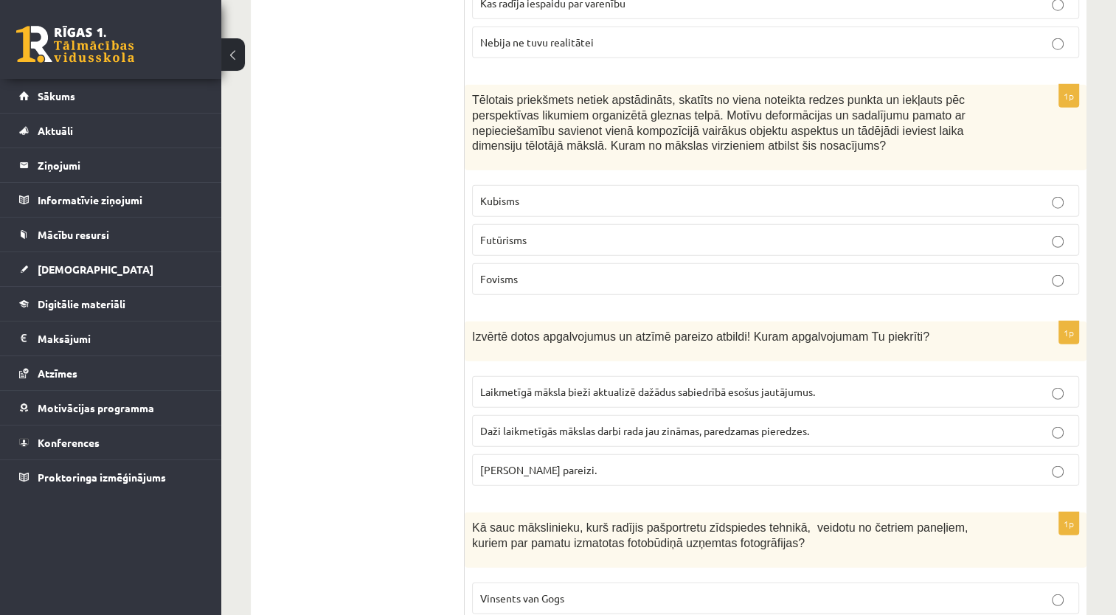
scroll to position [3836, 0]
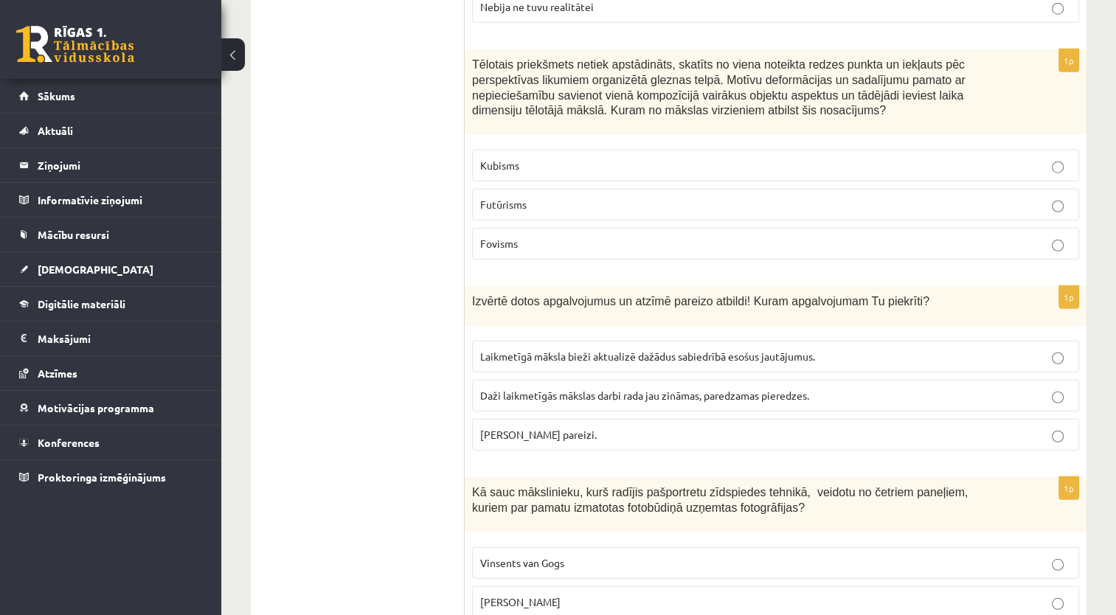
drag, startPoint x: 467, startPoint y: 226, endPoint x: 631, endPoint y: 359, distance: 211.9
click at [631, 359] on div "1p Izvērtē dotos apgalvojumus un atzīmē pareizo atbildi! Kuram apgalvojumam Tu …" at bounding box center [776, 374] width 622 height 176
drag, startPoint x: 346, startPoint y: 297, endPoint x: 406, endPoint y: 318, distance: 64.2
drag, startPoint x: 578, startPoint y: 354, endPoint x: 589, endPoint y: 357, distance: 11.5
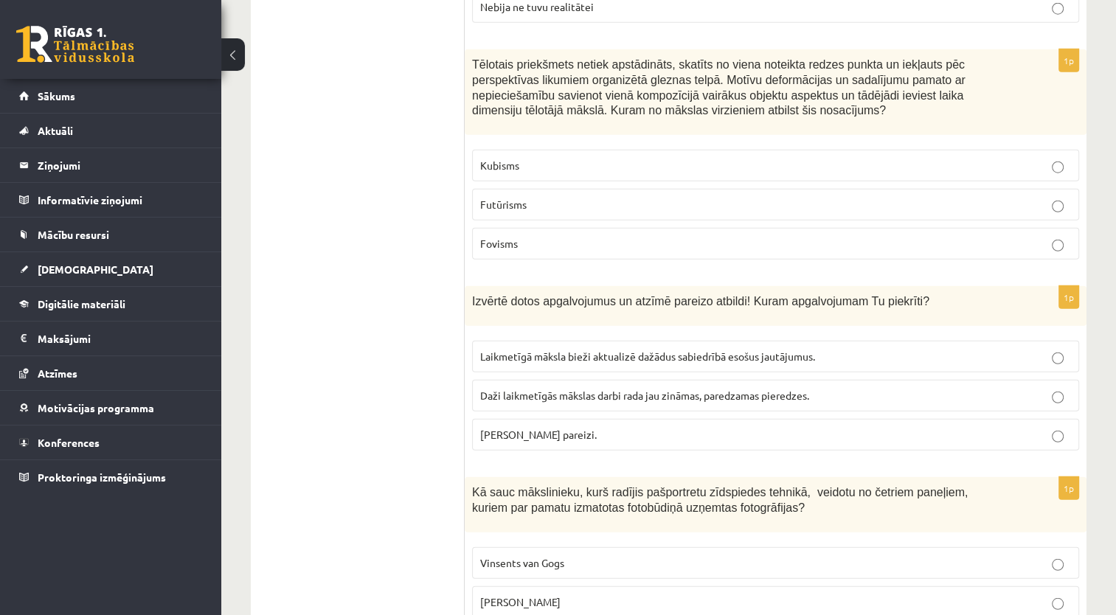
click at [578, 428] on span "Abi apgalvojumi pareizi." at bounding box center [538, 434] width 117 height 13
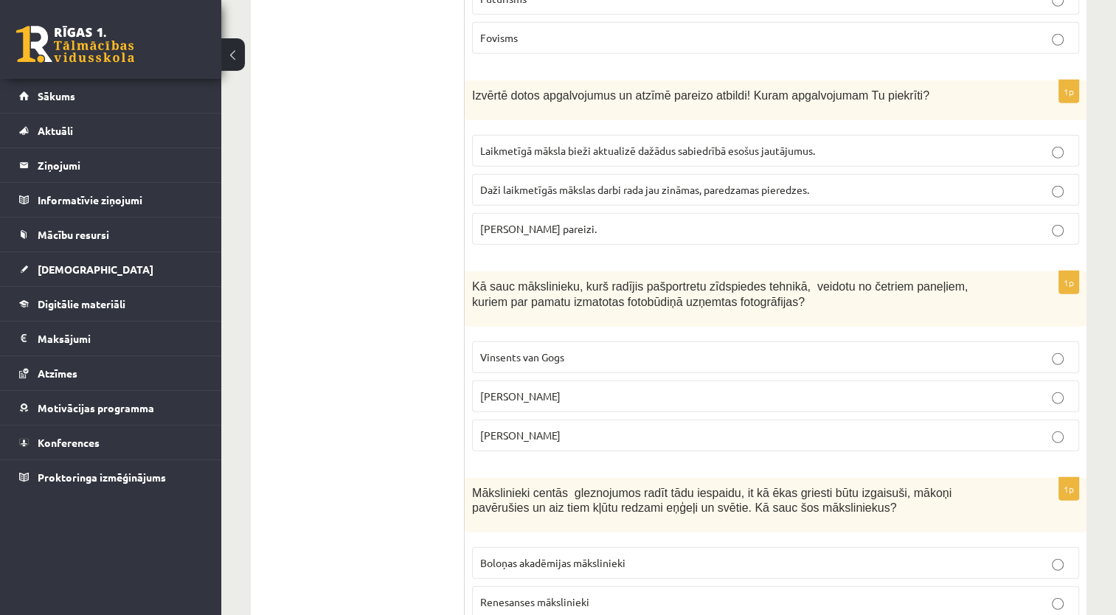
scroll to position [4057, 0]
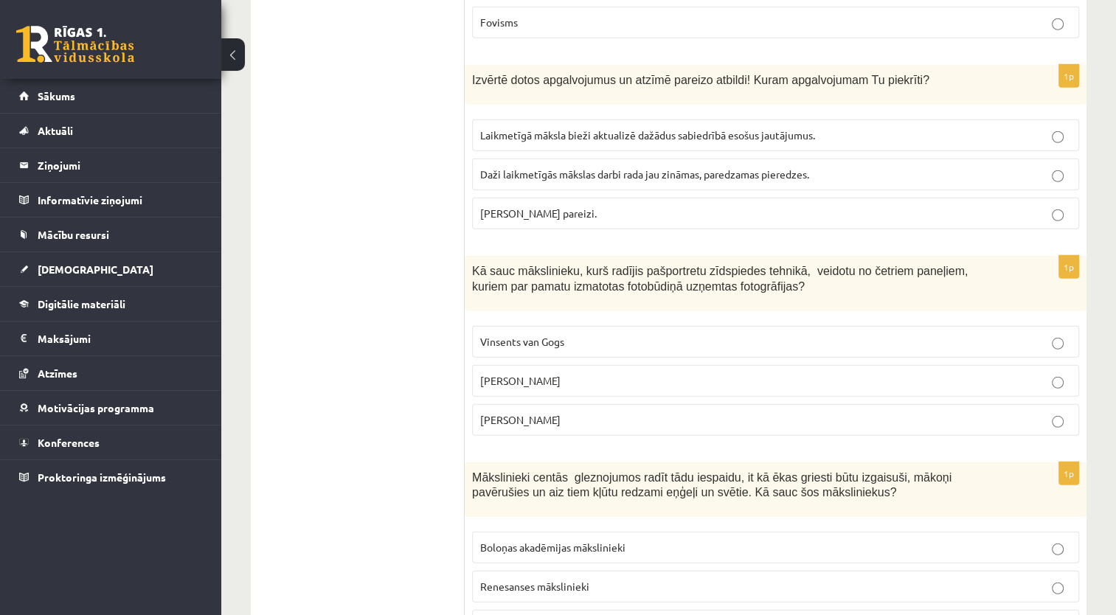
drag, startPoint x: 466, startPoint y: 187, endPoint x: 560, endPoint y: 339, distance: 177.9
click at [560, 339] on div "1p Kā sauc mākslinieku, kurš radījis pašportretu zīdspiedes tehnikā, veidotu no…" at bounding box center [776, 352] width 622 height 192
click at [531, 374] on span "Endijs Vorhols" at bounding box center [520, 380] width 80 height 13
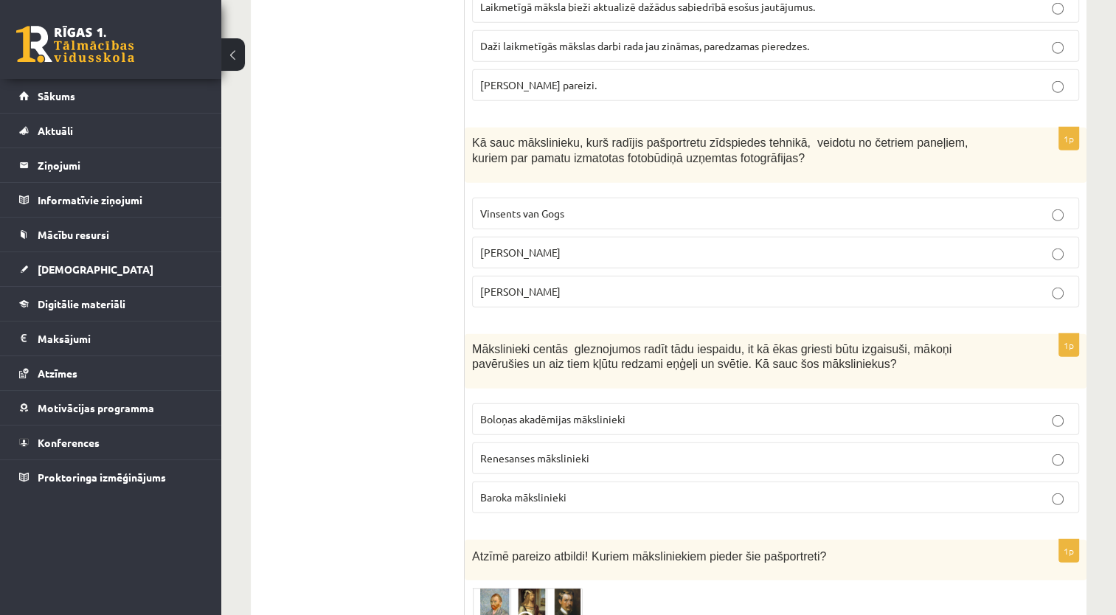
scroll to position [4204, 0]
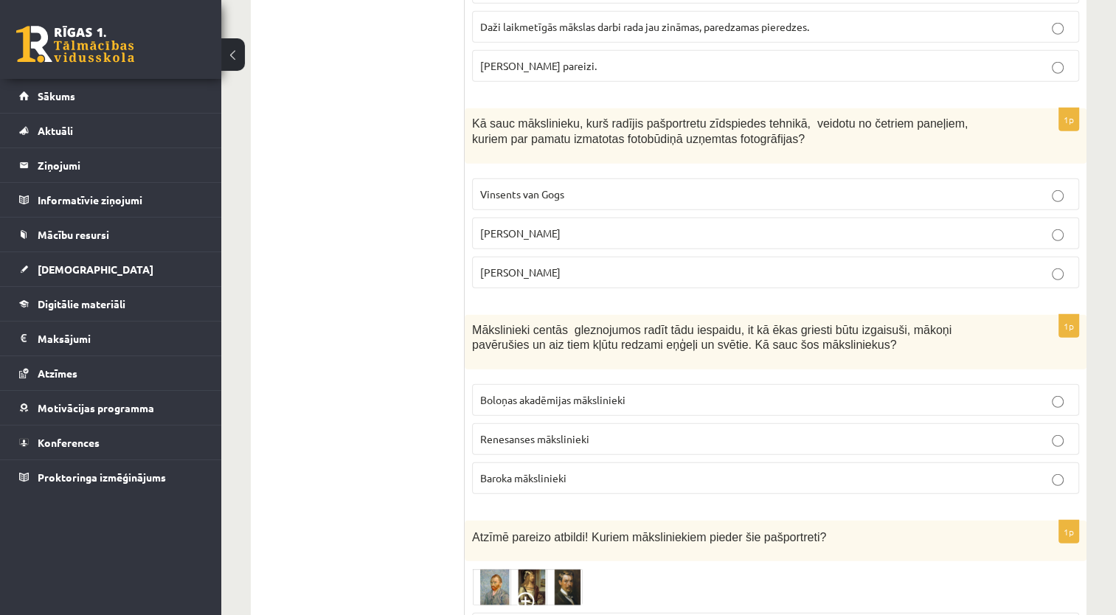
click at [575, 187] on p "Vinsents van Gogs" at bounding box center [775, 194] width 591 height 15
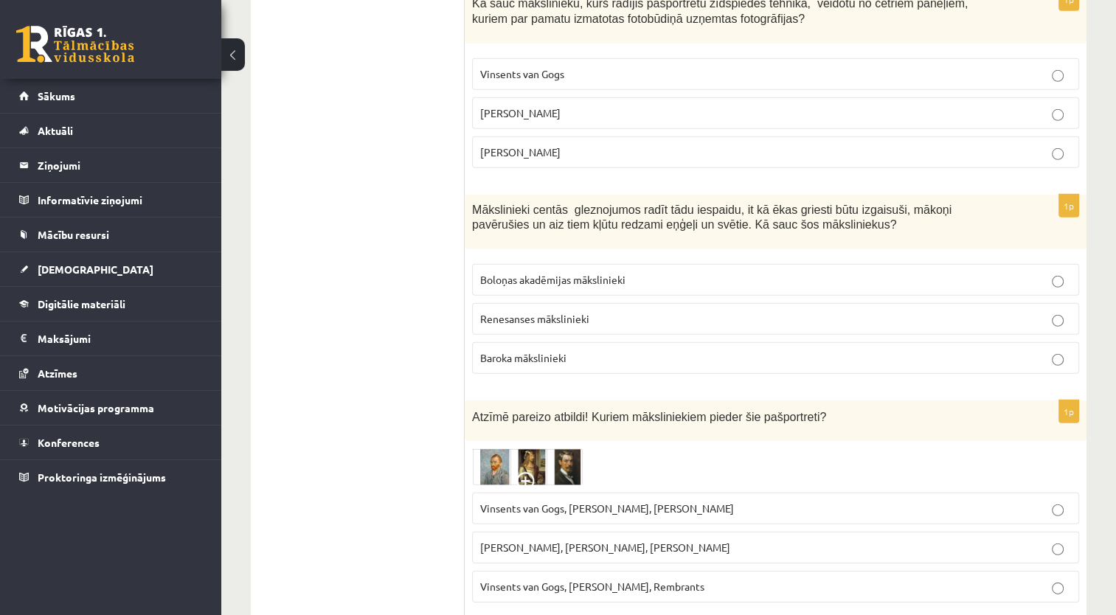
scroll to position [4352, 0]
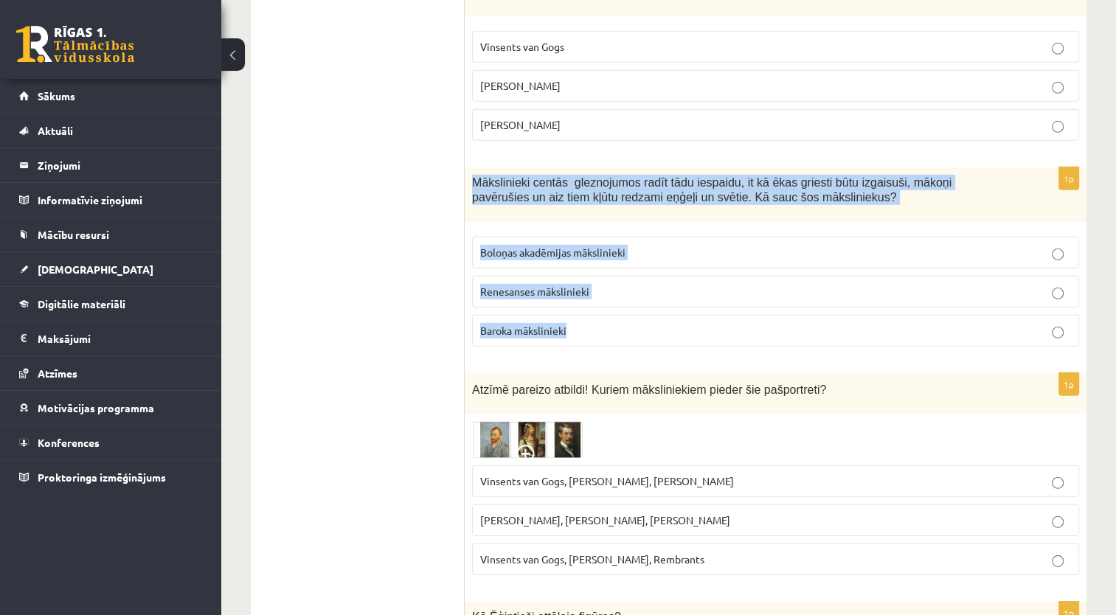
drag, startPoint x: 467, startPoint y: 102, endPoint x: 603, endPoint y: 248, distance: 199.9
click at [603, 248] on div "1p Mākslinieki centās gleznojumos radīt tādu iespaidu, it kā ēkas griesti būtu …" at bounding box center [776, 263] width 622 height 192
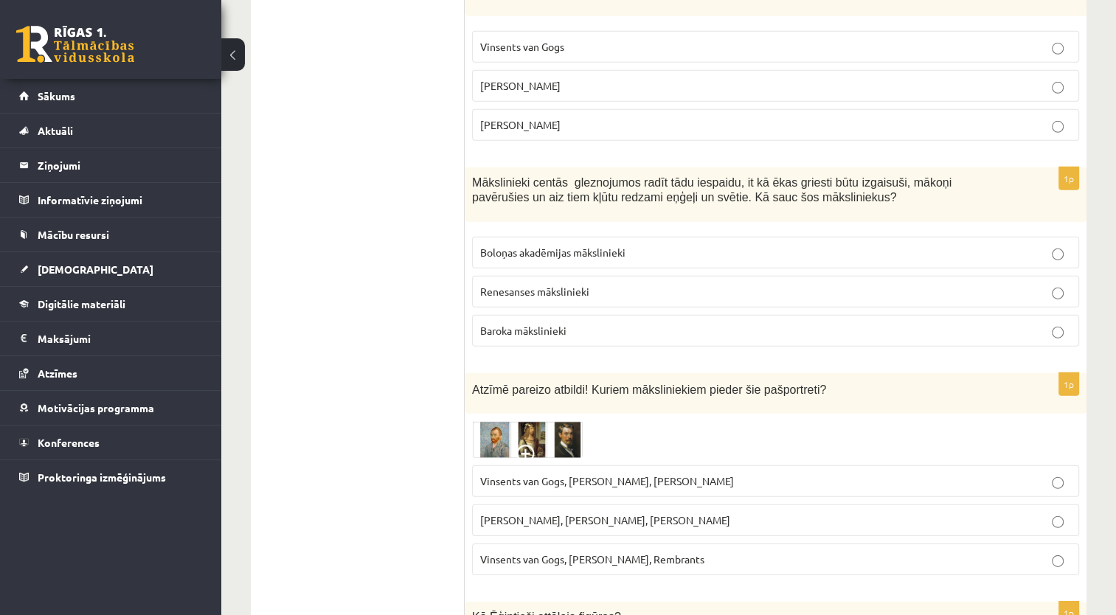
drag, startPoint x: 386, startPoint y: 227, endPoint x: 524, endPoint y: 263, distance: 143.3
click at [544, 324] on span "Baroka mākslinieki" at bounding box center [523, 330] width 86 height 13
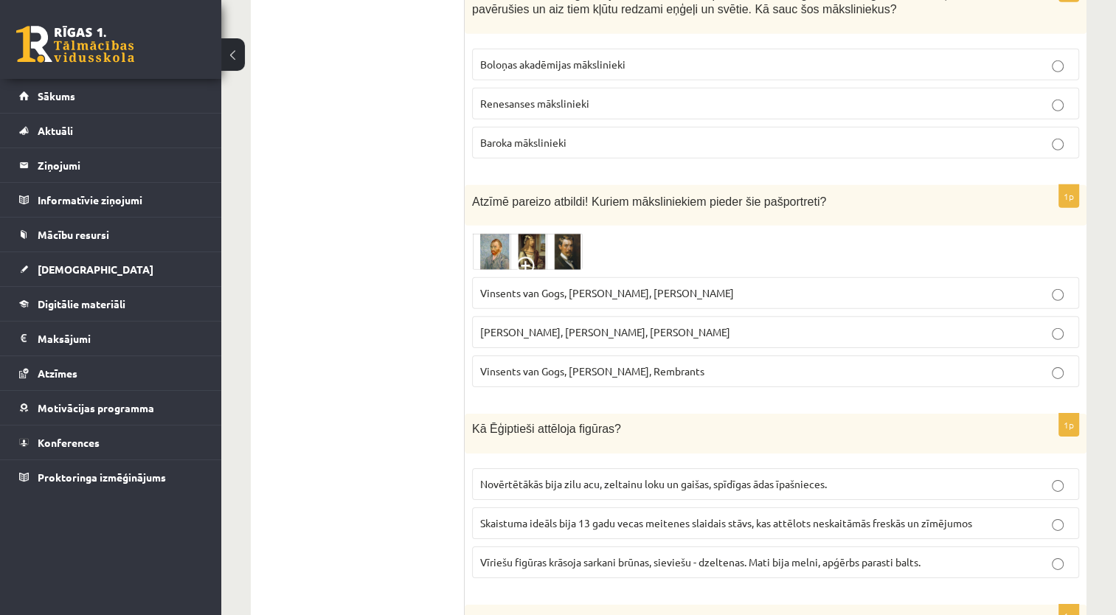
scroll to position [4573, 0]
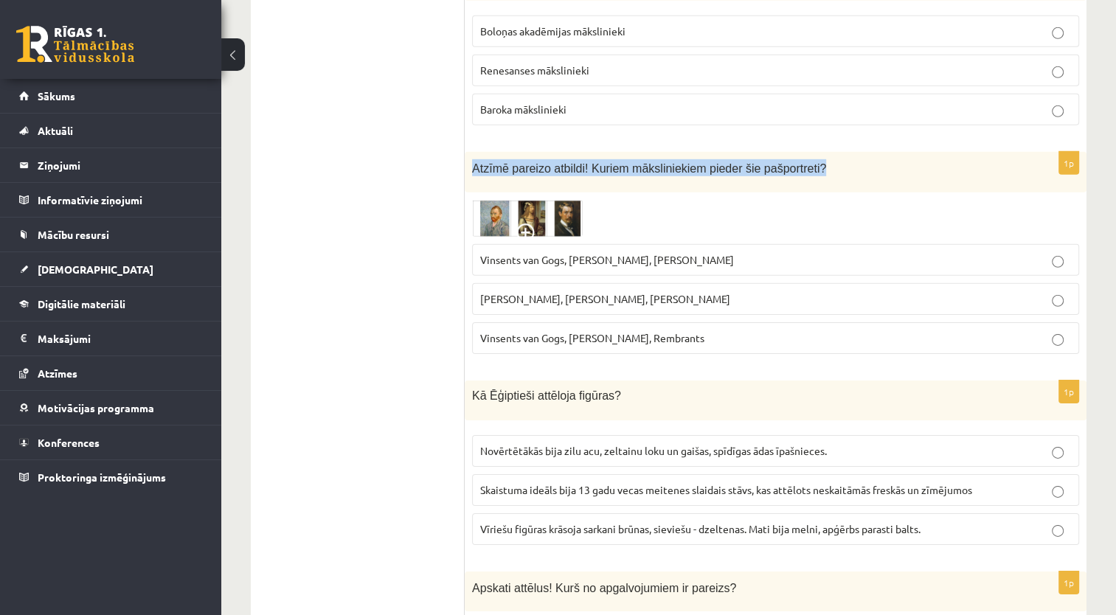
drag, startPoint x: 470, startPoint y: 88, endPoint x: 823, endPoint y: 103, distance: 353.7
click at [823, 152] on div "Atzīmē pareizo atbildi! Kuriem māksliniekiem pieder šie pašportreti?" at bounding box center [776, 172] width 622 height 41
drag, startPoint x: 727, startPoint y: 176, endPoint x: 643, endPoint y: 186, distance: 84.0
click at [644, 252] on p "Vinsents van Gogs, Albrehts Dīrers, Janis Rozentāls" at bounding box center [775, 259] width 591 height 15
click at [563, 200] on img at bounding box center [527, 218] width 111 height 37
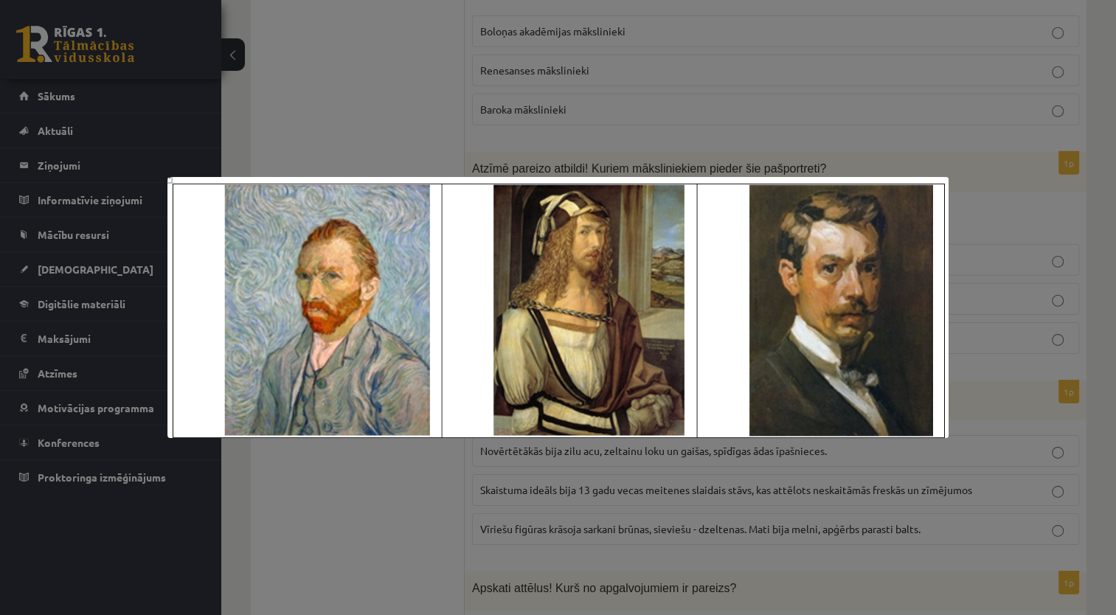
click at [369, 78] on div at bounding box center [558, 307] width 1116 height 615
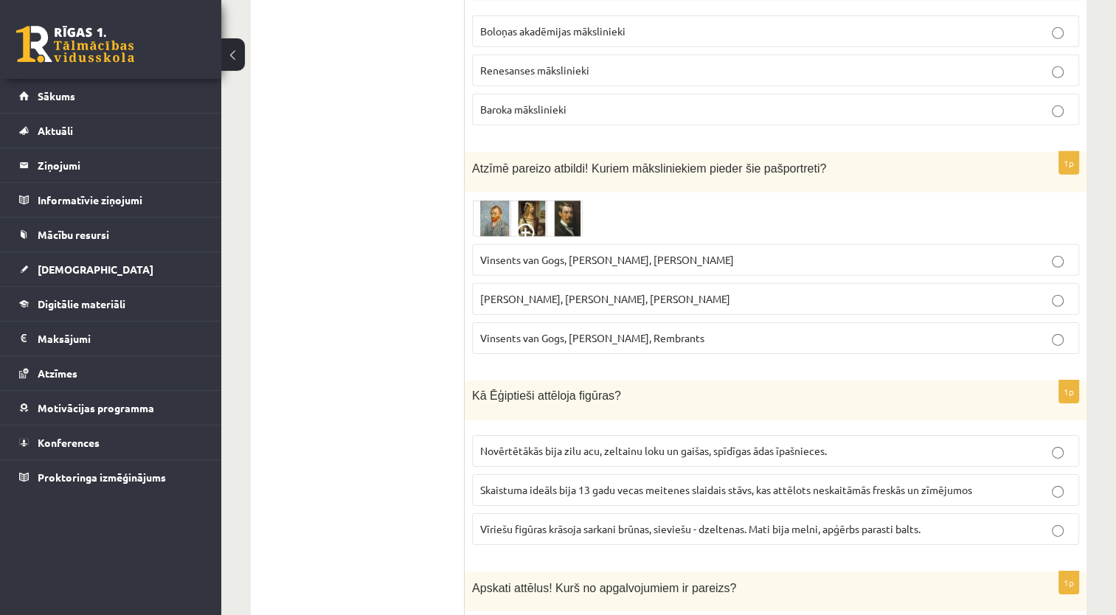
click at [655, 253] on span "Vinsents van Gogs, Albrehts Dīrers, Janis Rozentāls" at bounding box center [607, 259] width 254 height 13
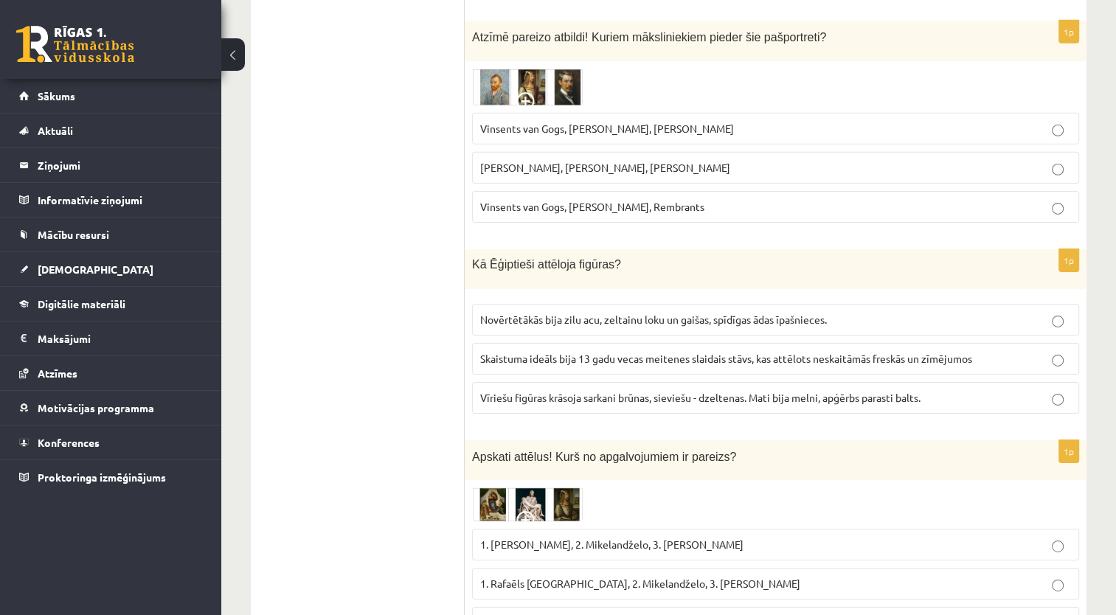
scroll to position [4721, 0]
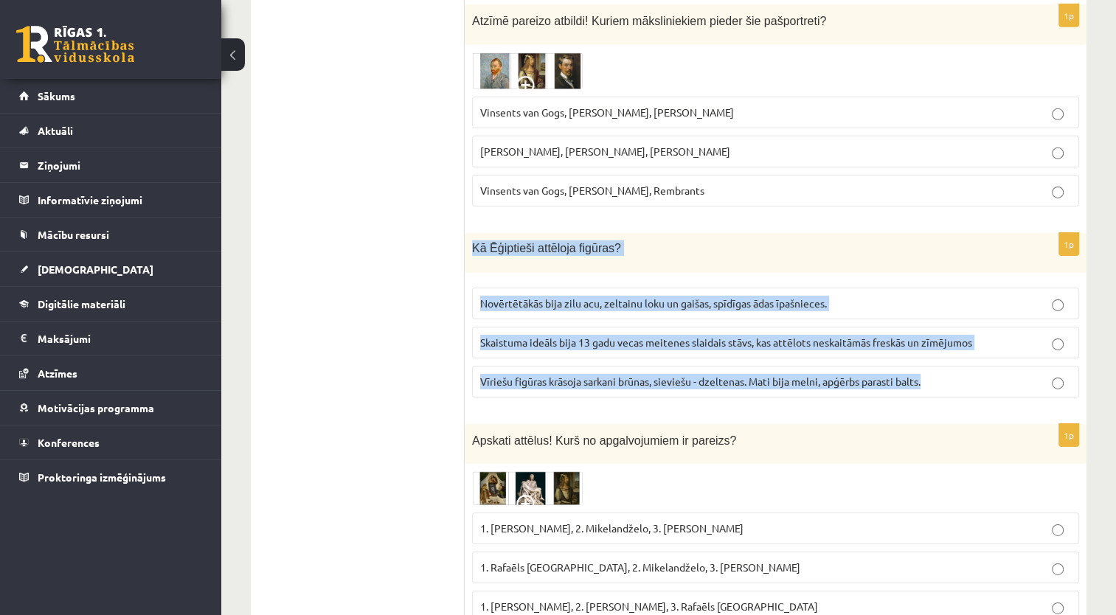
drag, startPoint x: 481, startPoint y: 170, endPoint x: 938, endPoint y: 299, distance: 475.4
click at [938, 299] on div "1p Kā Ēģiptieši attēloja figūras? Novērtētākās bija zilu acu, zeltainu loku un …" at bounding box center [776, 321] width 622 height 176
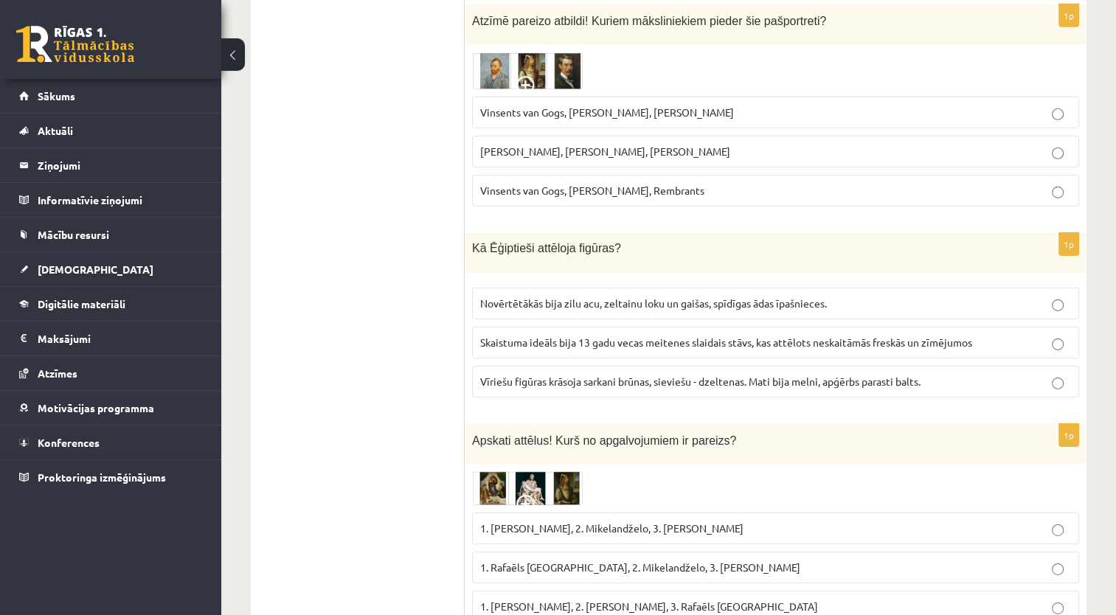
click at [528, 375] on span "Vīriešu figūras krāsoja sarkani brūnas, sieviešu - dzeltenas. Mati bija melni, …" at bounding box center [700, 381] width 440 height 13
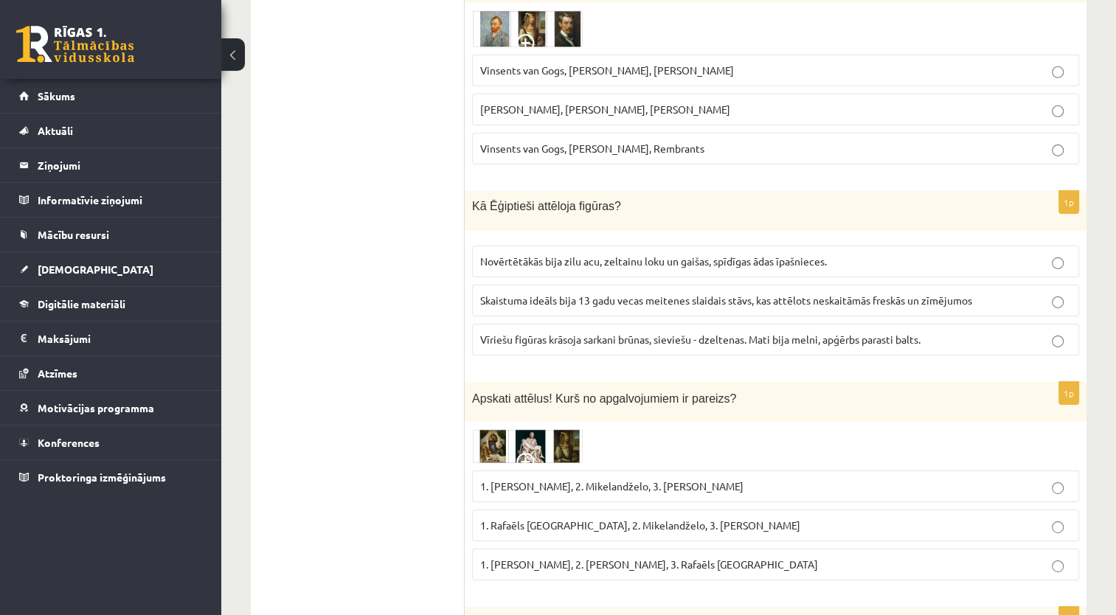
scroll to position [4868, 0]
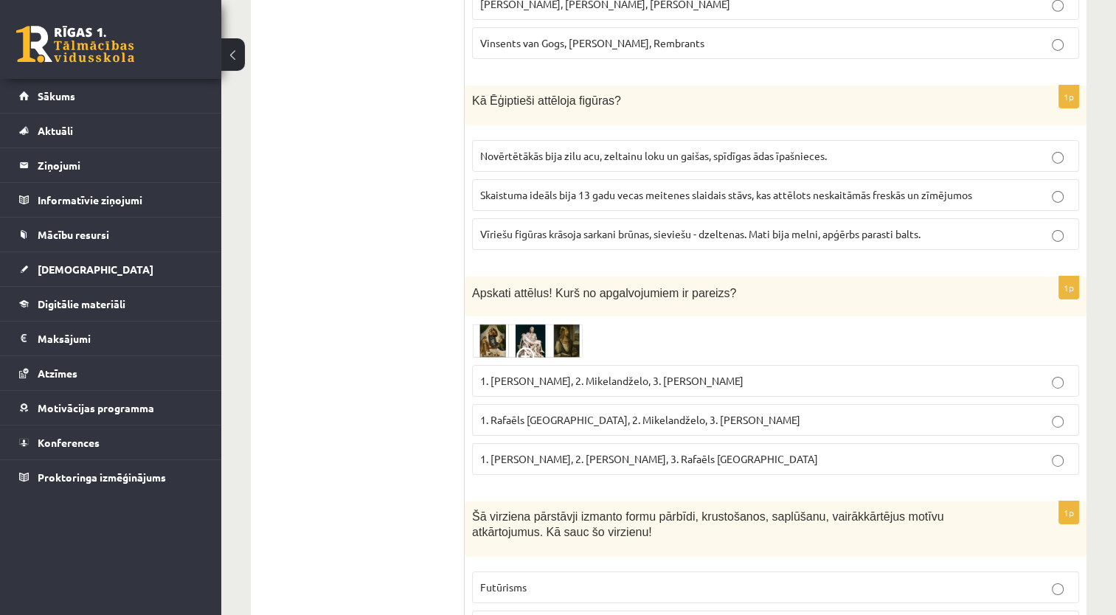
click at [493, 324] on img at bounding box center [527, 341] width 111 height 34
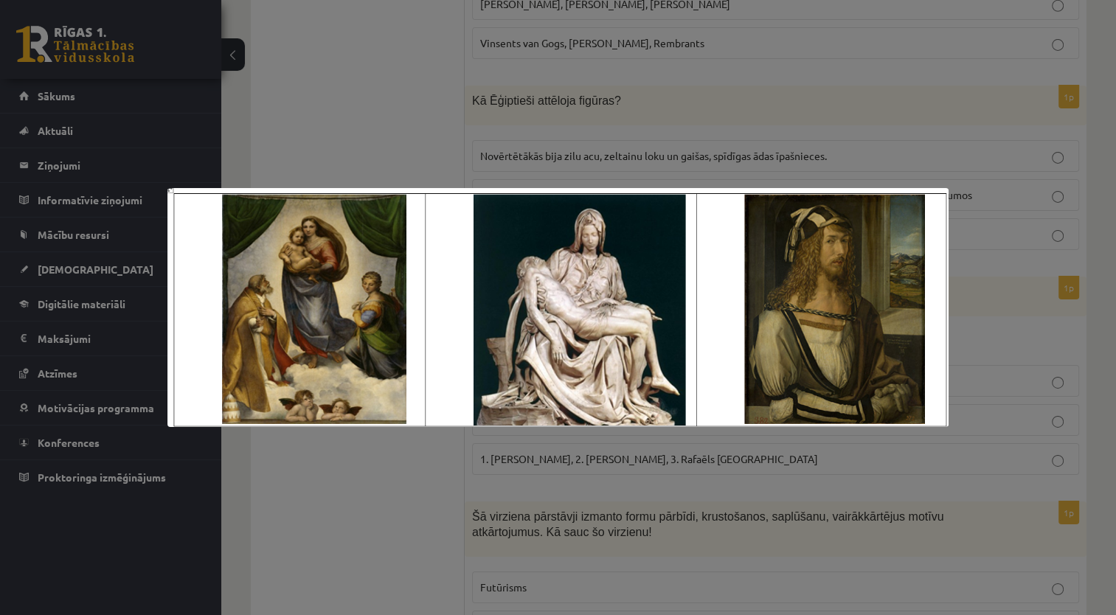
click at [332, 114] on div at bounding box center [558, 307] width 1116 height 615
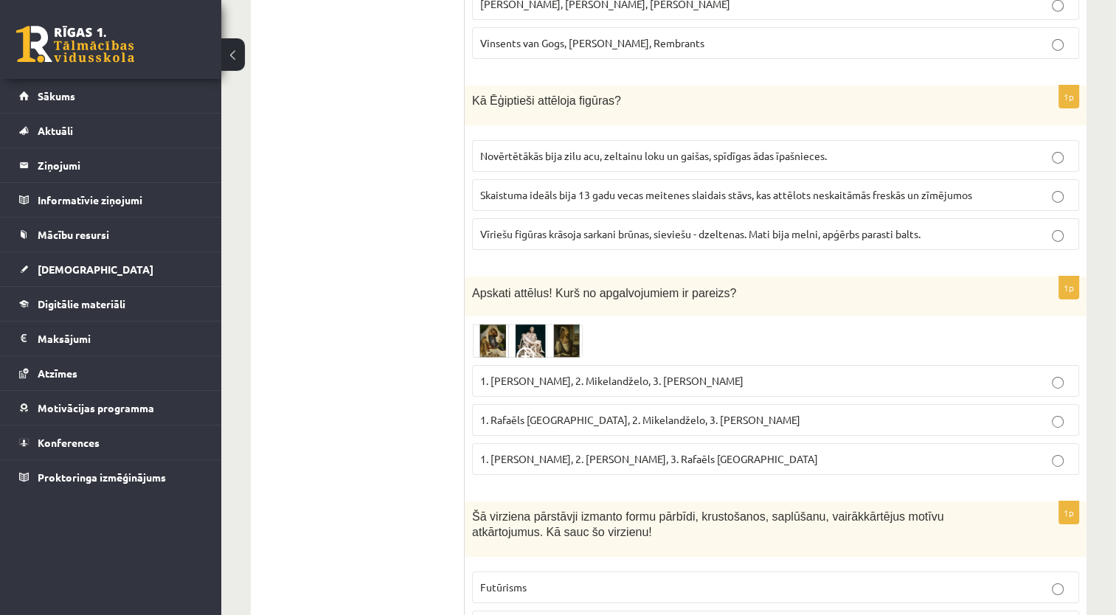
drag, startPoint x: 741, startPoint y: 298, endPoint x: 670, endPoint y: 294, distance: 71.6
click at [670, 373] on p "1. Leonardo da Vinči, 2. Mikelandželo, 3. Albrehts Dīrers" at bounding box center [775, 380] width 591 height 15
drag, startPoint x: 344, startPoint y: 282, endPoint x: 366, endPoint y: 282, distance: 22.1
drag, startPoint x: 572, startPoint y: 300, endPoint x: 540, endPoint y: 299, distance: 32.5
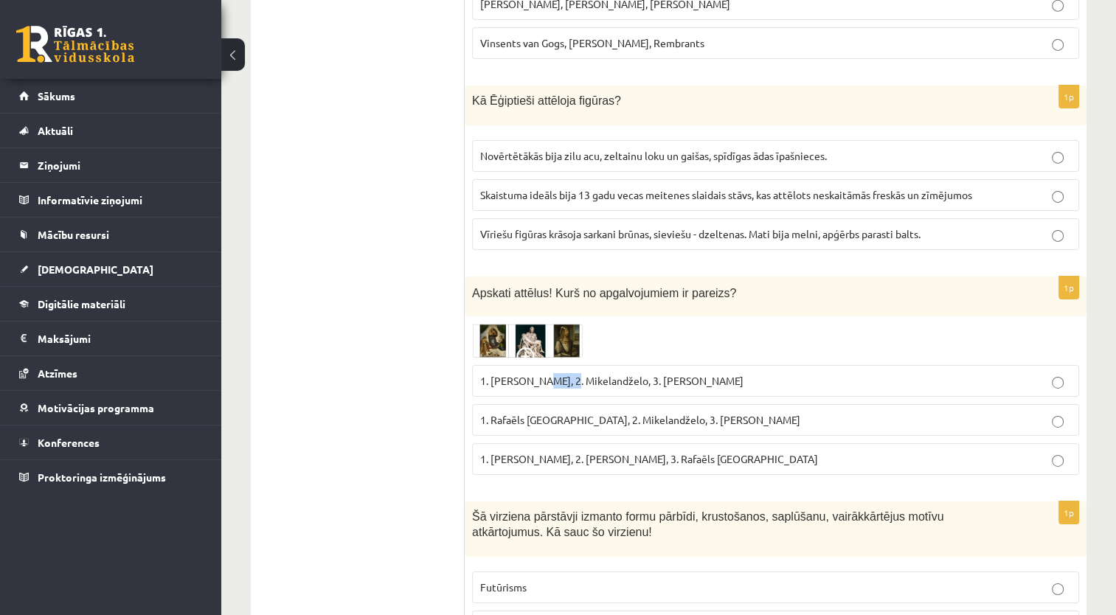
click at [542, 374] on span "1. Leonardo da Vinči, 2. Mikelandželo, 3. Albrehts Dīrers" at bounding box center [611, 380] width 263 height 13
drag, startPoint x: 540, startPoint y: 299, endPoint x: 575, endPoint y: 305, distance: 35.2
click at [575, 373] on p "1. Leonardo da Vinči, 2. Mikelandželo, 3. Albrehts Dīrers" at bounding box center [775, 380] width 591 height 15
click at [496, 324] on img at bounding box center [527, 341] width 111 height 34
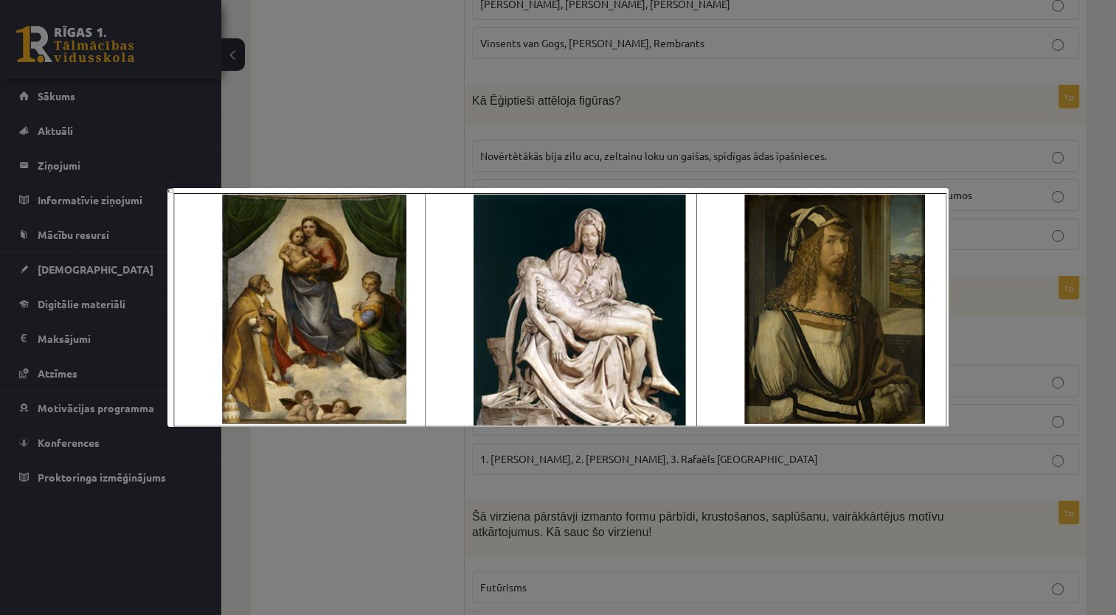
click at [354, 87] on div at bounding box center [558, 307] width 1116 height 615
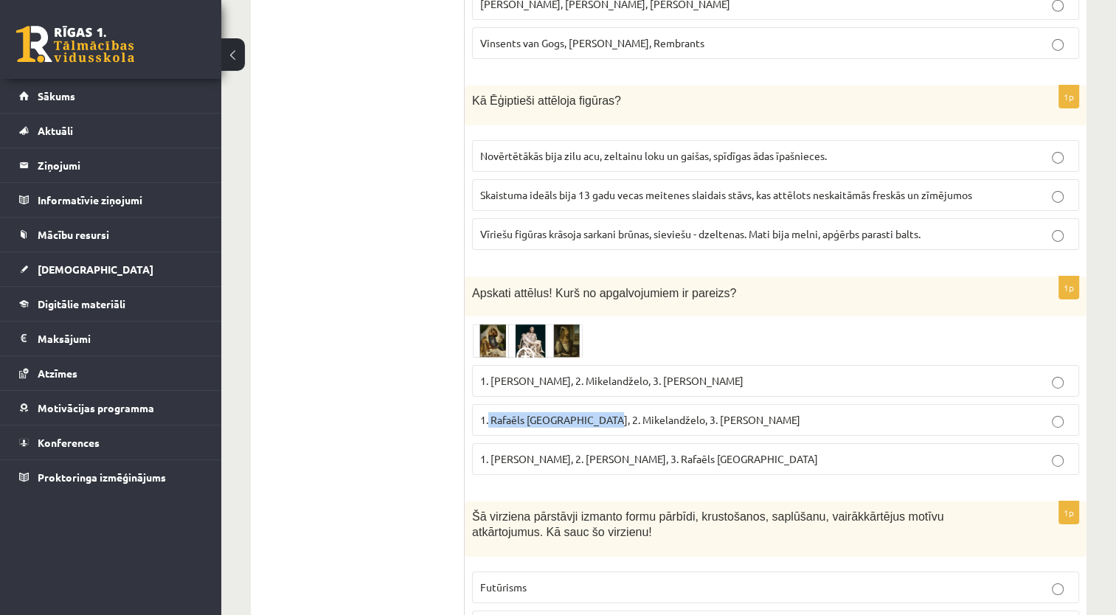
drag, startPoint x: 488, startPoint y: 338, endPoint x: 606, endPoint y: 350, distance: 117.9
click at [606, 404] on label "1. Rafaēls Sancio da Urbīno, 2. Mikelandželo, 3. Albrehts Dīrers" at bounding box center [775, 420] width 607 height 32
click at [762, 413] on span "1. Rafaēls Sancio da Urbīno, 2. Mikelandželo, 3. Albrehts Dīrers" at bounding box center [640, 419] width 320 height 13
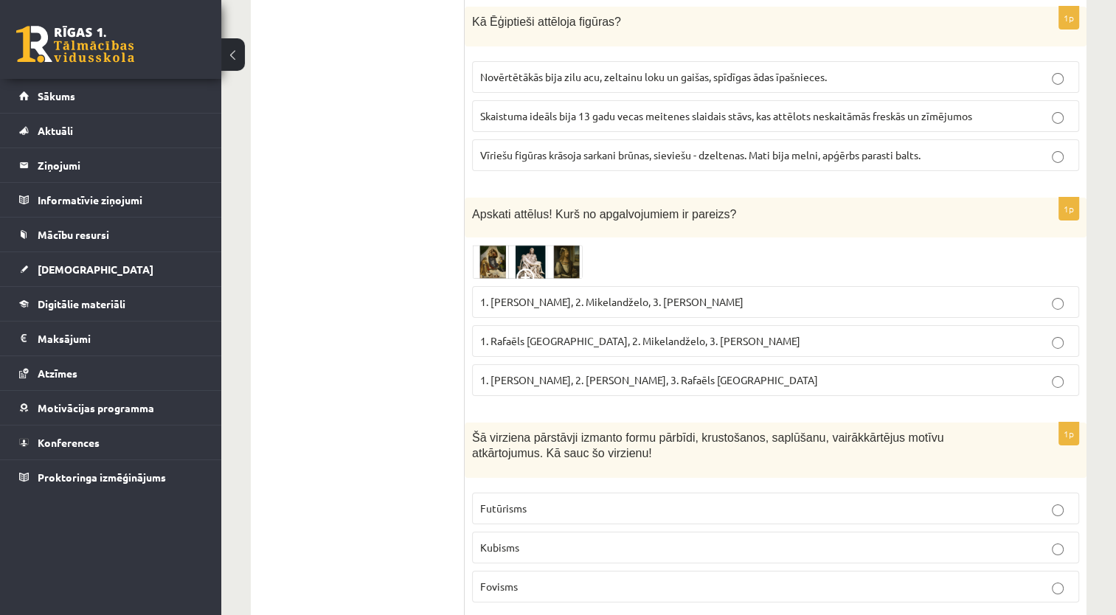
scroll to position [5016, 0]
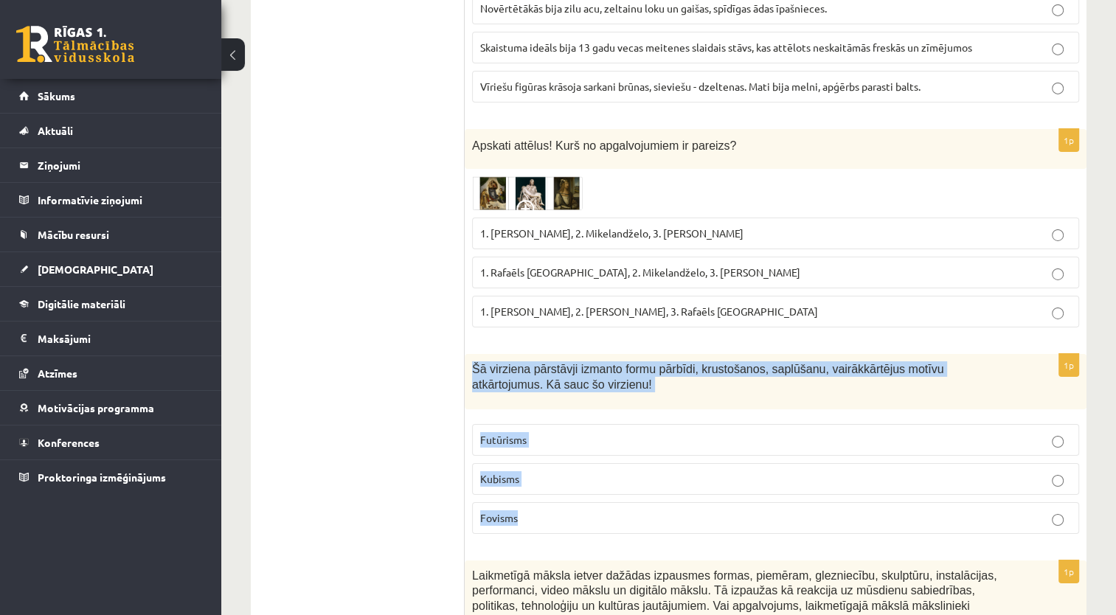
drag, startPoint x: 469, startPoint y: 289, endPoint x: 548, endPoint y: 429, distance: 160.8
click at [548, 429] on div "1p Šā virziena pārstāvji izmanto formu pārbīdi, krustošanos, saplūšanu, vairākk…" at bounding box center [776, 450] width 622 height 192
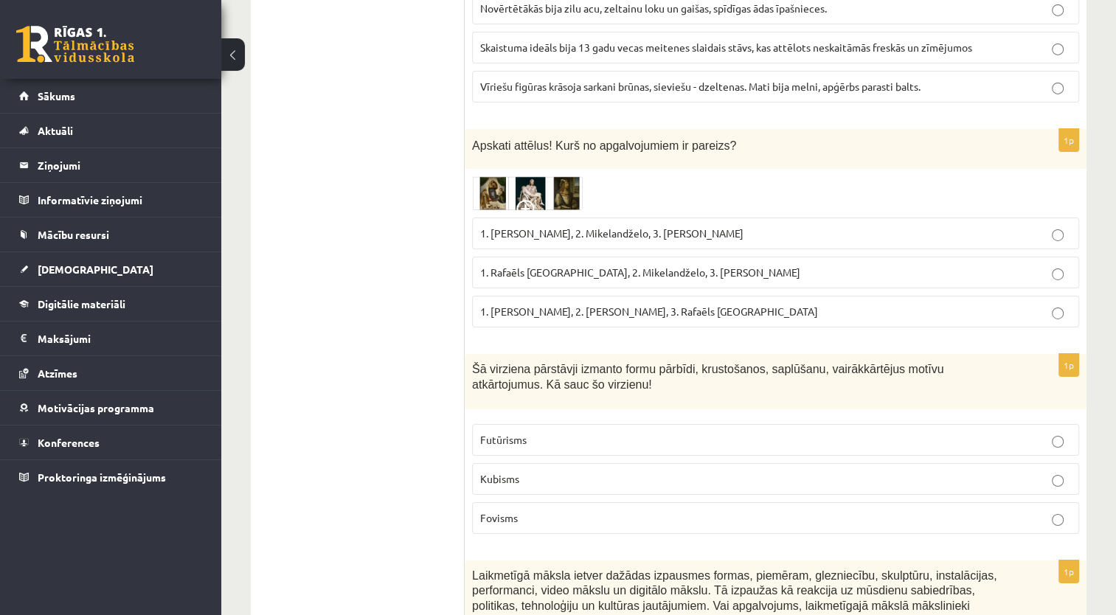
drag, startPoint x: 406, startPoint y: 344, endPoint x: 446, endPoint y: 401, distance: 70.0
click at [527, 471] on p "Kubisms" at bounding box center [775, 478] width 591 height 15
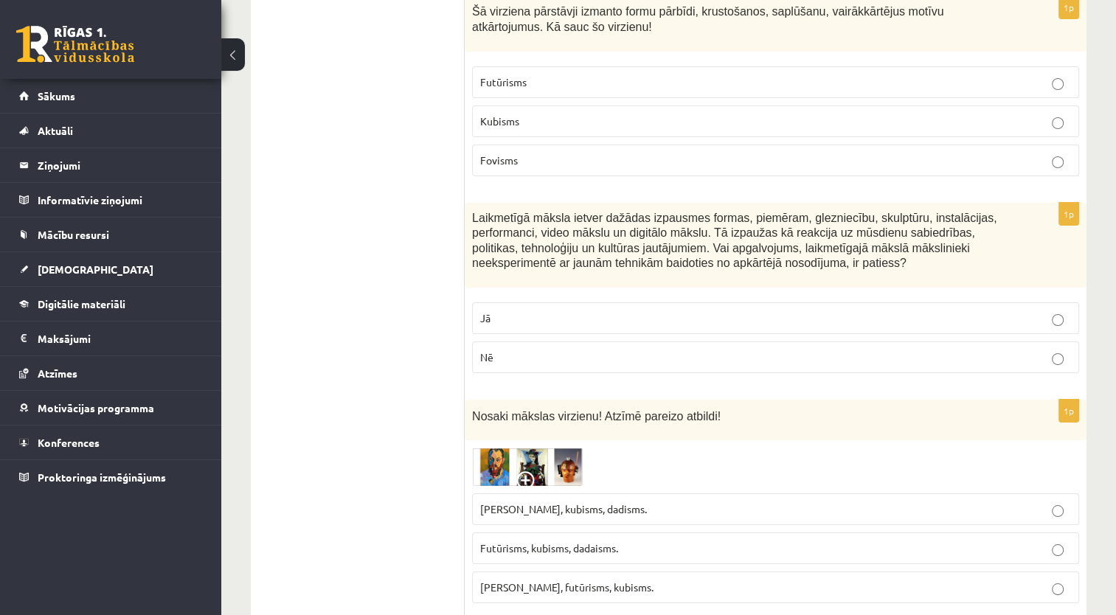
scroll to position [5385, 0]
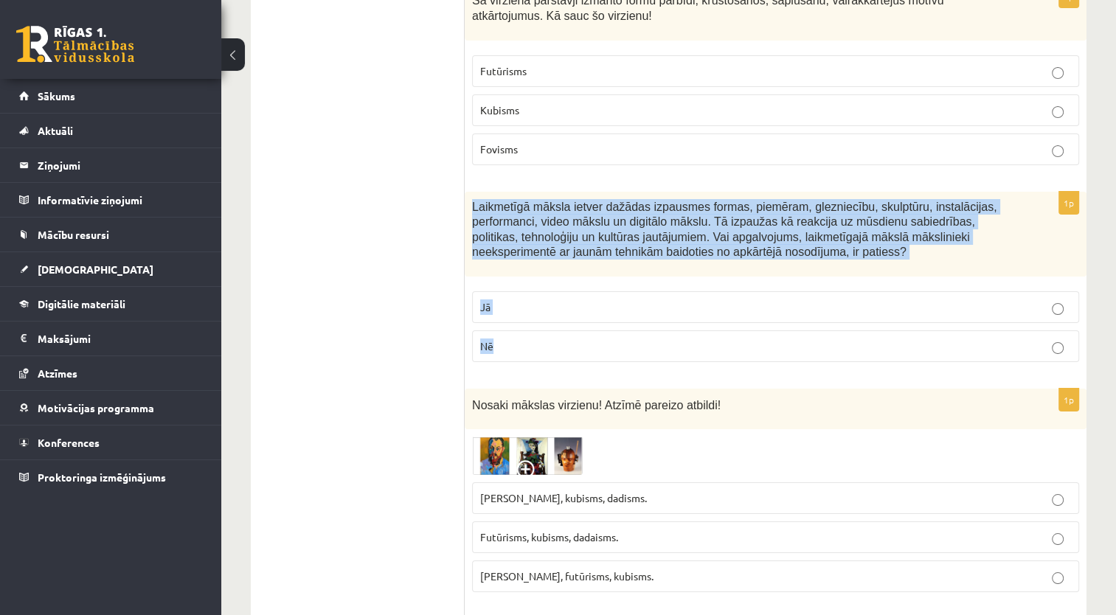
drag, startPoint x: 469, startPoint y: 117, endPoint x: 533, endPoint y: 253, distance: 150.5
click at [533, 253] on div "1p Laikmetīgā māksla ietver dažādas izpausmes formas, piemēram, glezniecību, sk…" at bounding box center [776, 283] width 622 height 183
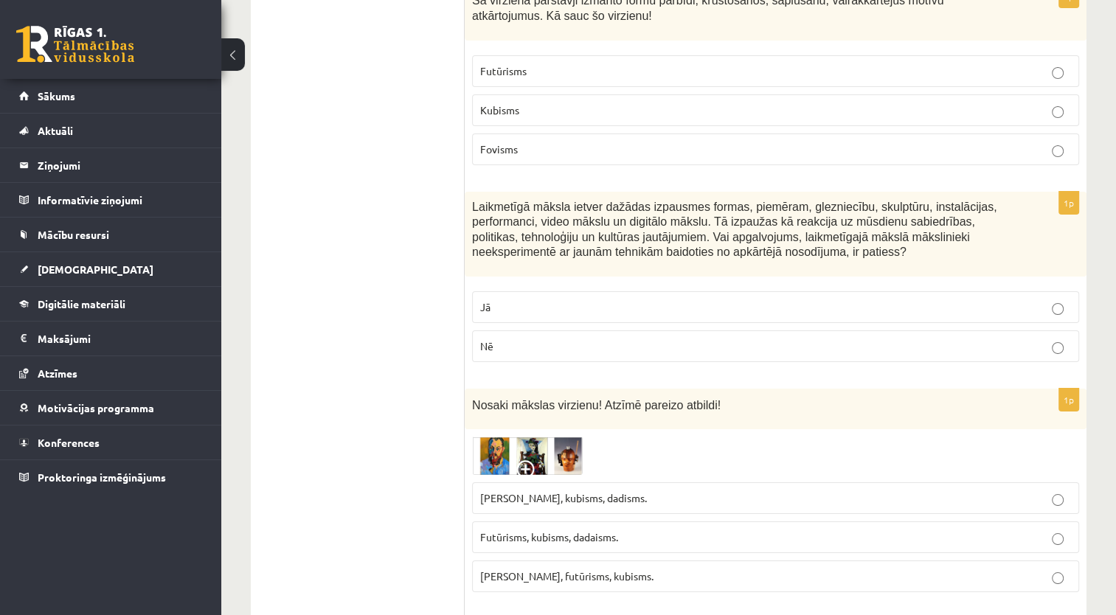
click at [519, 339] on p "Nē" at bounding box center [775, 346] width 591 height 15
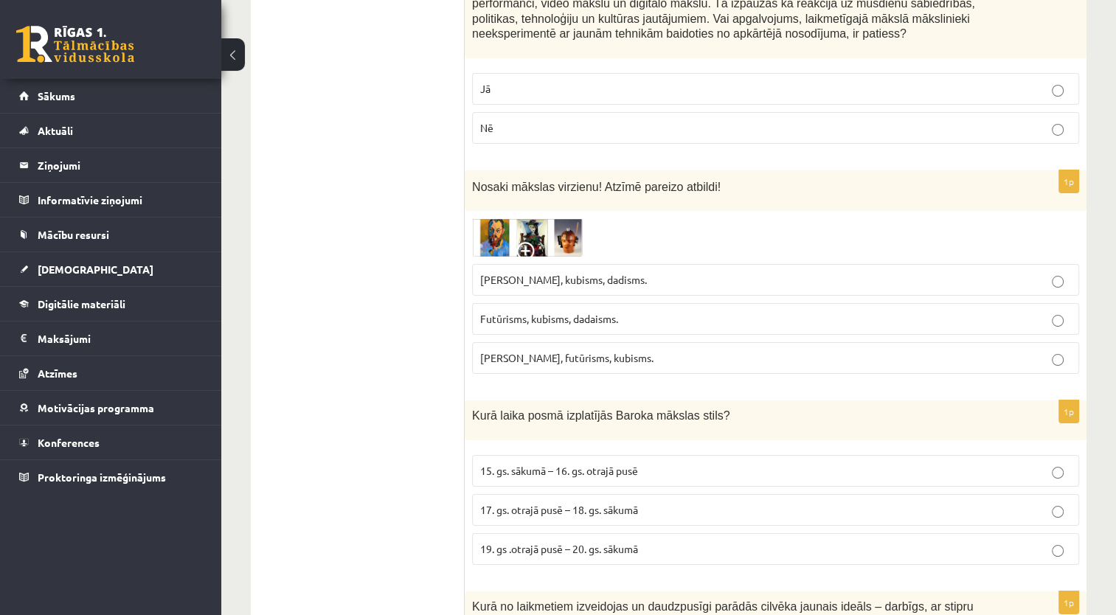
scroll to position [5606, 0]
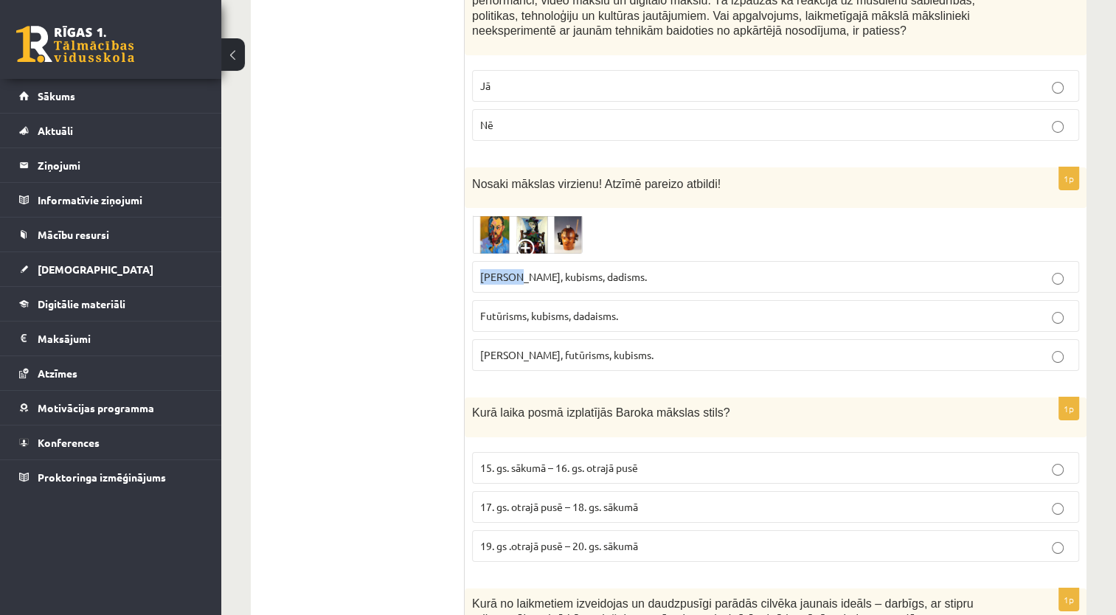
drag, startPoint x: 477, startPoint y: 194, endPoint x: 517, endPoint y: 199, distance: 40.9
click at [517, 261] on label "Fovisms, kubisms, dadisms." at bounding box center [775, 277] width 607 height 32
click at [494, 215] on img at bounding box center [527, 234] width 111 height 39
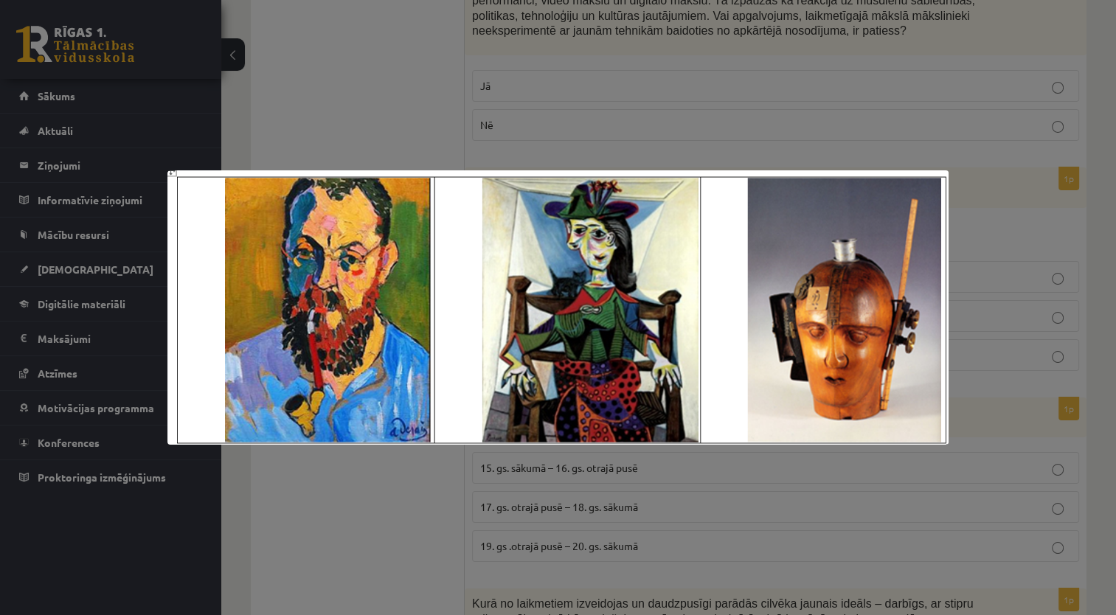
click at [360, 82] on div at bounding box center [558, 307] width 1116 height 615
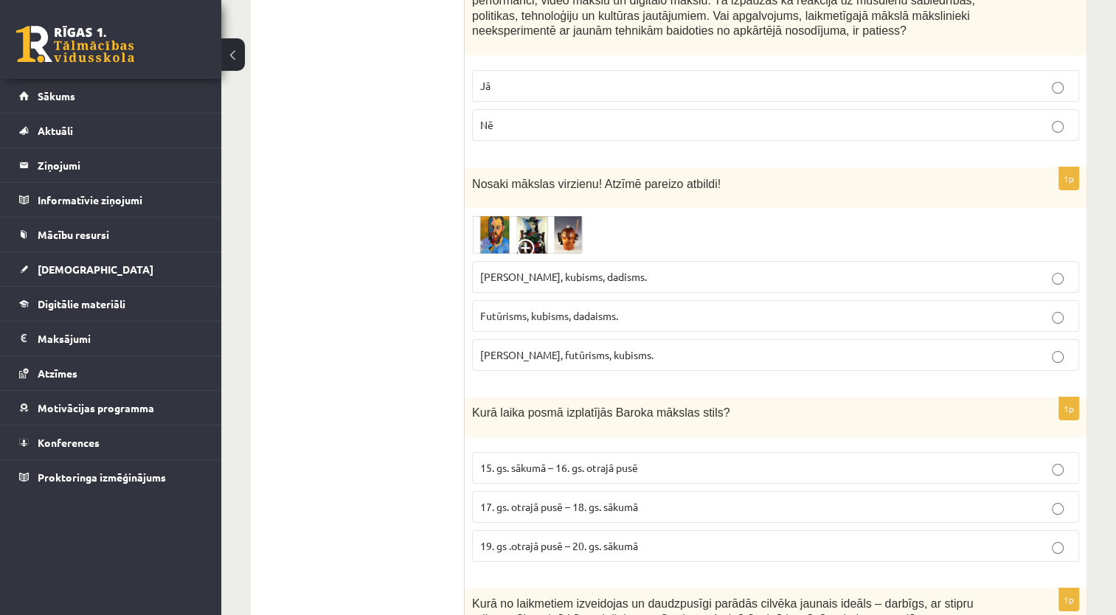
click at [606, 269] on p "Fovisms, kubisms, dadisms." at bounding box center [775, 276] width 591 height 15
drag, startPoint x: 603, startPoint y: 195, endPoint x: 566, endPoint y: 194, distance: 37.6
click at [566, 270] on span "Fovisms, kubisms, dadisms." at bounding box center [563, 276] width 167 height 13
drag, startPoint x: 611, startPoint y: 273, endPoint x: 569, endPoint y: 273, distance: 41.3
click at [570, 348] on span "Fovisms, futūrisms, kubisms." at bounding box center [566, 354] width 173 height 13
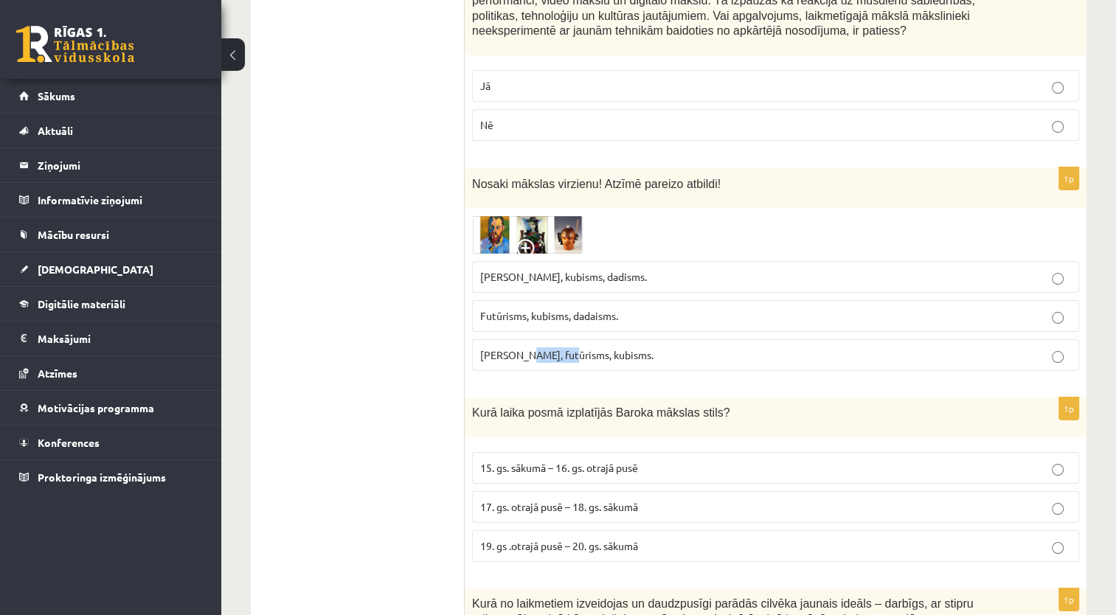
drag, startPoint x: 566, startPoint y: 270, endPoint x: 519, endPoint y: 271, distance: 47.2
click at [519, 348] on span "Fovisms, futūrisms, kubisms." at bounding box center [566, 354] width 173 height 13
click at [532, 215] on img at bounding box center [527, 234] width 111 height 39
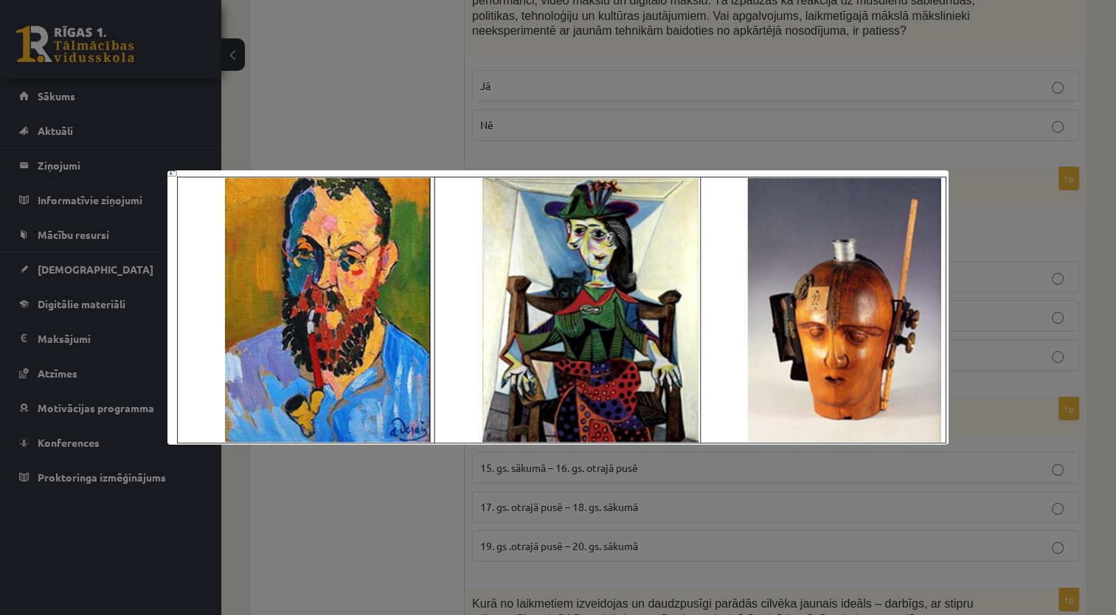
click at [366, 66] on div at bounding box center [558, 307] width 1116 height 615
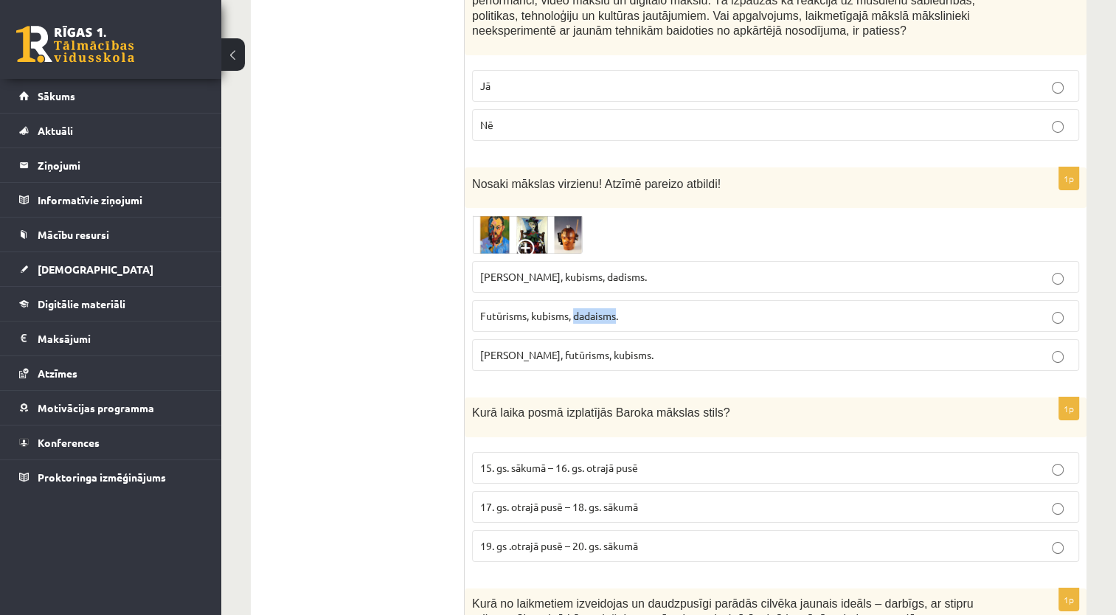
drag, startPoint x: 616, startPoint y: 233, endPoint x: 575, endPoint y: 237, distance: 41.5
click at [575, 309] on span "Futūrisms, kubisms, dadaisms." at bounding box center [549, 315] width 138 height 13
drag, startPoint x: 567, startPoint y: 232, endPoint x: 529, endPoint y: 234, distance: 38.4
click at [529, 309] on span "Futūrisms, kubisms, dadaisms." at bounding box center [549, 315] width 138 height 13
click at [971, 308] on p "Futūrisms, kubisms, dadaisms." at bounding box center [775, 315] width 591 height 15
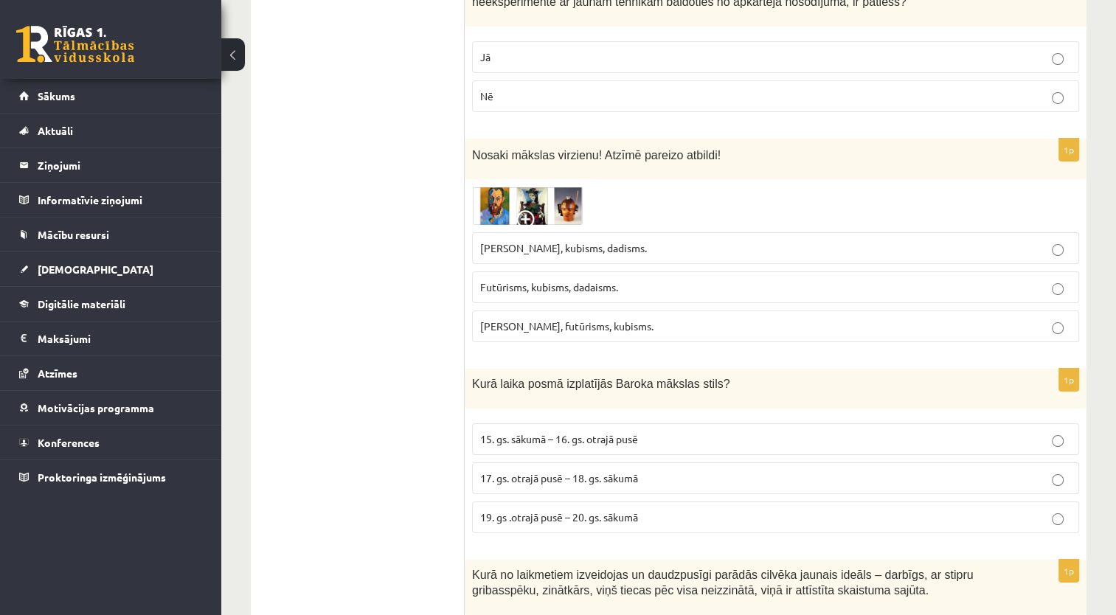
scroll to position [5680, 0]
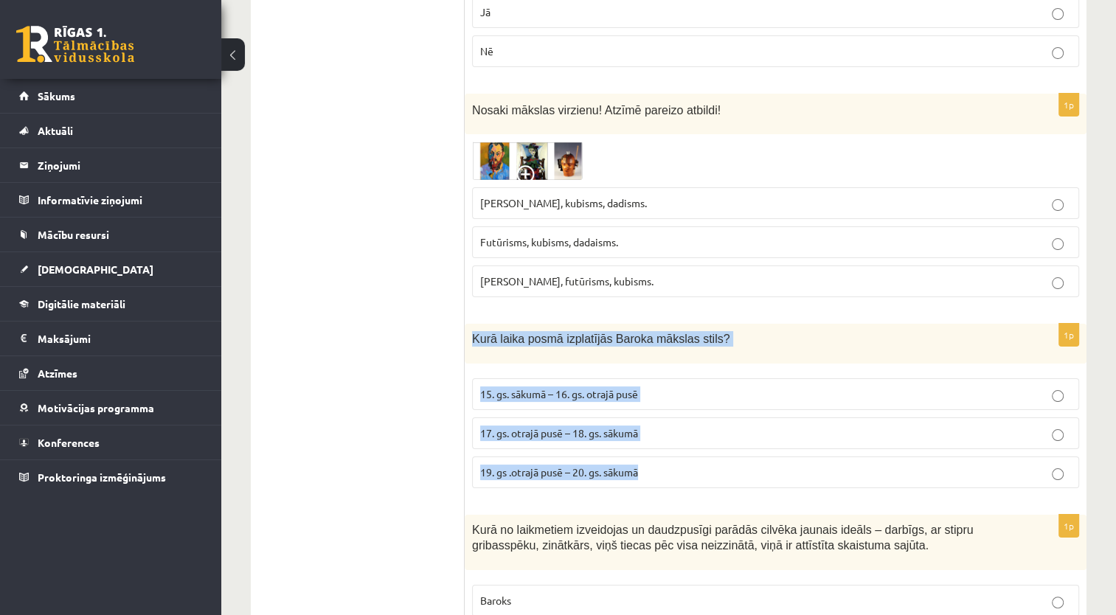
drag, startPoint x: 471, startPoint y: 256, endPoint x: 648, endPoint y: 383, distance: 218.4
click at [648, 383] on div "1p Kurā laika posmā izplatījās Baroka mākslas stils? 15. gs. sākumā – 16. gs. o…" at bounding box center [776, 412] width 622 height 176
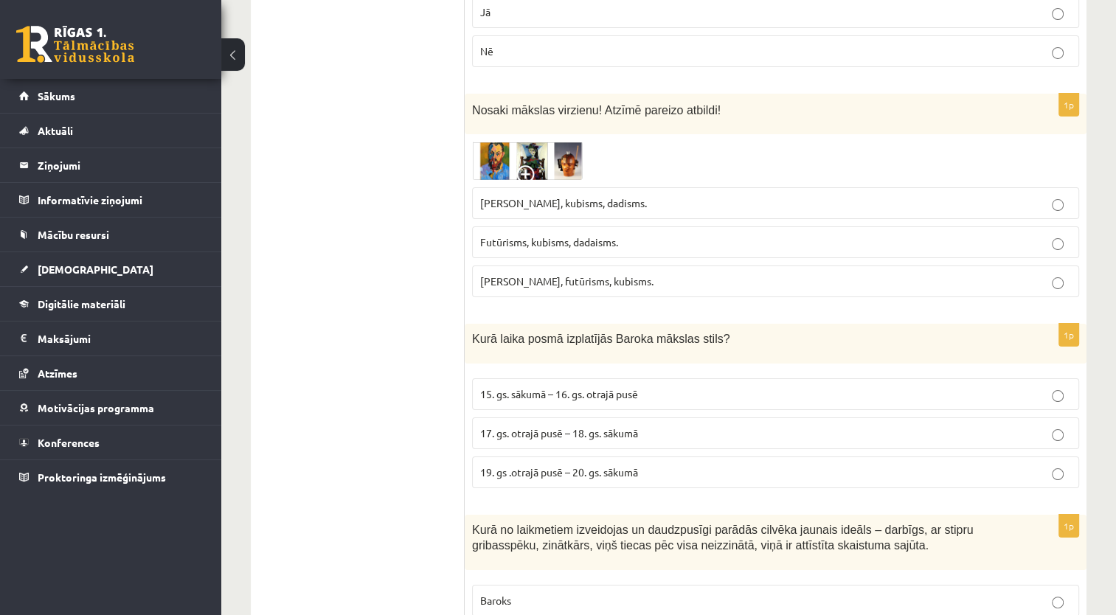
click at [534, 426] on p "17. gs. otrajā pusē – 18. gs. sākumā" at bounding box center [775, 433] width 591 height 15
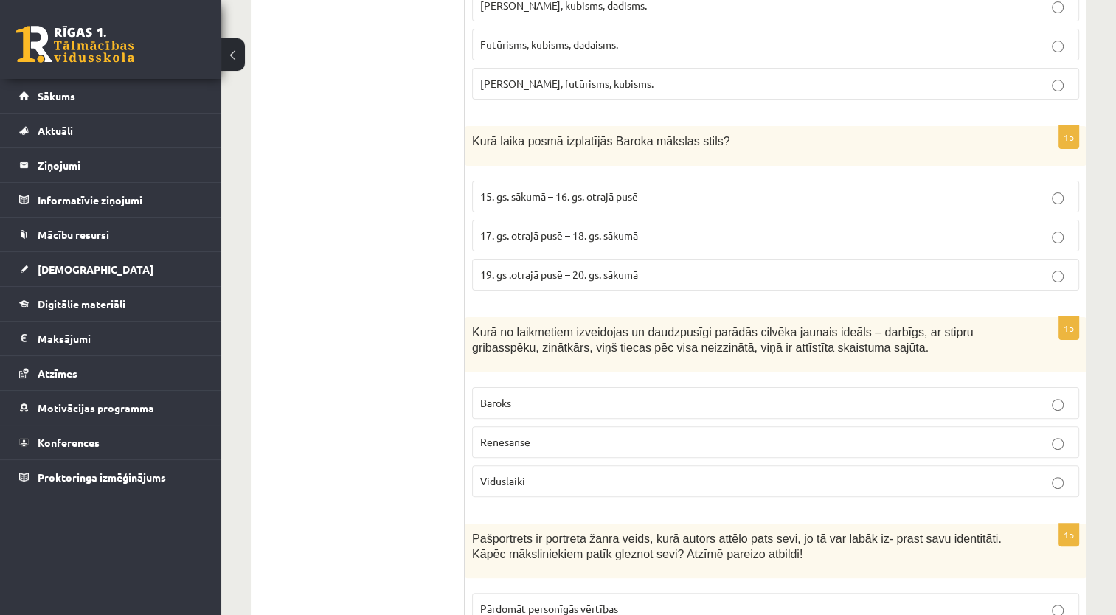
scroll to position [5901, 0]
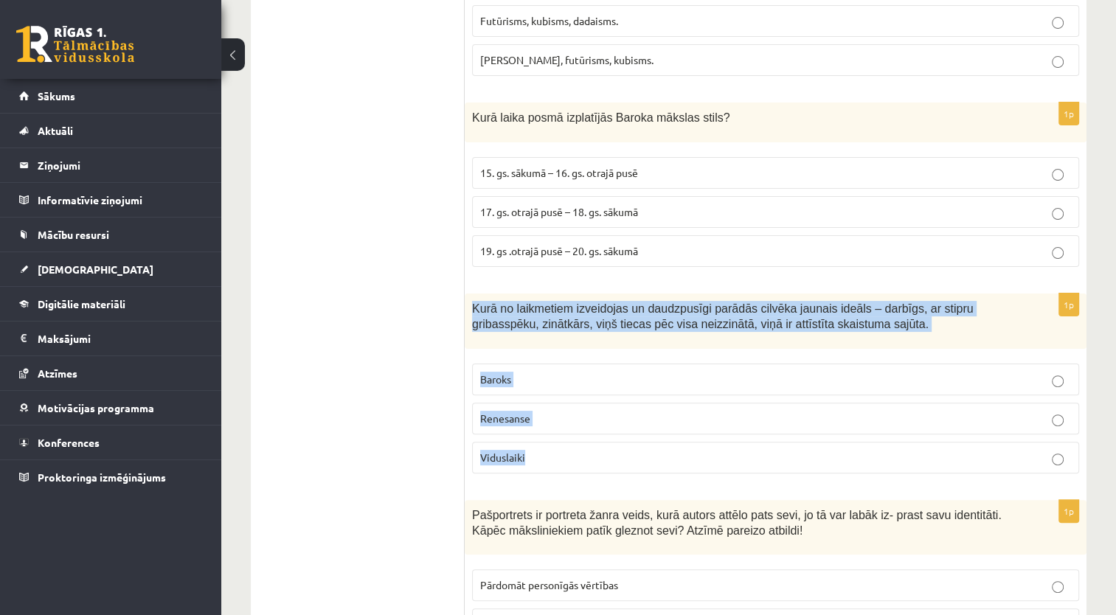
drag, startPoint x: 468, startPoint y: 219, endPoint x: 534, endPoint y: 372, distance: 166.2
click at [534, 372] on div "1p Kurā no laikmetiem izveidojas un daudzpusīgi parādās cilvēka jaunais ideāls …" at bounding box center [776, 390] width 622 height 192
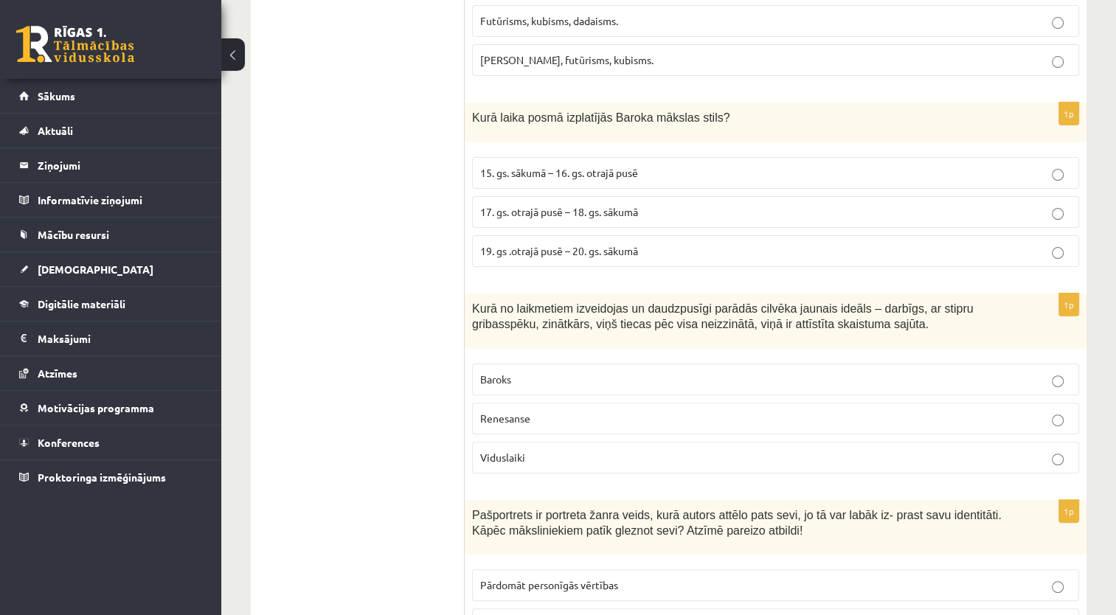
click at [516, 412] on span "Renesanse" at bounding box center [505, 418] width 50 height 13
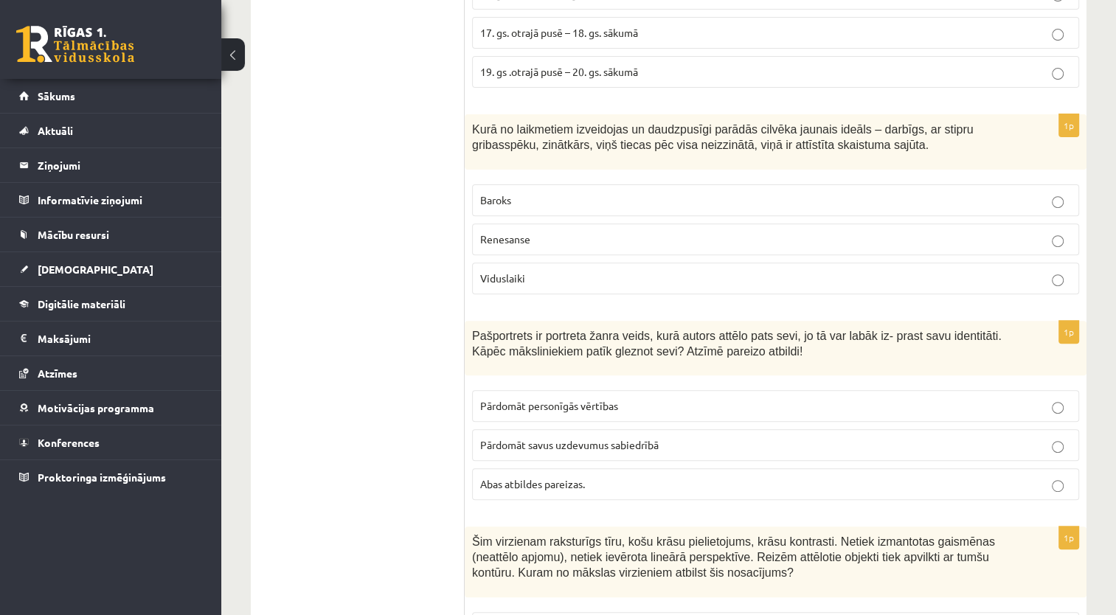
scroll to position [6122, 0]
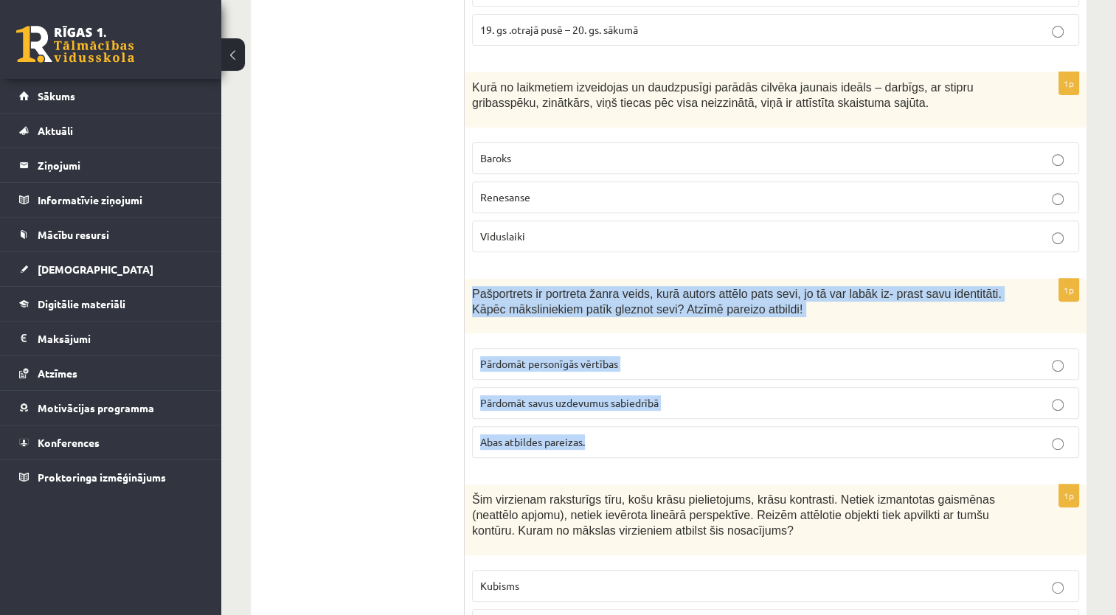
drag, startPoint x: 466, startPoint y: 206, endPoint x: 596, endPoint y: 362, distance: 203.2
click at [596, 363] on div "1p Pašportrets ir portreta žanra veids, kurā autors attēlo pats sevi, jo tā var…" at bounding box center [776, 375] width 622 height 192
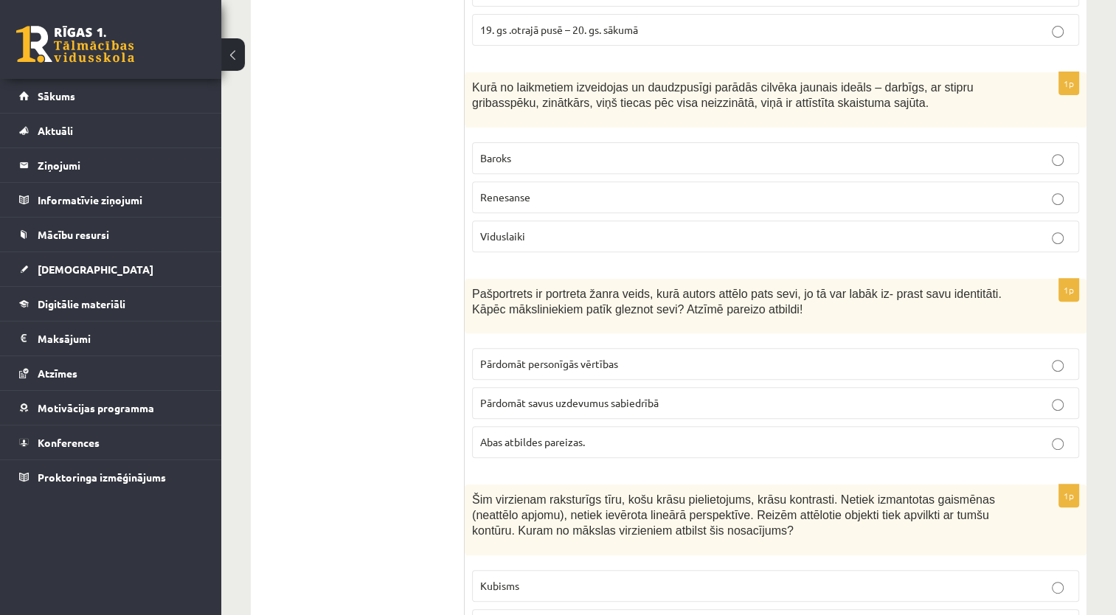
click at [555, 435] on span "Abas atbildes pareizas." at bounding box center [532, 441] width 105 height 13
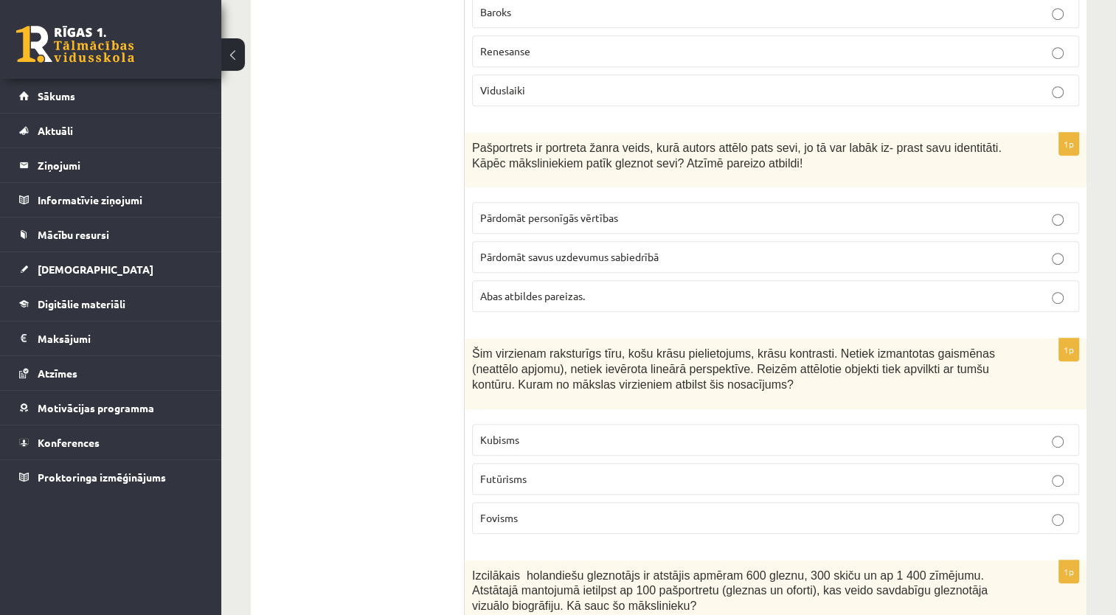
scroll to position [6270, 0]
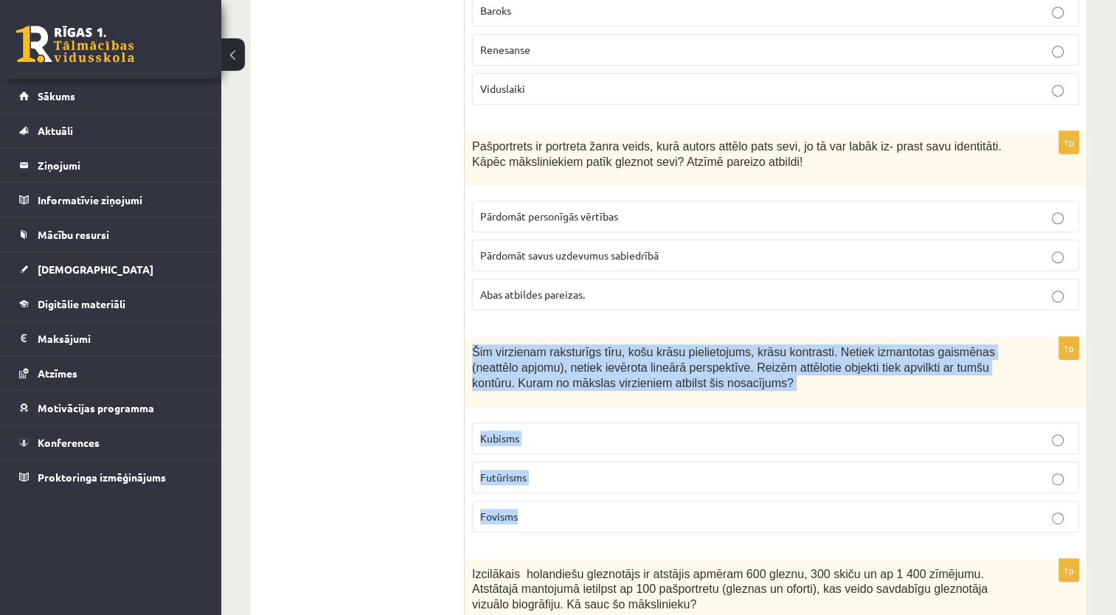
drag, startPoint x: 469, startPoint y: 264, endPoint x: 582, endPoint y: 426, distance: 197.7
click at [582, 426] on div "1p Šim virzienam raksturīgs tīru, košu krāsu pielietojums, krāsu kontrasti. Net…" at bounding box center [776, 440] width 622 height 207
click at [558, 431] on p "Kubisms" at bounding box center [775, 438] width 591 height 15
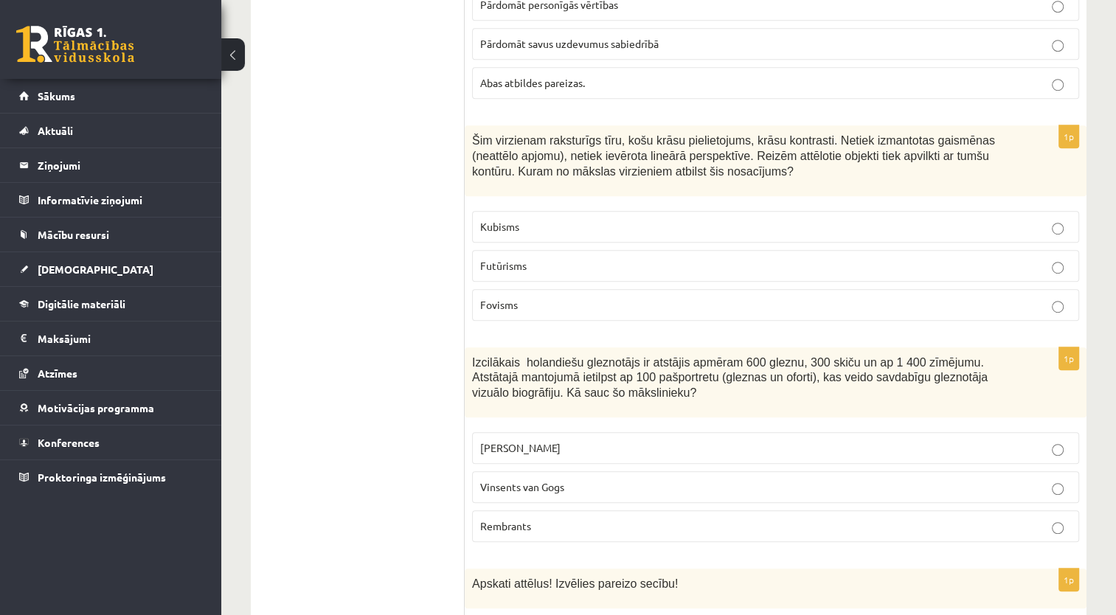
scroll to position [6491, 0]
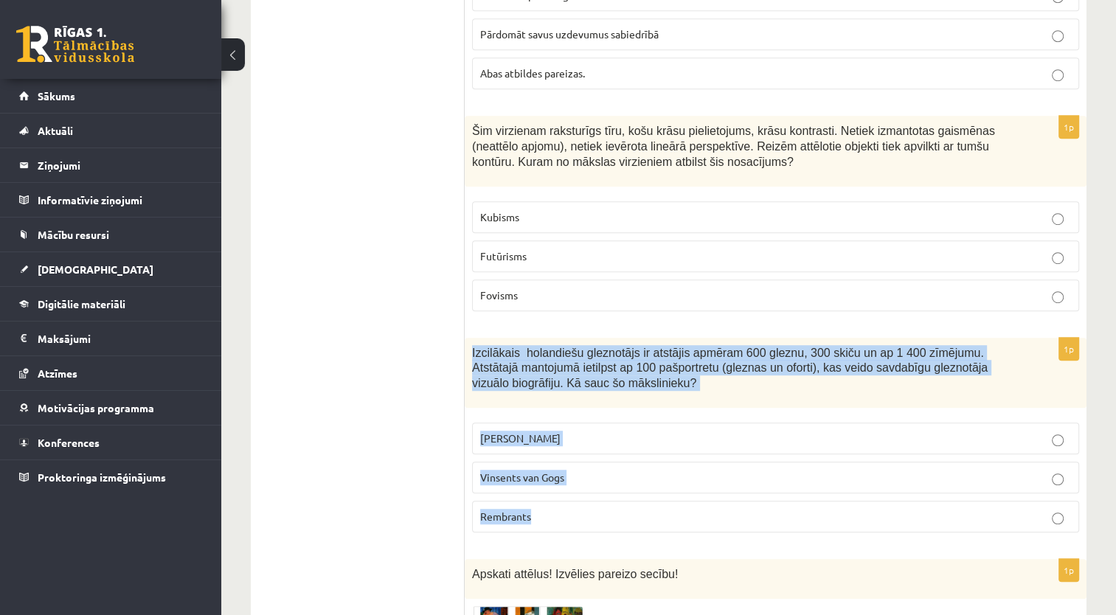
drag, startPoint x: 470, startPoint y: 261, endPoint x: 566, endPoint y: 426, distance: 190.4
click at [566, 426] on div "1p Izcilākais holandiešu gleznotājs ir atstājis apmēram 600 gleznu, 300 skiču u…" at bounding box center [776, 441] width 622 height 207
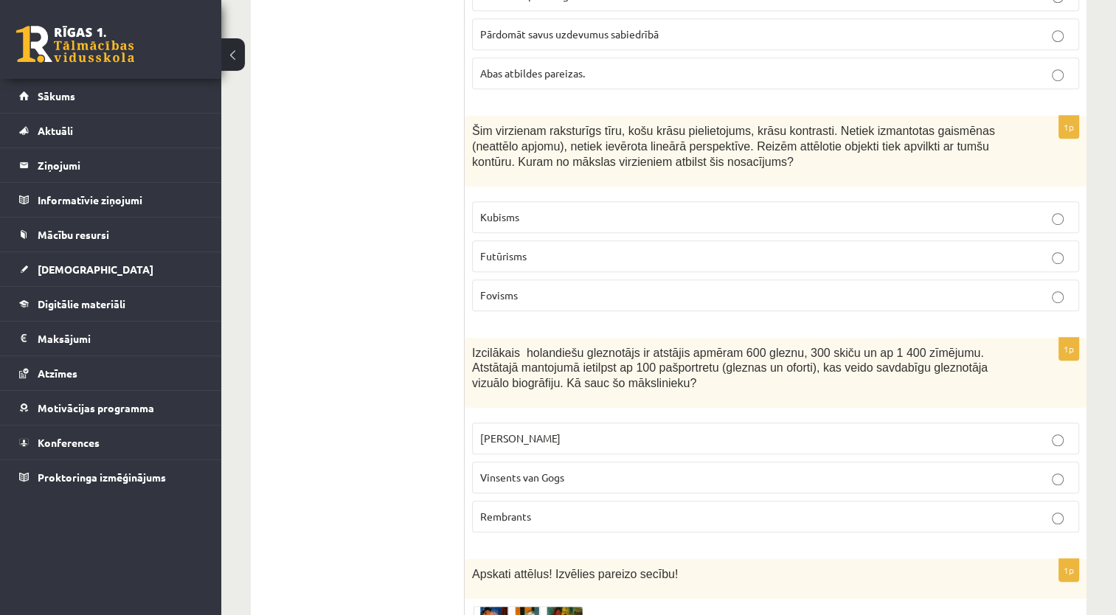
click at [523, 510] on span "Rembrants" at bounding box center [505, 516] width 51 height 13
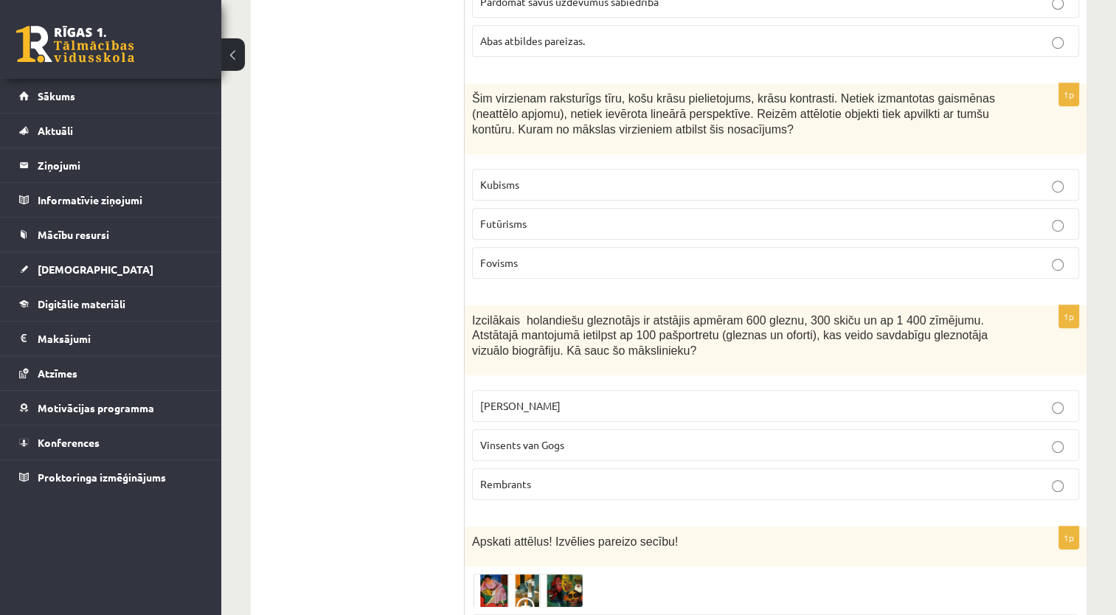
scroll to position [6598, 0]
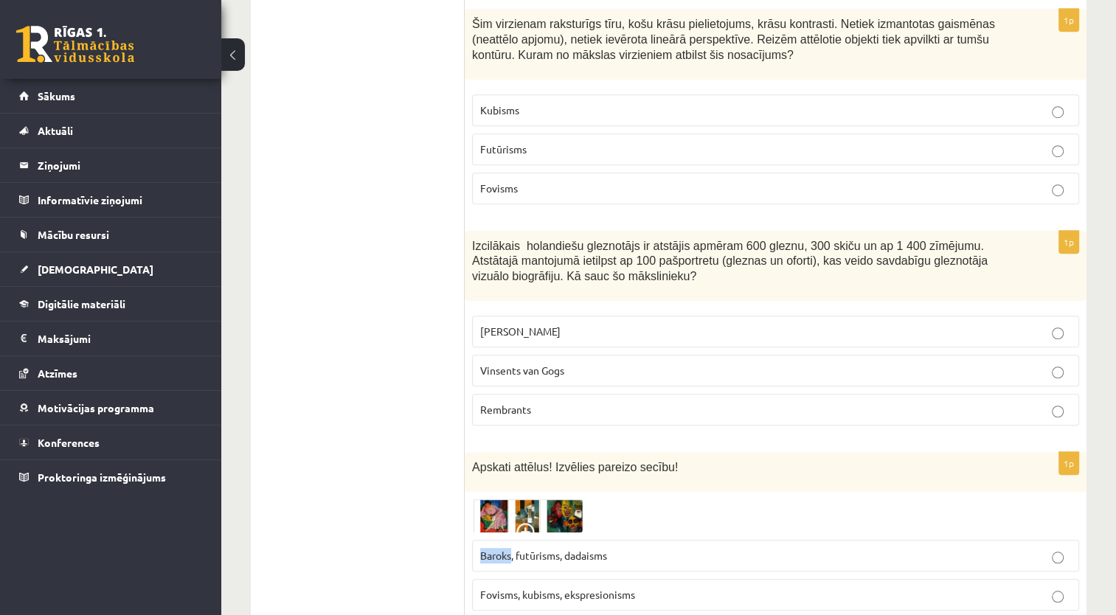
drag, startPoint x: 478, startPoint y: 465, endPoint x: 510, endPoint y: 469, distance: 32.8
click at [510, 540] on label "Baroks, futūrisms, dadaisms" at bounding box center [775, 556] width 607 height 32
click at [502, 499] on img at bounding box center [527, 516] width 111 height 34
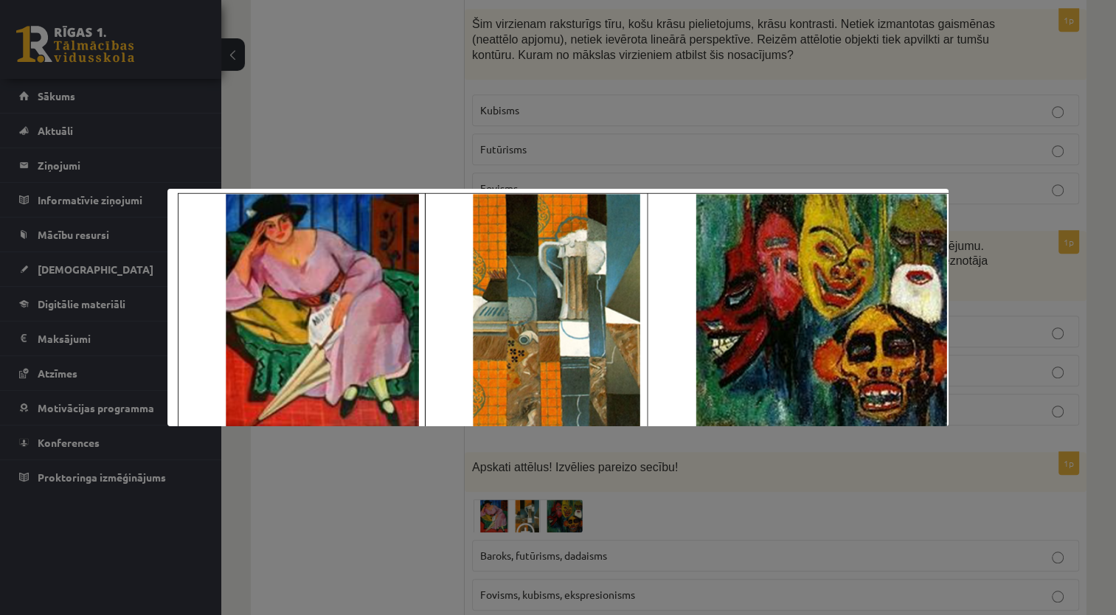
click at [319, 102] on div at bounding box center [558, 307] width 1116 height 615
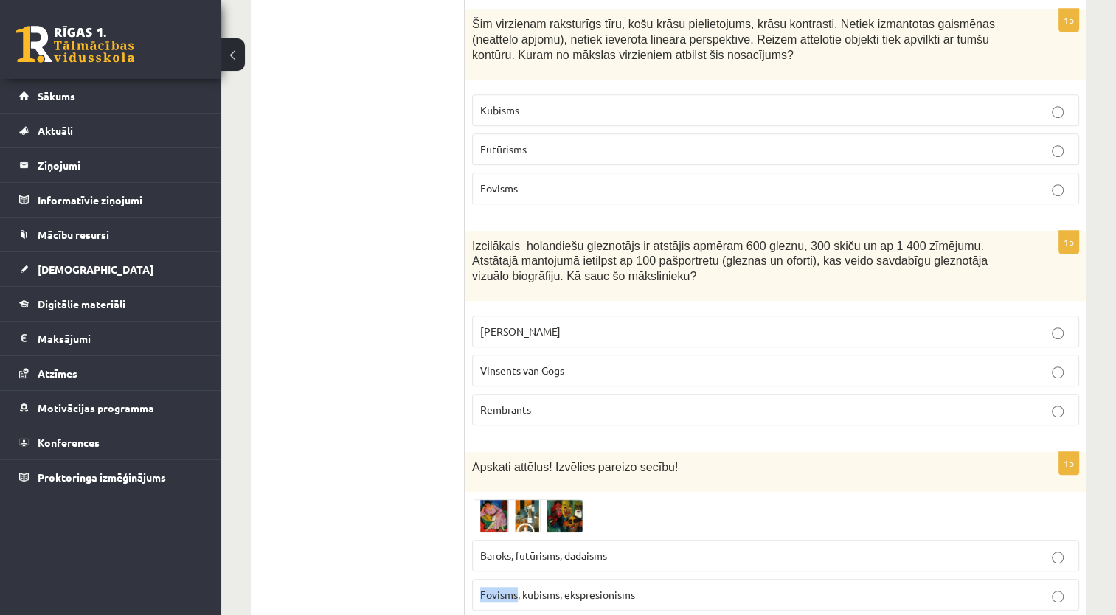
drag, startPoint x: 480, startPoint y: 505, endPoint x: 516, endPoint y: 512, distance: 36.9
click at [516, 587] on p "Fovisms, kubisms, ekspresionisms" at bounding box center [775, 594] width 591 height 15
click at [493, 499] on img at bounding box center [527, 516] width 111 height 34
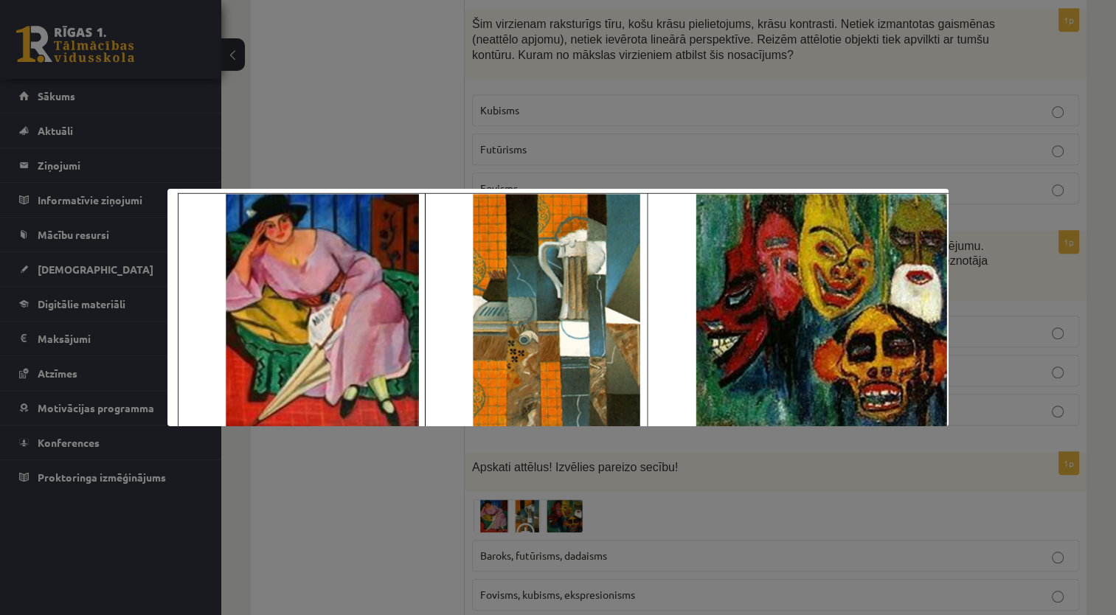
click at [319, 95] on div at bounding box center [558, 307] width 1116 height 615
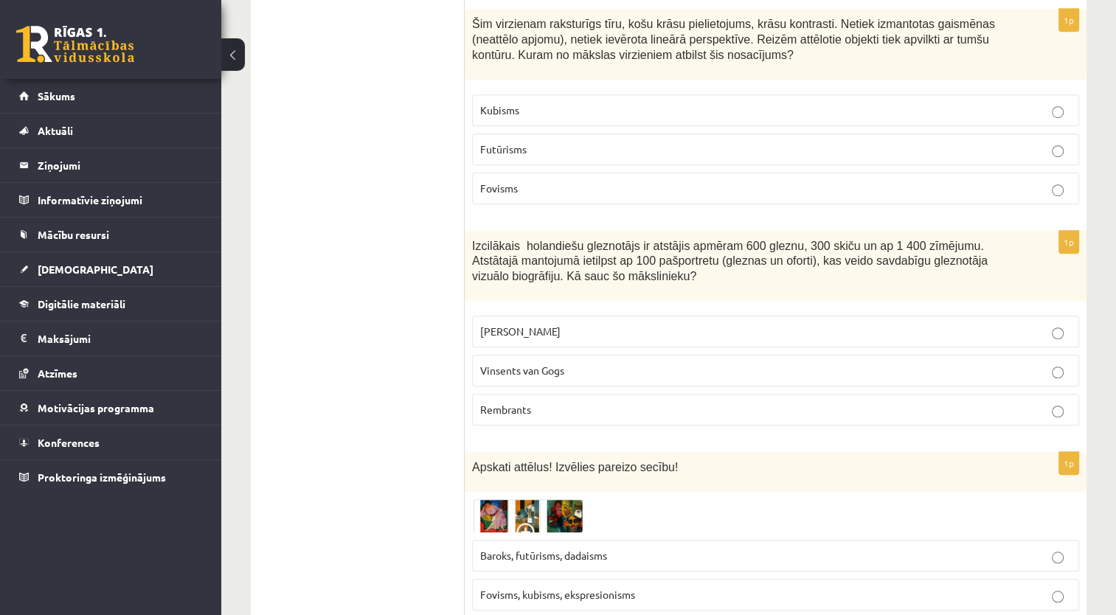
drag, startPoint x: 477, startPoint y: 547, endPoint x: 519, endPoint y: 547, distance: 41.3
click at [496, 499] on img at bounding box center [527, 516] width 111 height 34
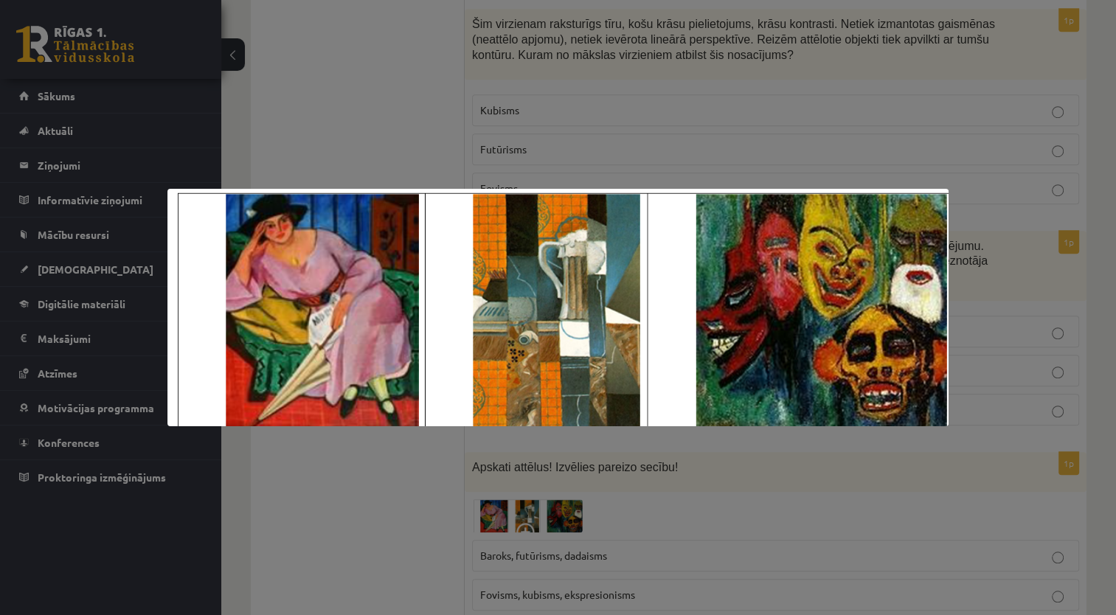
click at [387, 86] on div at bounding box center [558, 307] width 1116 height 615
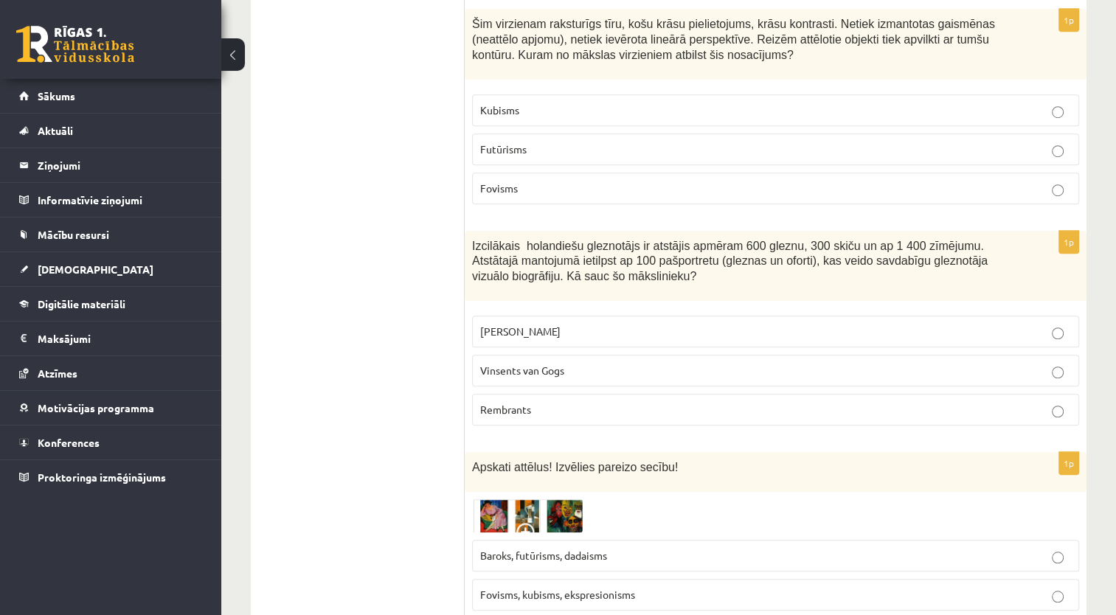
click at [513, 587] on p "Fovisms, kubisms, ekspresionisms" at bounding box center [775, 594] width 591 height 15
drag, startPoint x: 476, startPoint y: 503, endPoint x: 516, endPoint y: 511, distance: 41.4
click at [516, 579] on label "Fovisms, kubisms, ekspresionisms" at bounding box center [775, 595] width 607 height 32
click at [490, 499] on img at bounding box center [527, 516] width 111 height 34
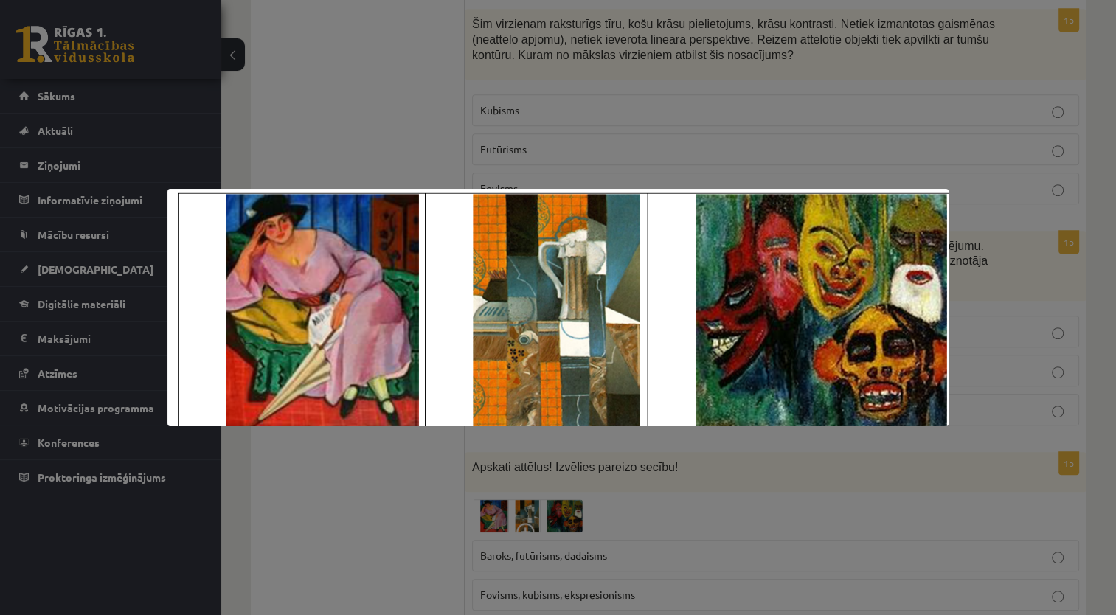
click at [369, 105] on div at bounding box center [558, 307] width 1116 height 615
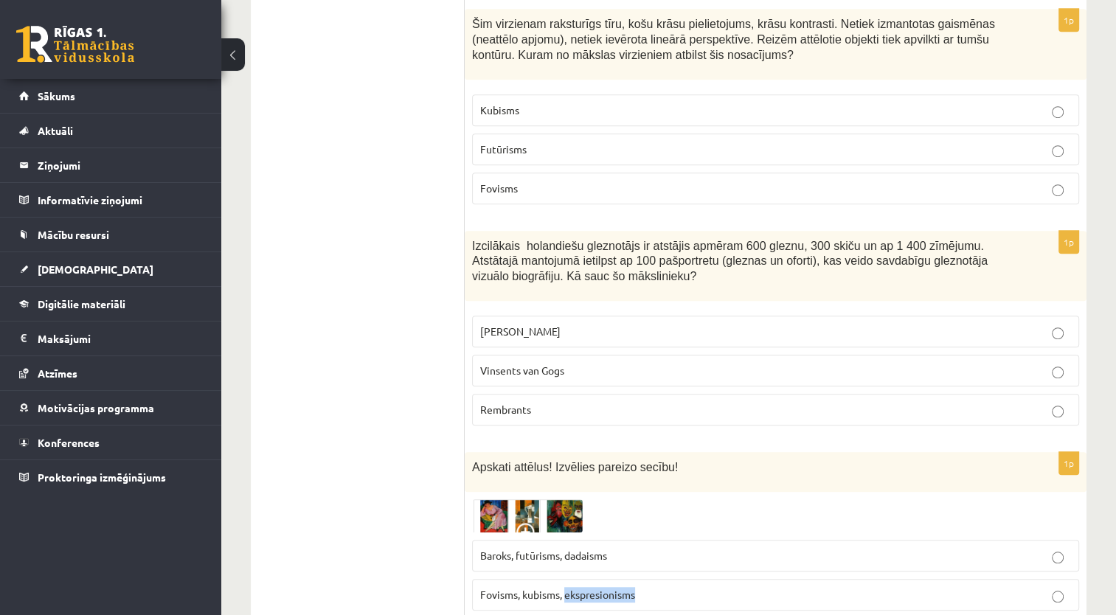
drag, startPoint x: 641, startPoint y: 505, endPoint x: 566, endPoint y: 511, distance: 74.7
click at [566, 587] on p "Fovisms, kubisms, ekspresionisms" at bounding box center [775, 594] width 591 height 15
click at [569, 499] on img at bounding box center [527, 516] width 111 height 34
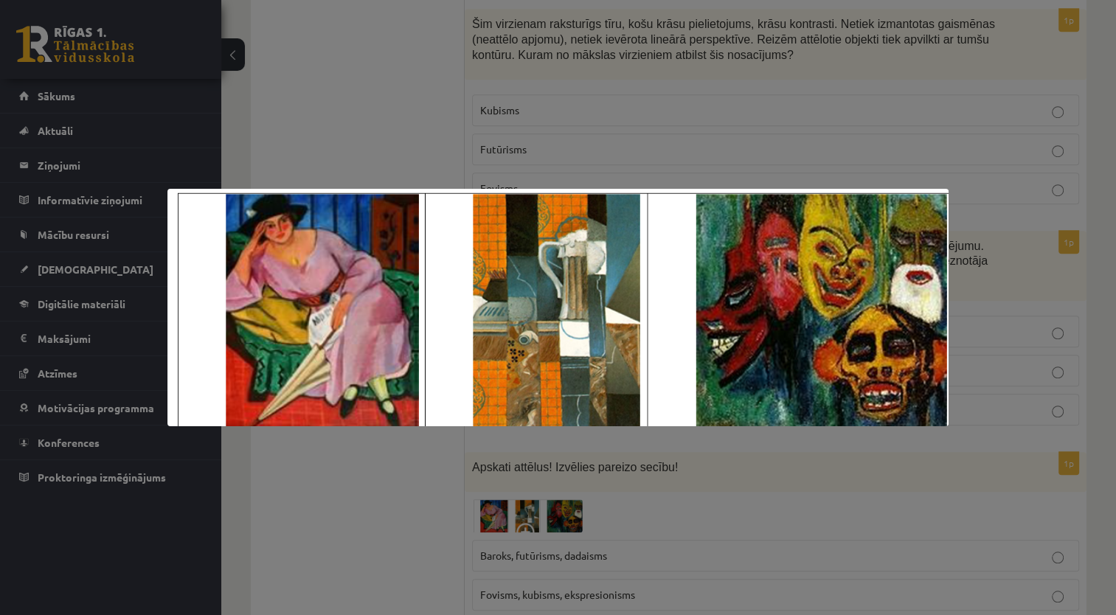
click at [342, 69] on div at bounding box center [558, 307] width 1116 height 615
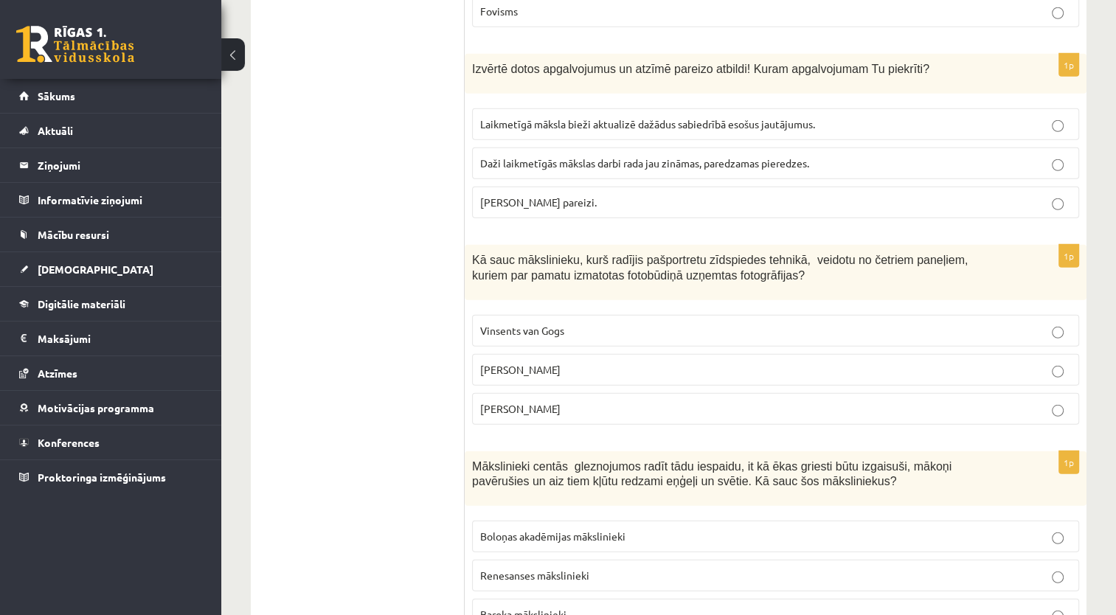
scroll to position [0, 0]
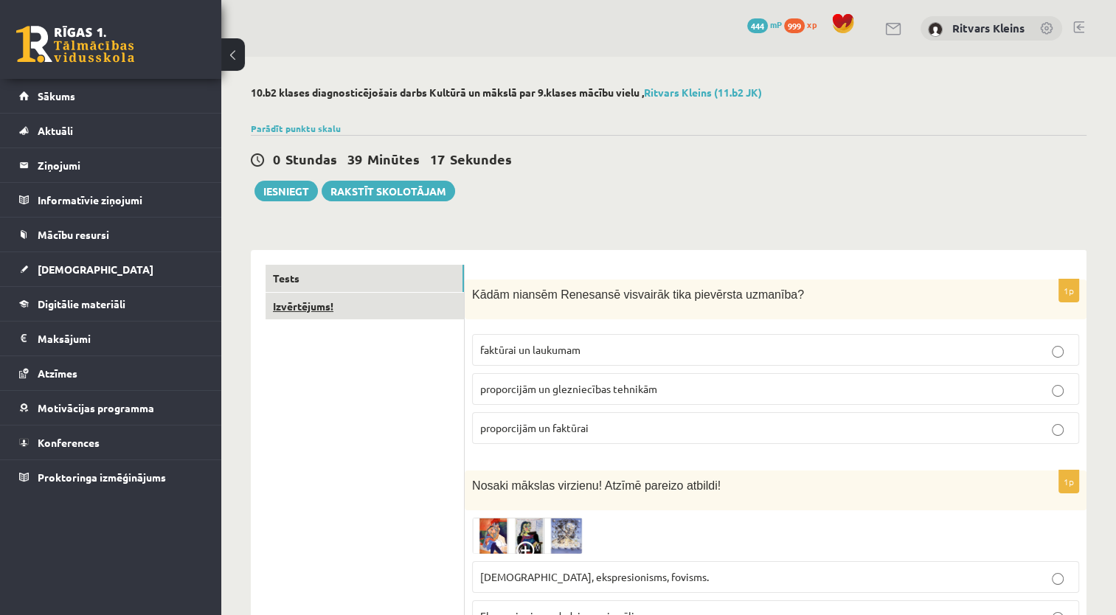
click at [302, 301] on link "Izvērtējums!" at bounding box center [365, 306] width 198 height 27
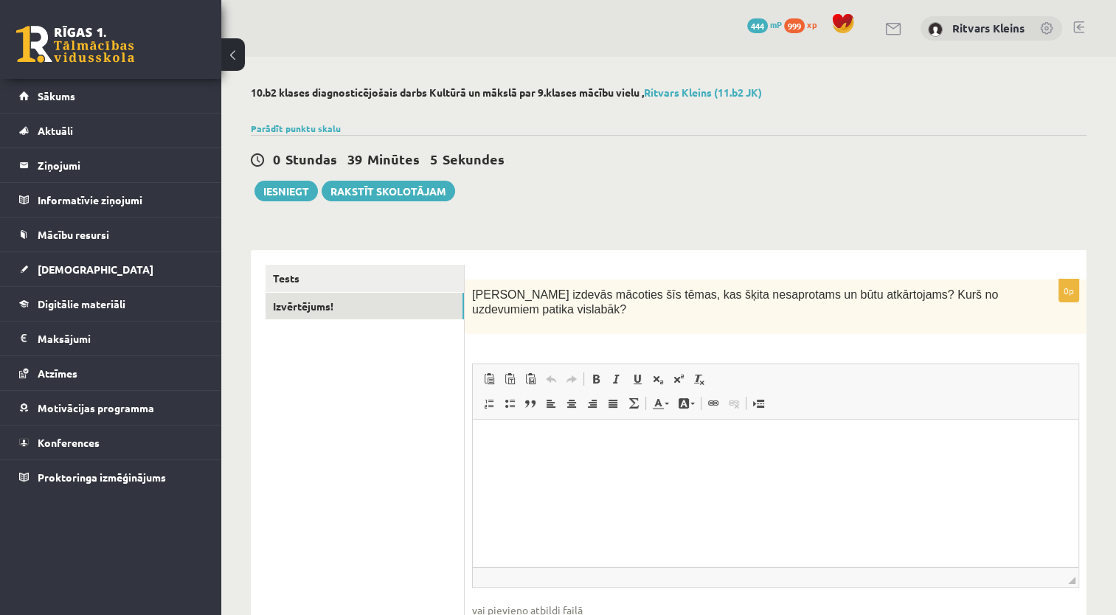
click at [564, 457] on html at bounding box center [776, 442] width 606 height 45
click at [292, 276] on link "Tests" at bounding box center [365, 278] width 198 height 27
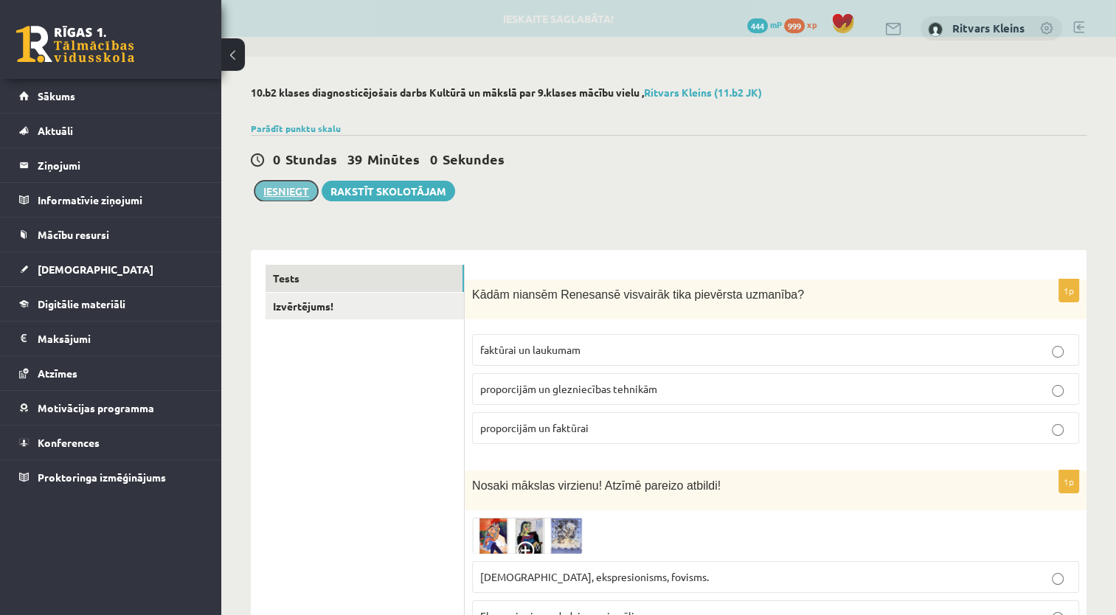
click at [292, 185] on button "Iesniegt" at bounding box center [285, 191] width 63 height 21
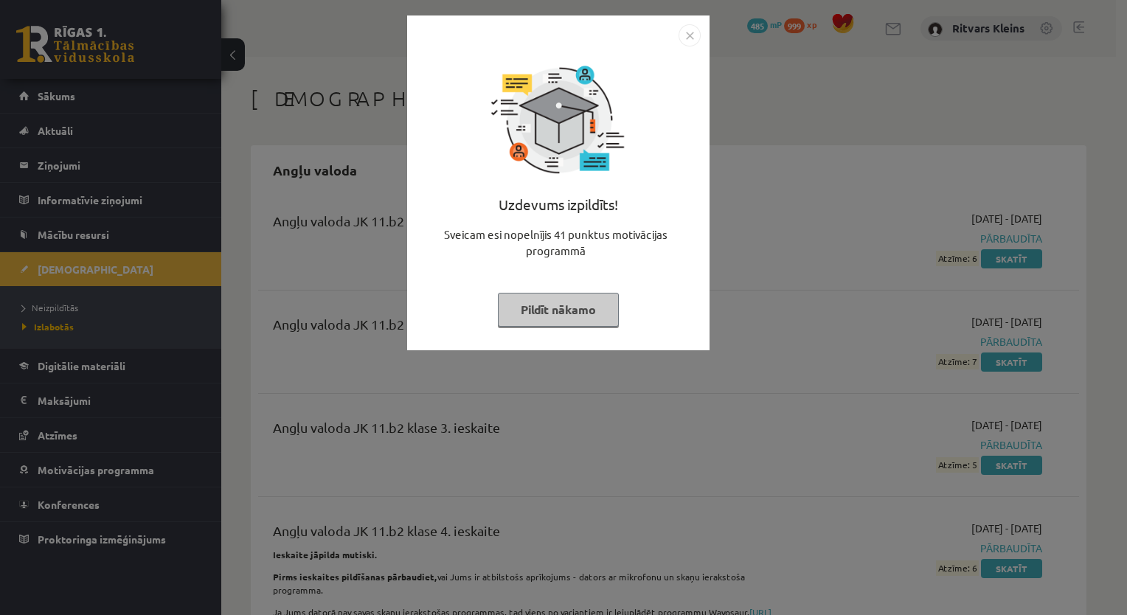
click at [581, 306] on button "Pildīt nākamo" at bounding box center [558, 310] width 121 height 34
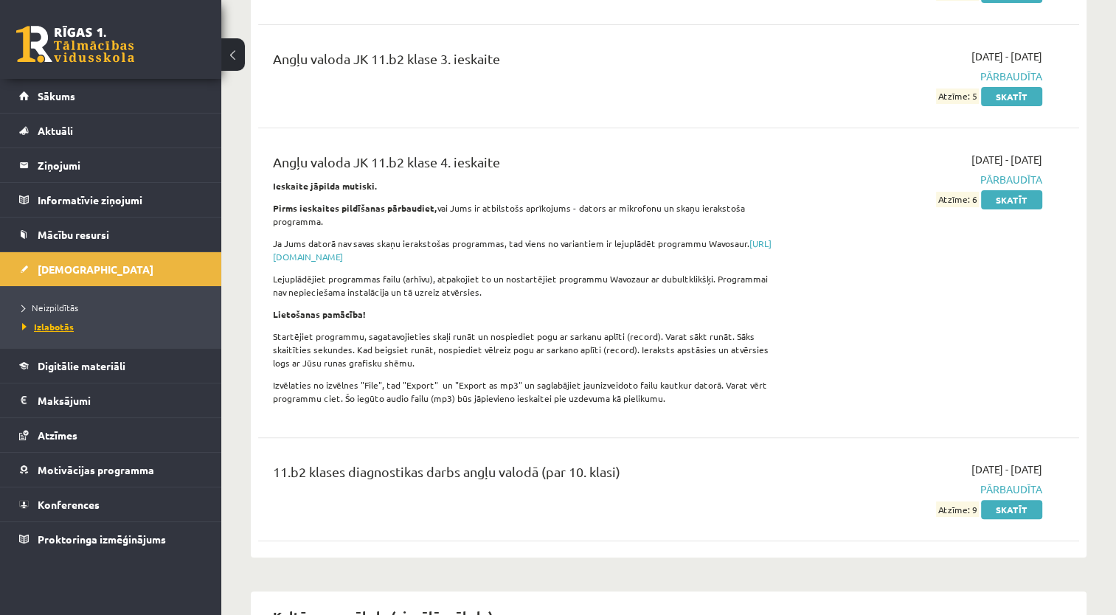
scroll to position [369, 0]
click at [37, 329] on span "Izlabotās" at bounding box center [48, 327] width 52 height 12
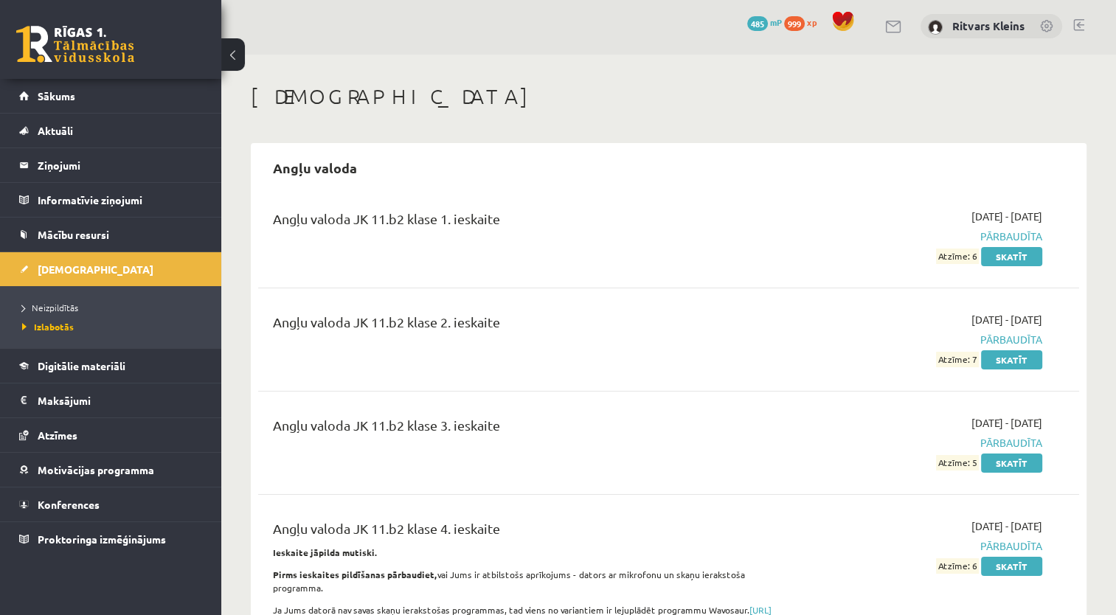
scroll to position [0, 0]
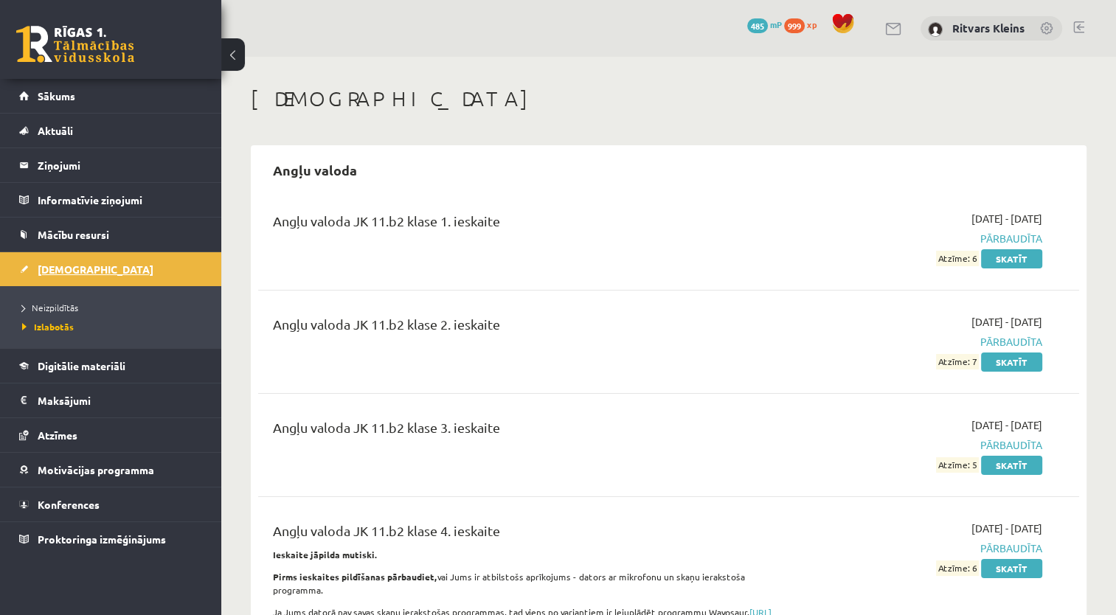
click at [62, 267] on span "[DEMOGRAPHIC_DATA]" at bounding box center [96, 269] width 116 height 13
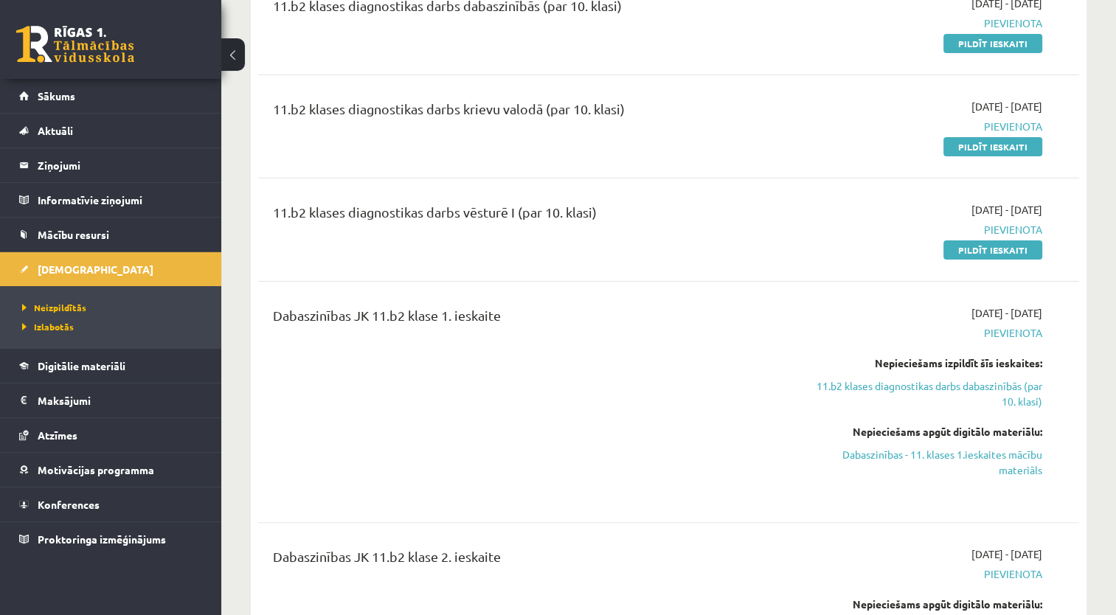
scroll to position [221, 0]
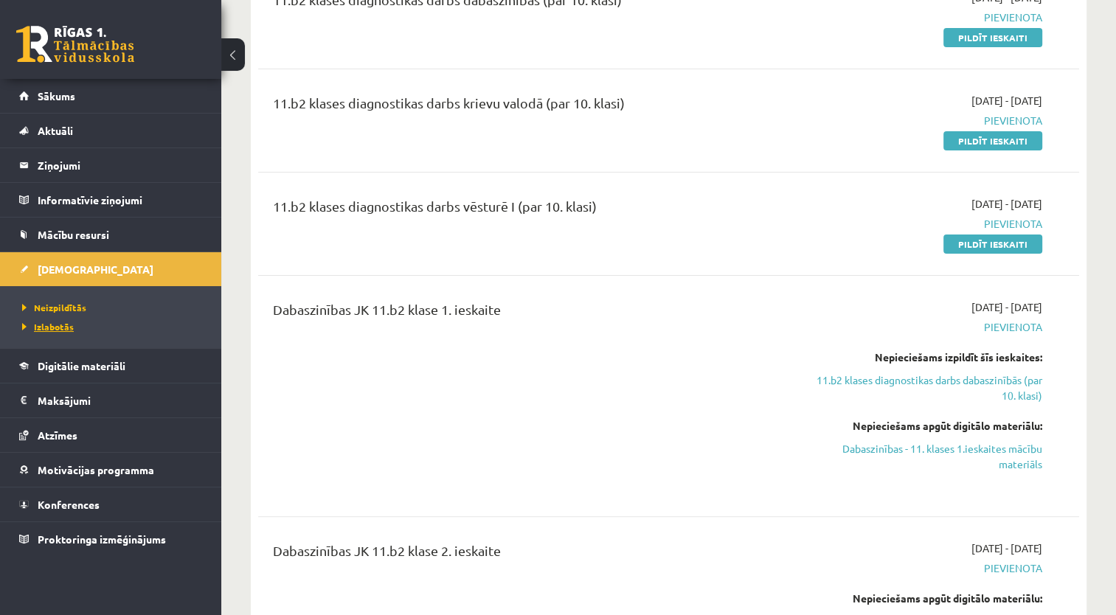
click at [55, 329] on span "Izlabotās" at bounding box center [48, 327] width 52 height 12
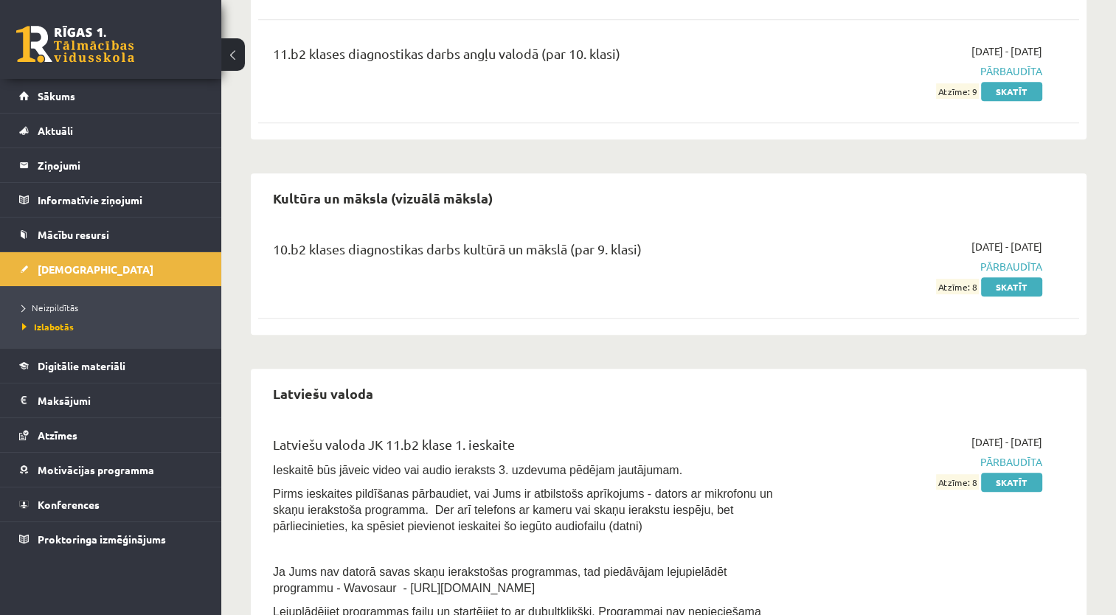
scroll to position [811, 0]
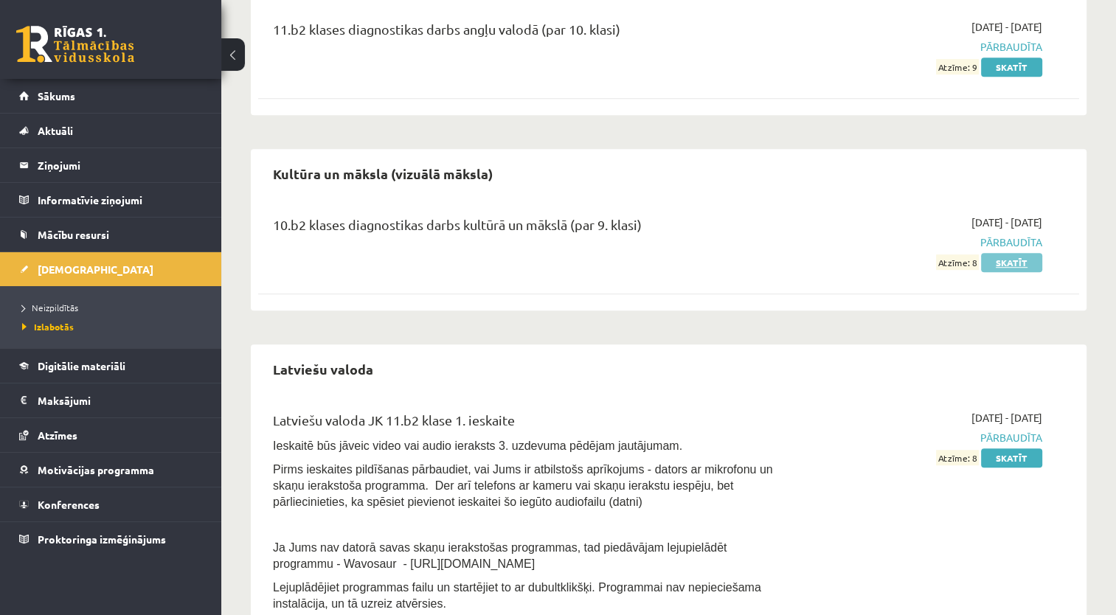
click at [1015, 258] on link "Skatīt" at bounding box center [1011, 262] width 61 height 19
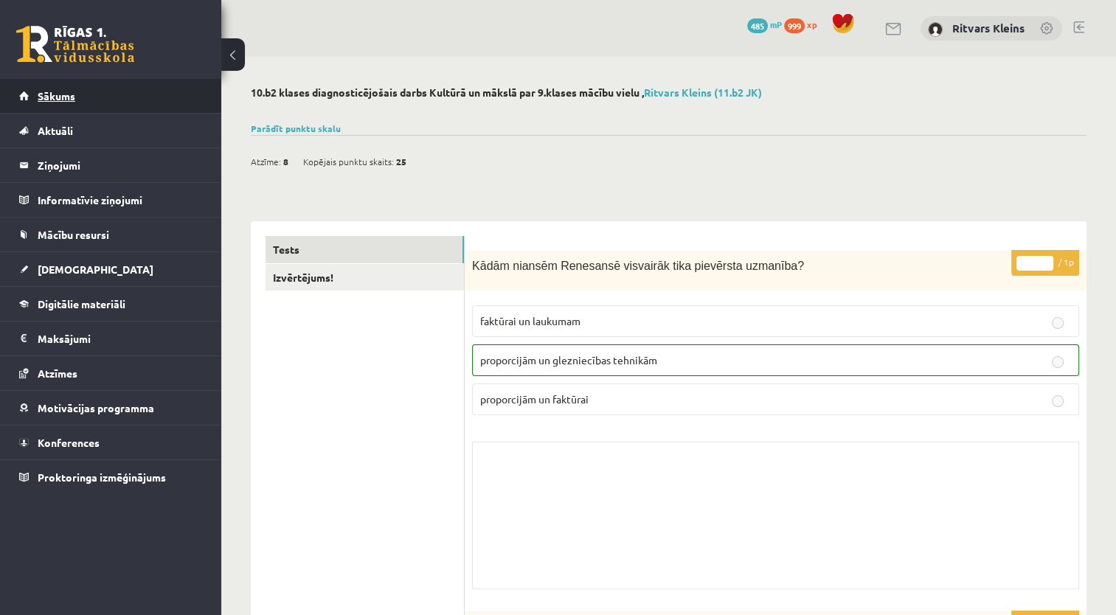
click at [46, 96] on span "Sākums" at bounding box center [57, 95] width 38 height 13
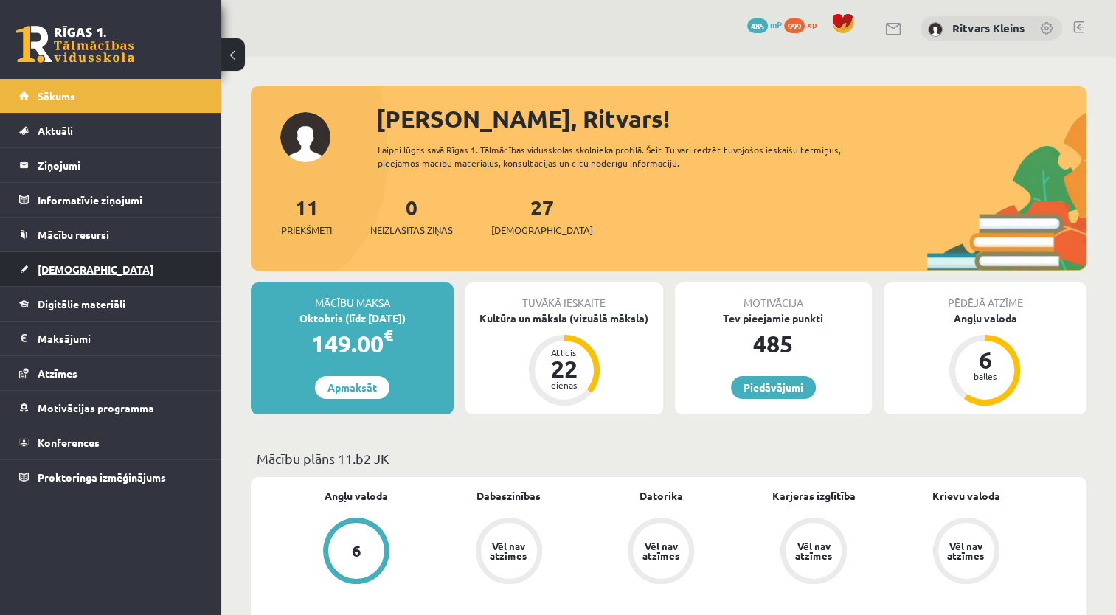
click at [60, 267] on span "[DEMOGRAPHIC_DATA]" at bounding box center [96, 269] width 116 height 13
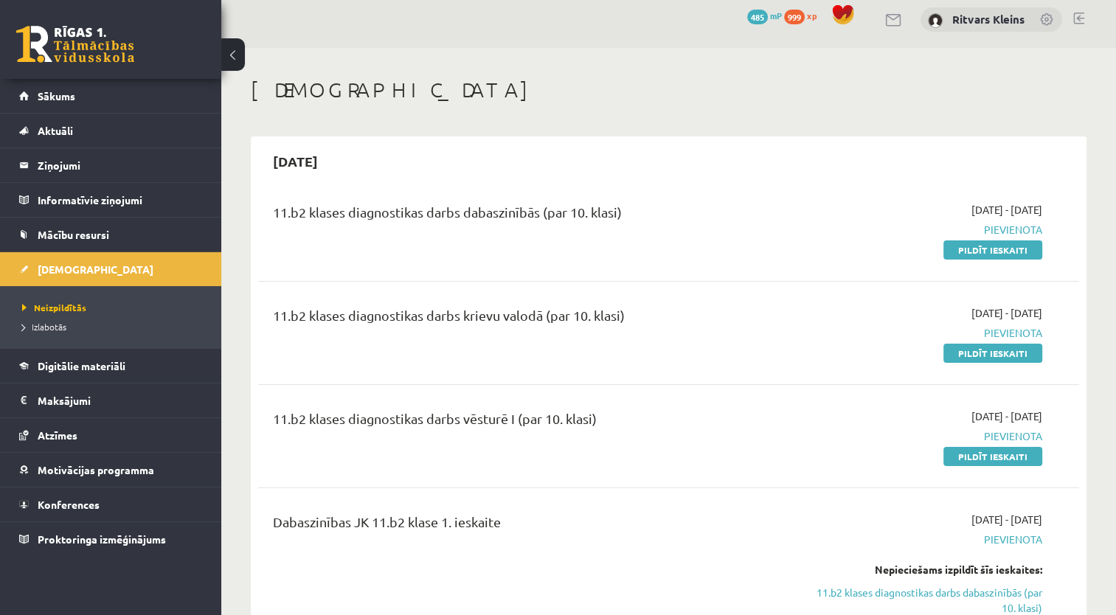
scroll to position [74, 0]
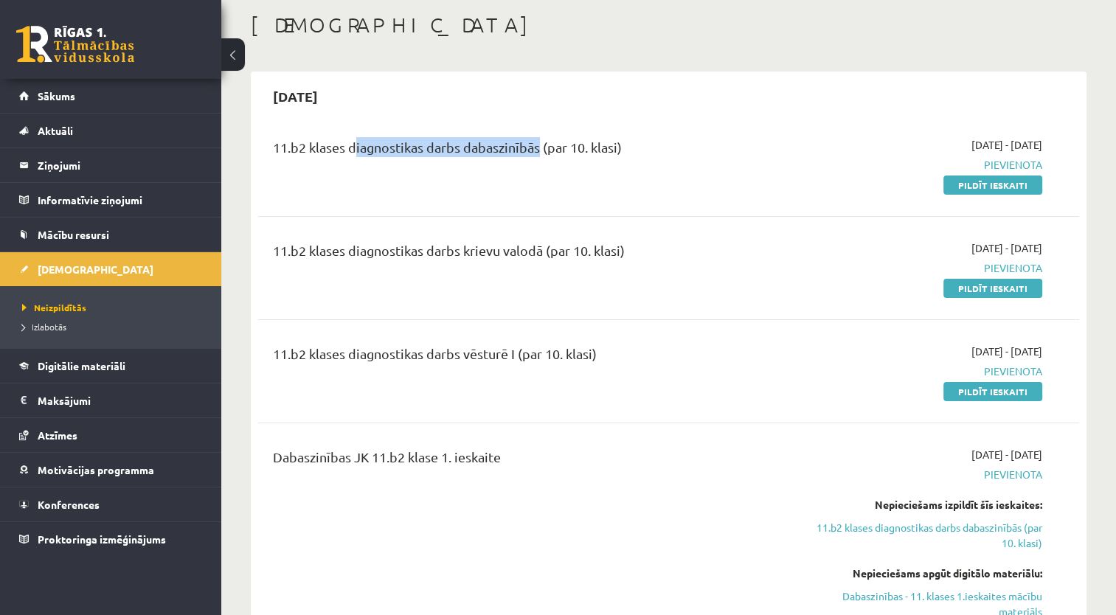
drag, startPoint x: 538, startPoint y: 147, endPoint x: 351, endPoint y: 142, distance: 186.7
click at [351, 142] on div "11.b2 klases diagnostikas darbs dabaszinībās (par 10. klasi)" at bounding box center [525, 150] width 505 height 27
click at [533, 164] on div "11.b2 klases diagnostikas darbs dabaszinībās (par 10. klasi)" at bounding box center [525, 164] width 527 height 55
drag, startPoint x: 539, startPoint y: 148, endPoint x: 426, endPoint y: 148, distance: 113.6
click at [426, 148] on div "11.b2 klases diagnostikas darbs dabaszinībās (par 10. klasi)" at bounding box center [525, 150] width 505 height 27
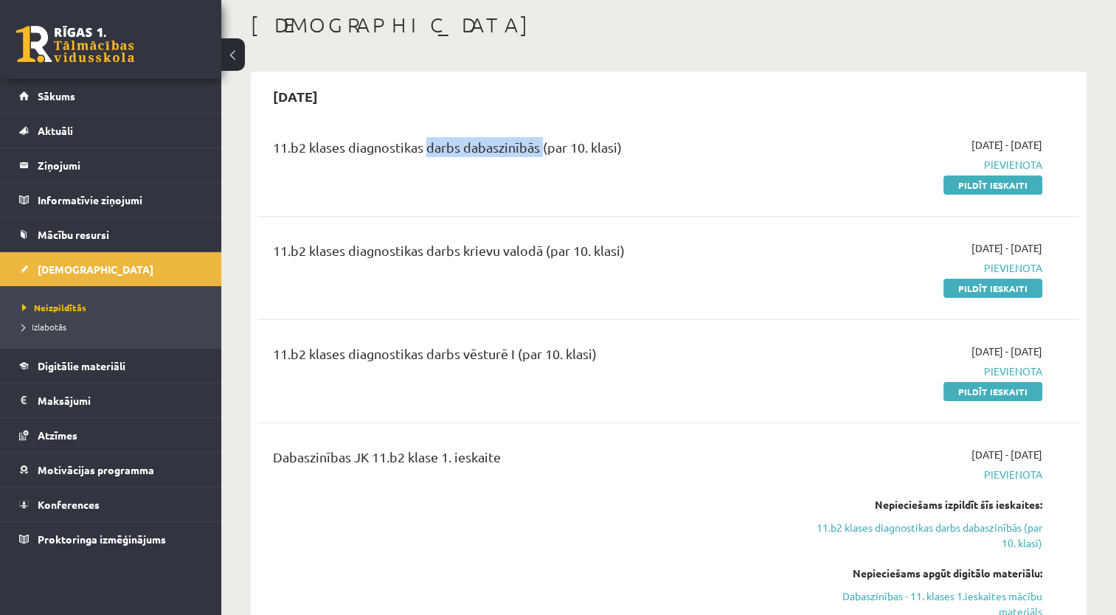
copy div "darbs dabaszinībās"
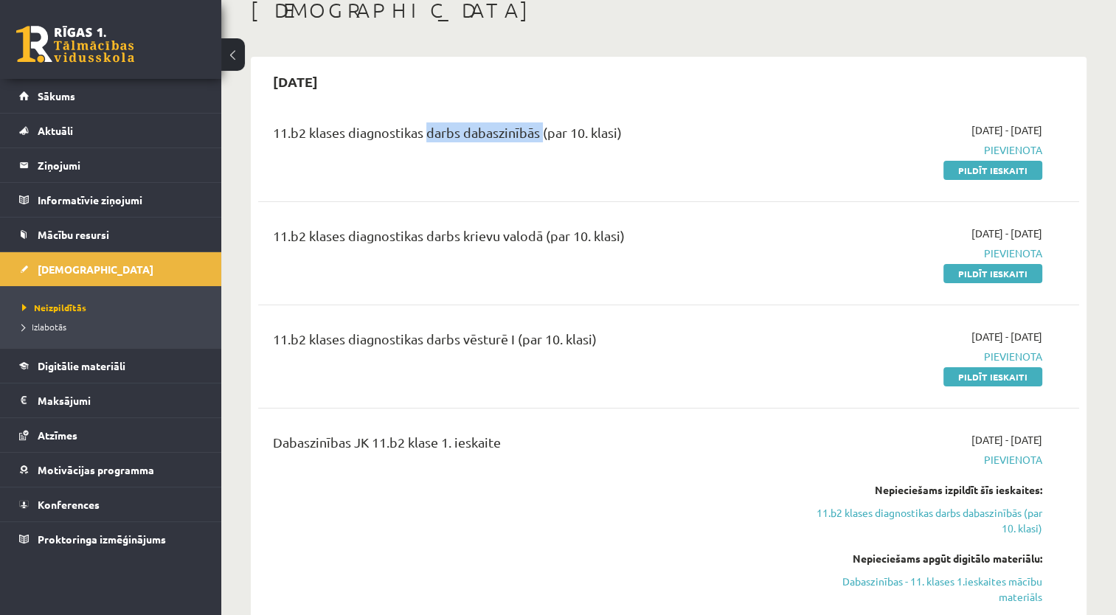
scroll to position [148, 0]
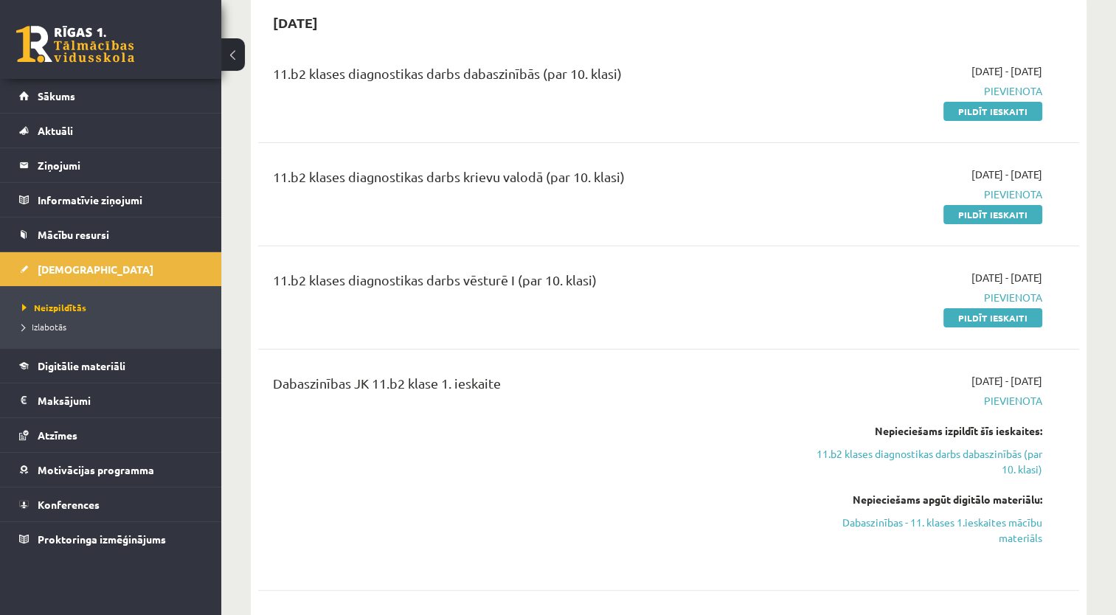
click at [772, 31] on div "[DATE]" at bounding box center [668, 22] width 821 height 35
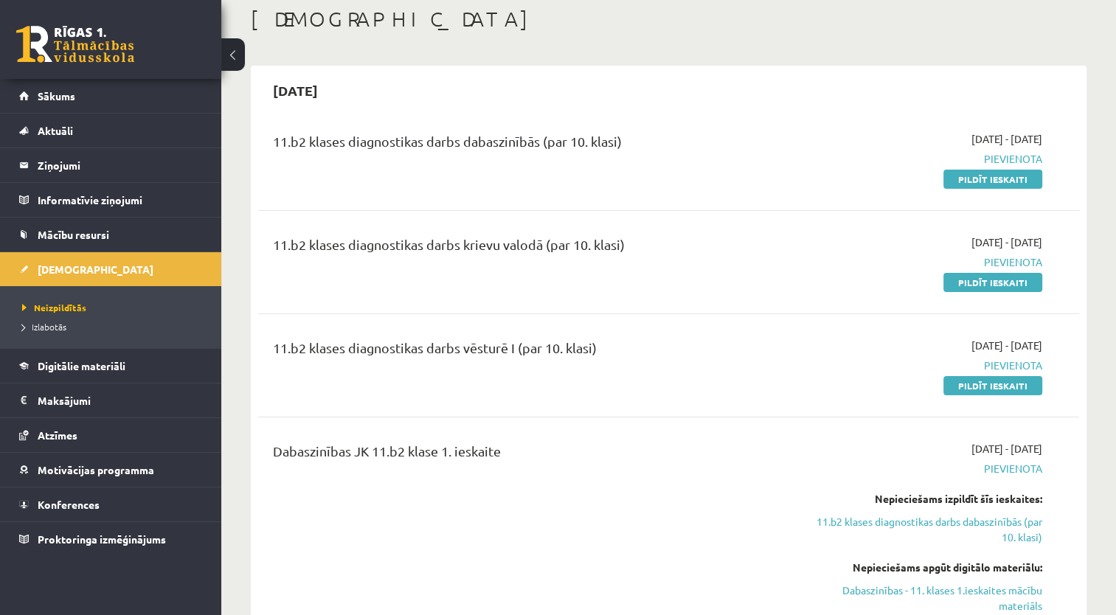
scroll to position [74, 0]
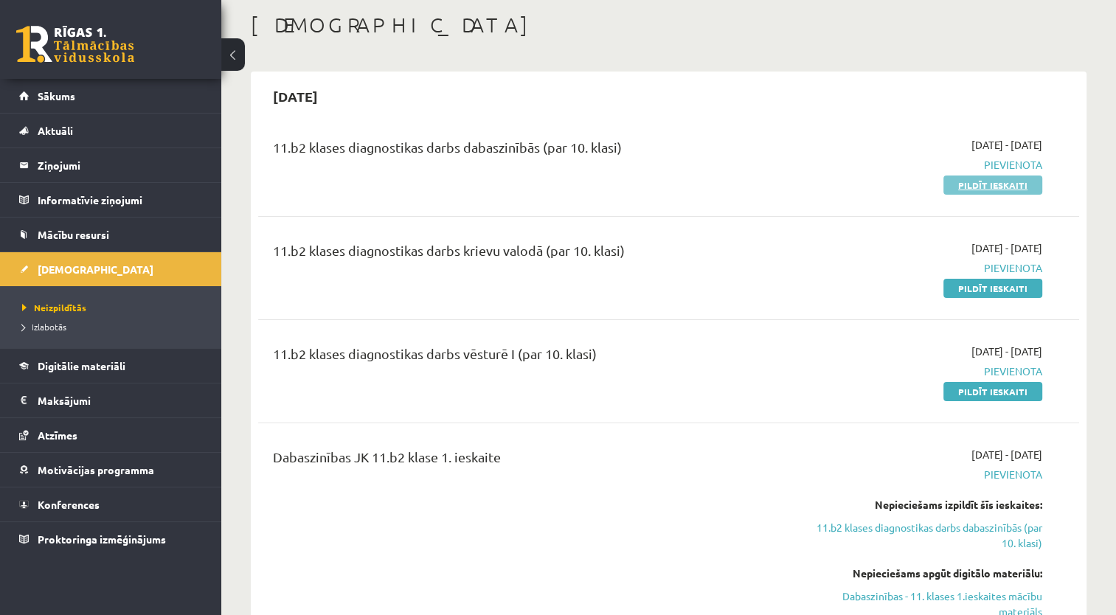
click at [1012, 181] on link "Pildīt ieskaiti" at bounding box center [992, 185] width 99 height 19
